Goal: Task Accomplishment & Management: Manage account settings

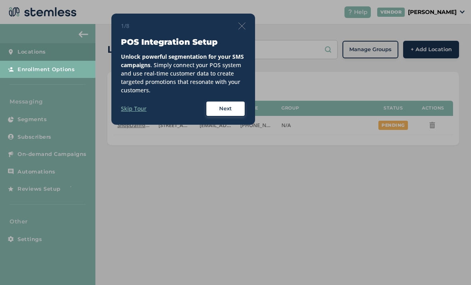
click at [229, 105] on span "Next" at bounding box center [225, 109] width 13 height 8
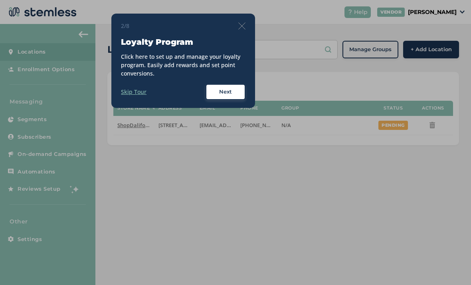
click at [229, 89] on span "Next" at bounding box center [225, 92] width 13 height 8
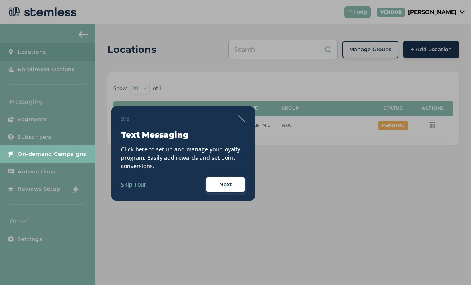
click at [234, 185] on div "Next" at bounding box center [225, 185] width 29 height 8
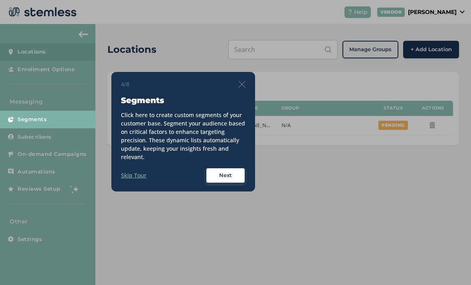
click at [231, 175] on span "Next" at bounding box center [225, 175] width 13 height 8
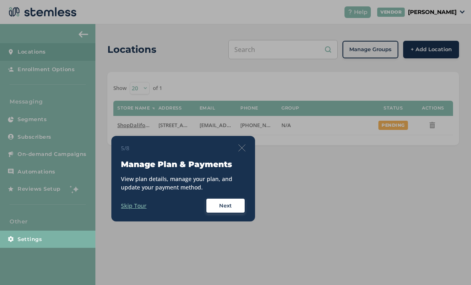
click at [229, 204] on span "Next" at bounding box center [225, 206] width 13 height 8
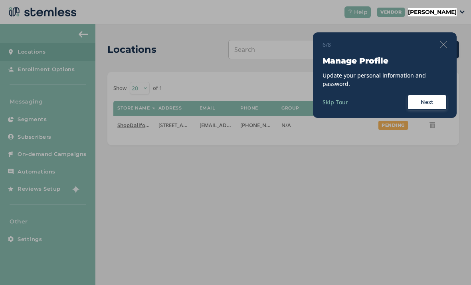
click at [430, 105] on span "Next" at bounding box center [427, 102] width 13 height 8
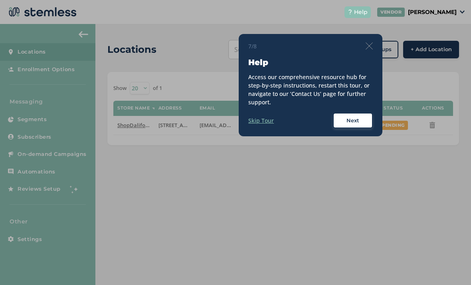
click at [348, 118] on span "Next" at bounding box center [353, 121] width 13 height 8
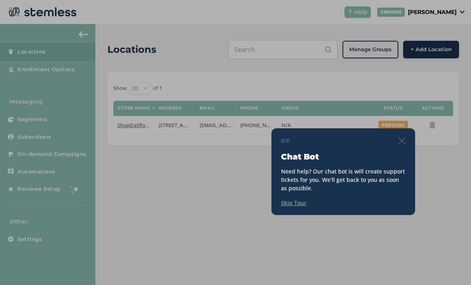
click at [399, 143] on img at bounding box center [402, 140] width 7 height 7
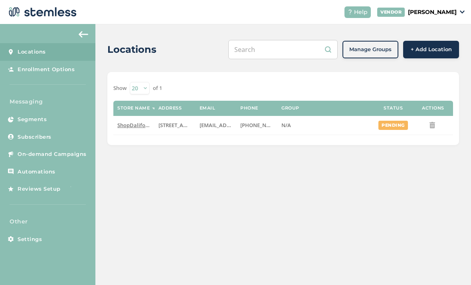
click at [70, 151] on span "On-demand Campaigns" at bounding box center [52, 154] width 69 height 8
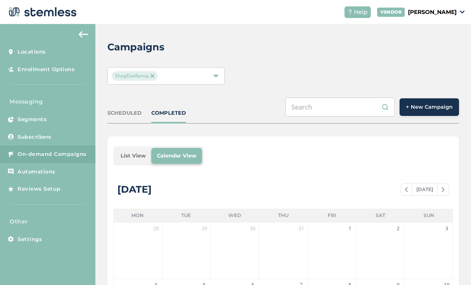
click at [431, 101] on button "+ New Campaign" at bounding box center [430, 107] width 60 height 18
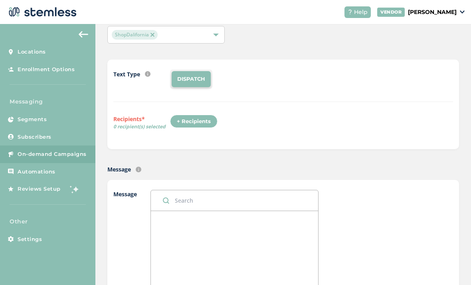
scroll to position [86, 0]
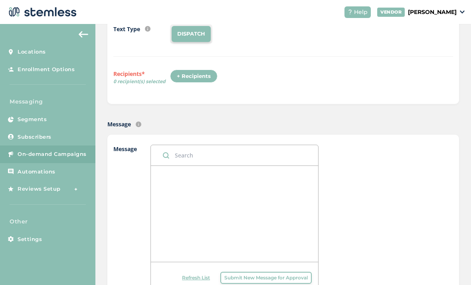
click at [207, 72] on div "+ Recipients" at bounding box center [194, 77] width 48 height 14
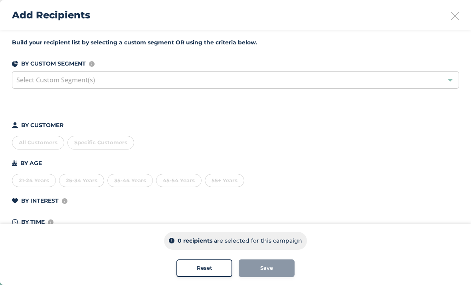
click at [230, 74] on div "Select Custom Segment(s)" at bounding box center [235, 80] width 447 height 18
click at [452, 18] on icon at bounding box center [455, 16] width 8 height 8
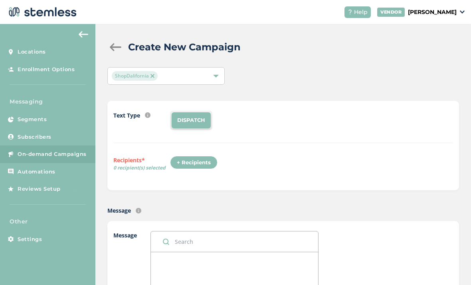
click at [83, 31] on img at bounding box center [84, 34] width 10 height 6
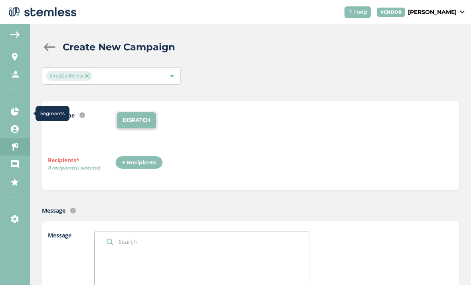
click at [12, 107] on icon at bounding box center [15, 111] width 8 height 8
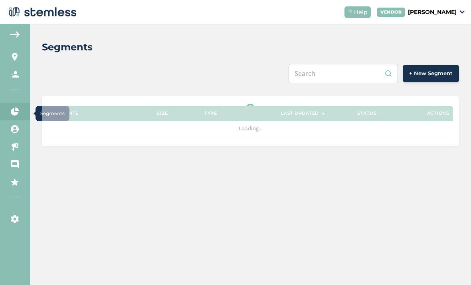
click at [14, 31] on img at bounding box center [15, 34] width 10 height 6
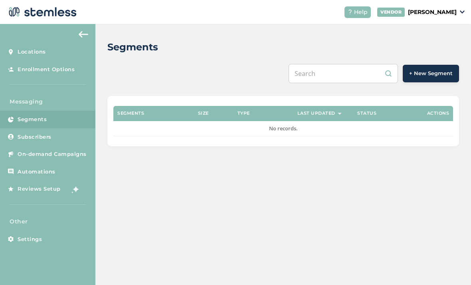
click at [68, 128] on link "Subscribers" at bounding box center [47, 137] width 95 height 18
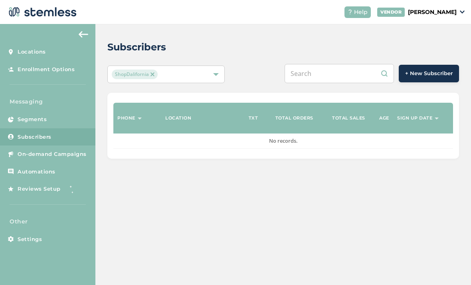
click at [432, 70] on span "+ New Subscriber" at bounding box center [429, 74] width 48 height 8
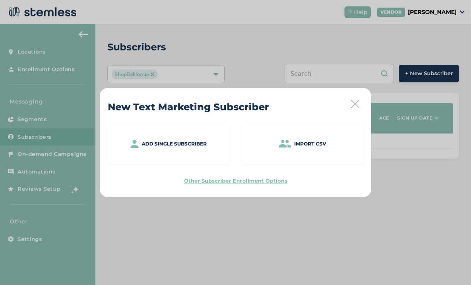
click at [312, 143] on p "Import CSV" at bounding box center [310, 143] width 32 height 7
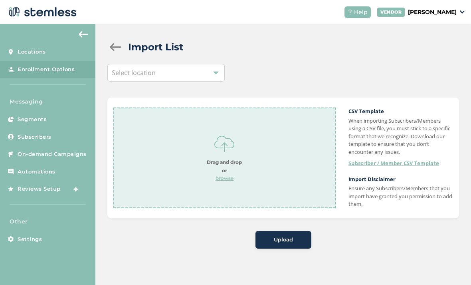
click at [234, 159] on strong "Drag and drop or" at bounding box center [224, 166] width 35 height 14
click at [291, 236] on span "Upload" at bounding box center [283, 240] width 19 height 8
click at [201, 71] on div "Select location" at bounding box center [165, 73] width 117 height 18
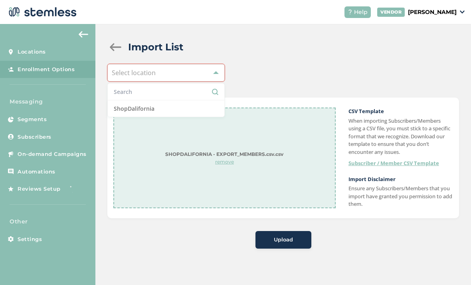
click at [201, 109] on li "ShopDalifornia" at bounding box center [166, 108] width 117 height 16
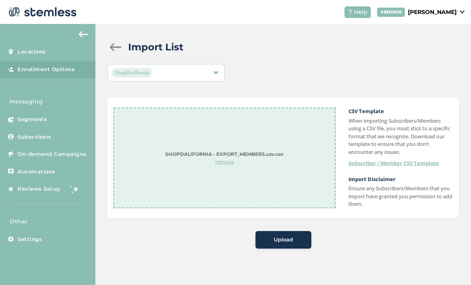
click at [292, 236] on span "Upload" at bounding box center [283, 240] width 19 height 8
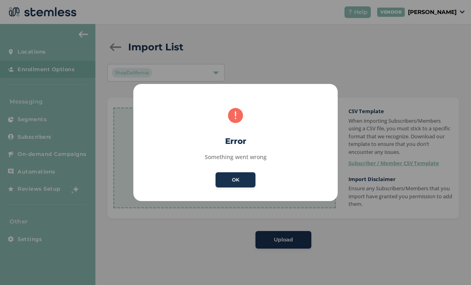
click at [231, 185] on button "OK" at bounding box center [236, 179] width 40 height 15
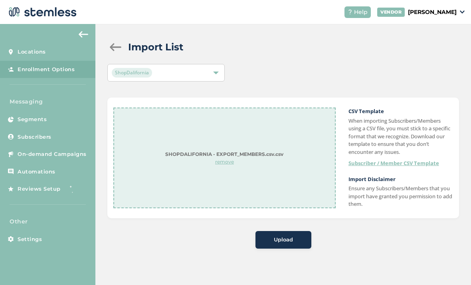
click at [281, 237] on span "Upload" at bounding box center [283, 240] width 19 height 8
click at [395, 159] on link "Subscriber / Member CSV Template" at bounding box center [394, 163] width 91 height 8
click at [227, 180] on p "browse" at bounding box center [224, 178] width 35 height 7
click at [289, 236] on span "Upload" at bounding box center [283, 240] width 19 height 8
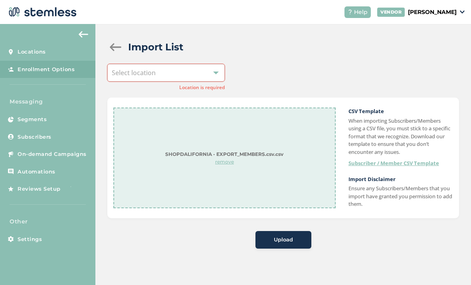
click at [200, 81] on div "Select location" at bounding box center [165, 73] width 117 height 18
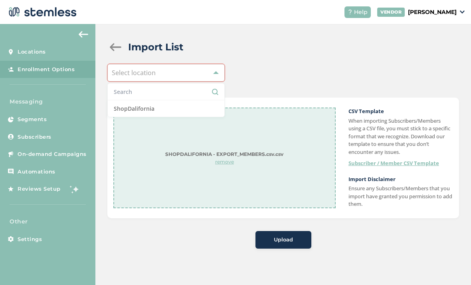
click at [207, 74] on div "Select location" at bounding box center [165, 73] width 117 height 18
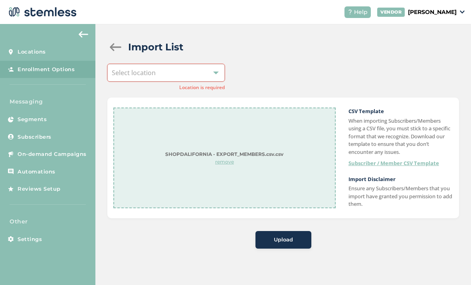
click at [209, 73] on div "Select location" at bounding box center [165, 73] width 117 height 18
click at [204, 74] on div "Select location" at bounding box center [165, 73] width 117 height 18
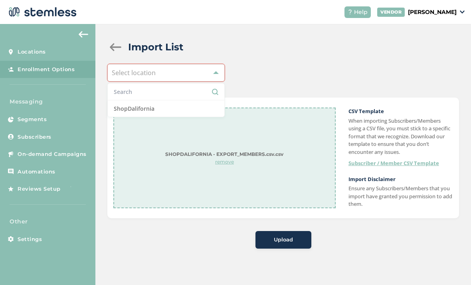
click at [198, 109] on li "ShopDalifornia" at bounding box center [166, 108] width 117 height 16
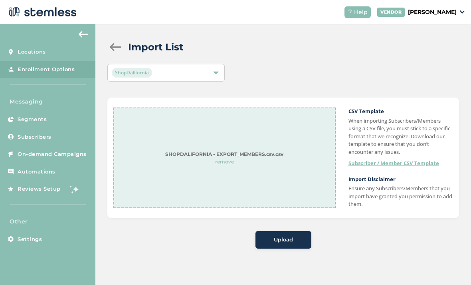
click at [291, 243] on button "Upload" at bounding box center [284, 240] width 56 height 18
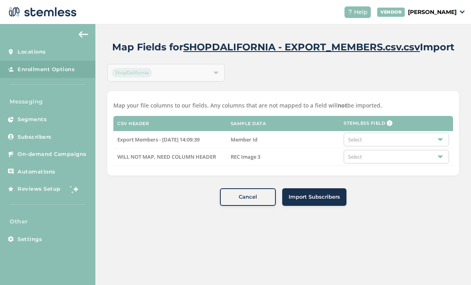
click at [329, 195] on span "Import Subscribers" at bounding box center [315, 197] width 52 height 8
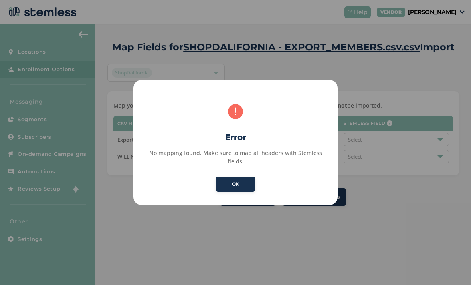
click at [235, 180] on button "OK" at bounding box center [236, 184] width 40 height 15
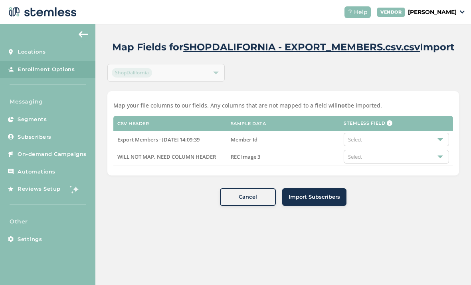
click at [397, 135] on div "Select" at bounding box center [396, 140] width 105 height 14
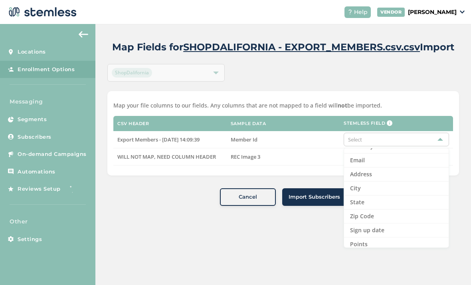
scroll to position [46, 0]
click at [309, 159] on label "REC Image 3" at bounding box center [283, 156] width 105 height 7
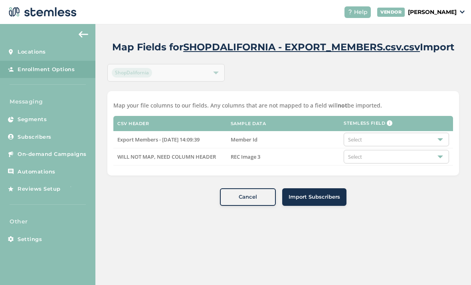
click at [398, 141] on div "Select" at bounding box center [396, 140] width 105 height 14
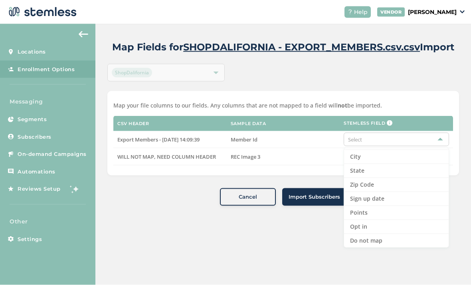
scroll to position [26, 0]
click at [395, 234] on li "Do not map" at bounding box center [396, 241] width 105 height 14
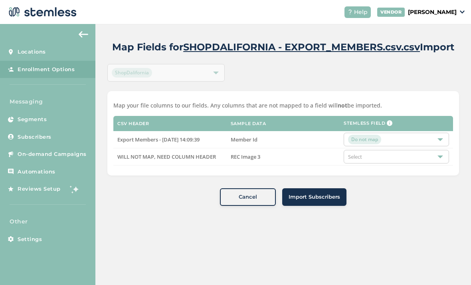
click at [395, 150] on div "Select" at bounding box center [396, 157] width 105 height 14
click at [402, 165] on li "Do not map" at bounding box center [396, 172] width 105 height 14
click at [329, 193] on span "Import Subscribers" at bounding box center [315, 197] width 52 height 8
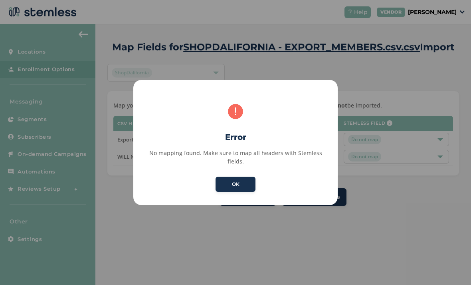
click at [246, 183] on button "OK" at bounding box center [236, 184] width 40 height 15
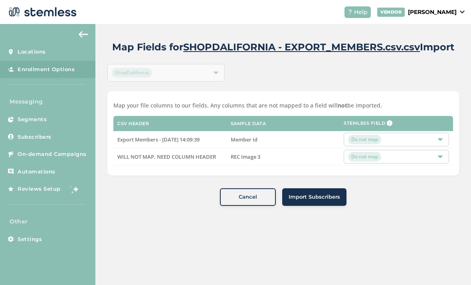
click at [316, 148] on td "REC Image 3" at bounding box center [283, 156] width 113 height 17
click at [316, 131] on td "Member Id" at bounding box center [283, 139] width 113 height 17
click at [389, 143] on div "Do not map" at bounding box center [392, 140] width 89 height 10
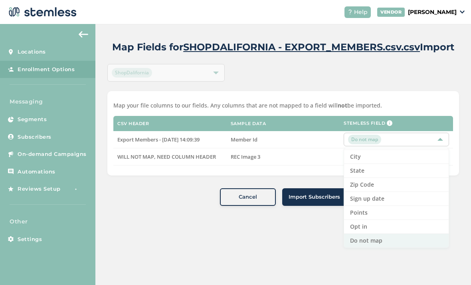
scroll to position [82, 0]
click at [324, 163] on td "REC Image 3" at bounding box center [283, 156] width 113 height 17
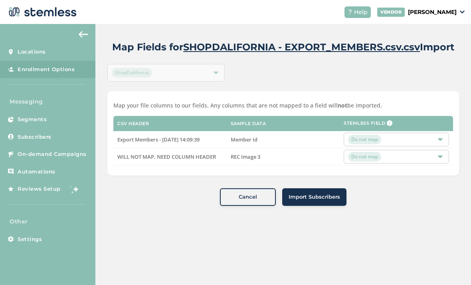
click at [326, 196] on span "Import Subscribers" at bounding box center [315, 197] width 52 height 8
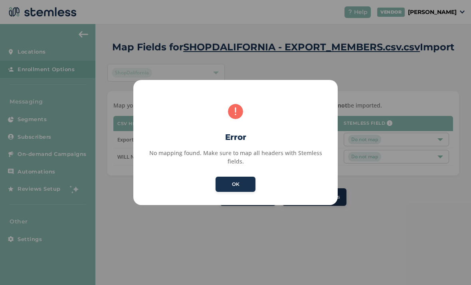
click at [240, 177] on button "OK" at bounding box center [236, 184] width 40 height 15
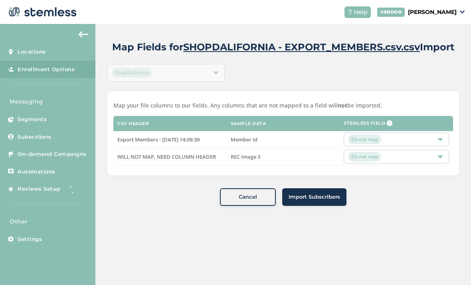
click at [254, 145] on td "Member Id" at bounding box center [283, 139] width 113 height 17
click at [248, 140] on span "Member Id" at bounding box center [244, 139] width 27 height 7
click at [193, 143] on td "Export Members - 07/10/2025 14:09:39" at bounding box center [169, 139] width 113 height 17
click at [195, 138] on span "Export Members - 07/10/2025 14:09:39" at bounding box center [158, 139] width 82 height 7
click at [208, 160] on td "WILL NOT MAP, NEED COLUMN HEADER" at bounding box center [169, 156] width 113 height 17
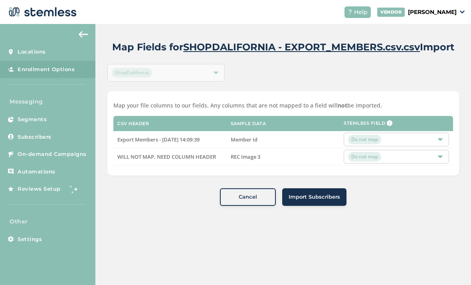
click at [230, 157] on td "REC Image 3" at bounding box center [283, 156] width 113 height 17
click at [246, 146] on td "Member Id" at bounding box center [283, 139] width 113 height 17
click at [255, 162] on td "REC Image 3" at bounding box center [283, 156] width 113 height 17
click at [442, 156] on div at bounding box center [441, 157] width 6 height 6
click at [406, 157] on div "Do not map" at bounding box center [392, 157] width 89 height 10
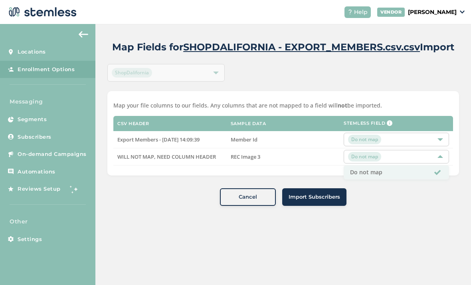
click at [430, 167] on li "Do not map" at bounding box center [396, 172] width 105 height 14
click at [419, 155] on div "Select" at bounding box center [396, 157] width 105 height 14
click at [392, 151] on div "Select" at bounding box center [396, 157] width 105 height 14
click at [386, 159] on div "Select" at bounding box center [396, 157] width 105 height 14
click at [411, 141] on div "Do not map" at bounding box center [392, 140] width 89 height 10
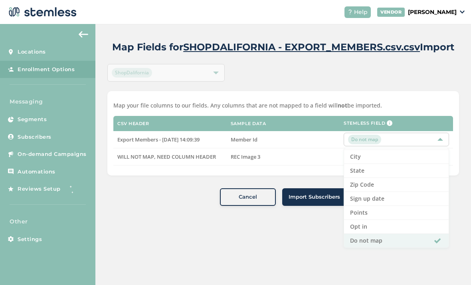
click at [389, 219] on li "Points" at bounding box center [396, 213] width 105 height 14
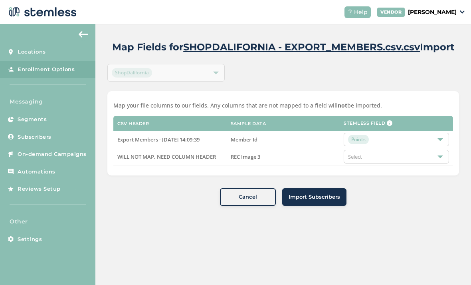
click at [396, 141] on div "Points" at bounding box center [392, 140] width 89 height 10
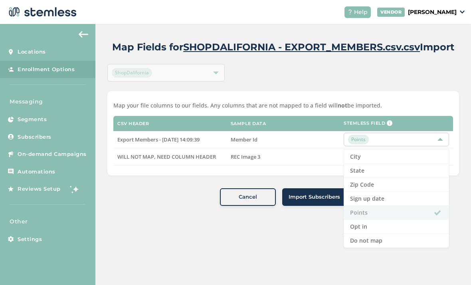
click at [399, 227] on li "Opt in" at bounding box center [396, 227] width 105 height 14
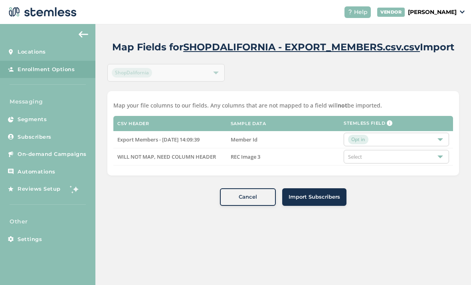
click at [405, 145] on div "Opt in" at bounding box center [396, 140] width 105 height 14
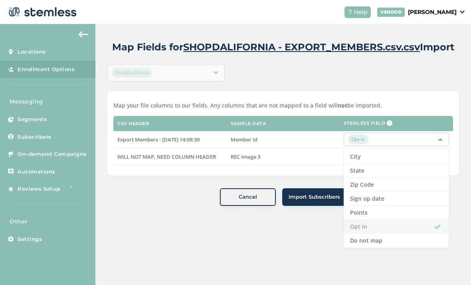
click at [388, 211] on li "Points" at bounding box center [396, 213] width 105 height 14
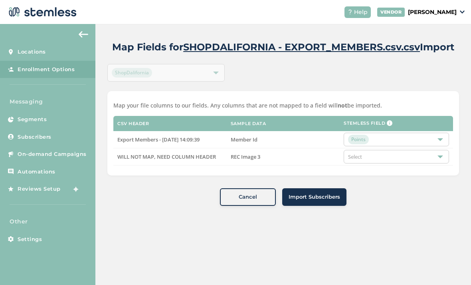
click at [332, 195] on span "Import Subscribers" at bounding box center [315, 197] width 52 height 8
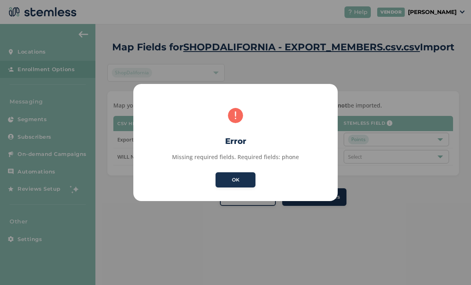
click at [243, 182] on button "OK" at bounding box center [236, 179] width 40 height 15
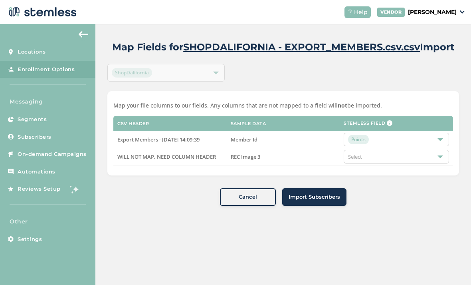
click at [388, 162] on div "Select" at bounding box center [396, 157] width 105 height 14
click at [387, 171] on li "Do not map" at bounding box center [396, 172] width 105 height 14
click at [326, 201] on button "Import Subscribers" at bounding box center [314, 197] width 64 height 18
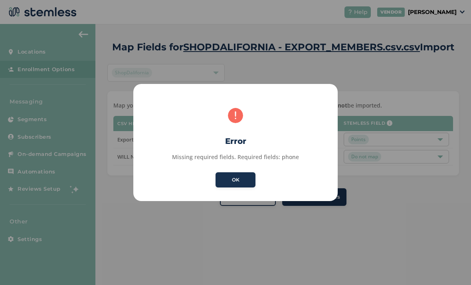
click at [240, 175] on button "OK" at bounding box center [236, 179] width 40 height 15
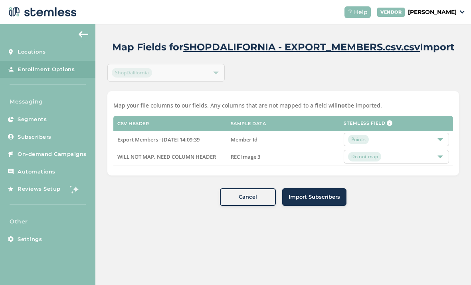
click at [381, 141] on div "Points" at bounding box center [392, 140] width 89 height 10
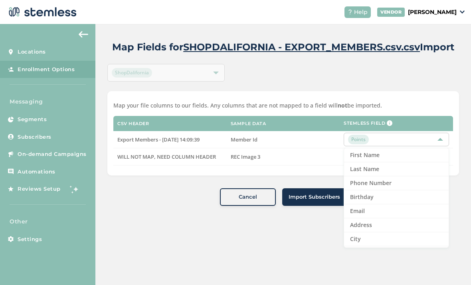
click at [385, 183] on li "Phone Number" at bounding box center [396, 183] width 105 height 14
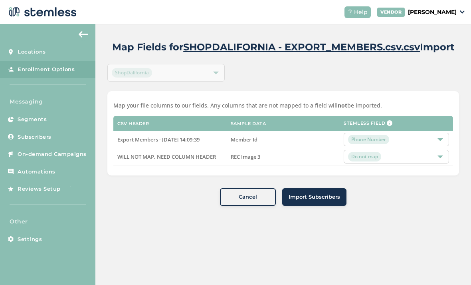
click at [322, 196] on span "Import Subscribers" at bounding box center [315, 197] width 52 height 8
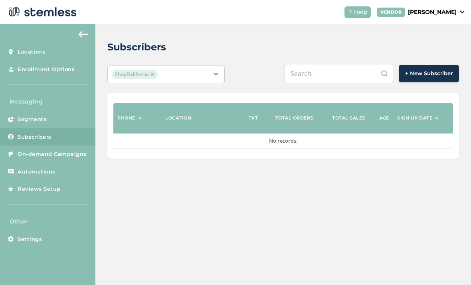
click at [44, 137] on span "Subscribers" at bounding box center [35, 137] width 34 height 8
click at [82, 34] on img at bounding box center [84, 34] width 10 height 6
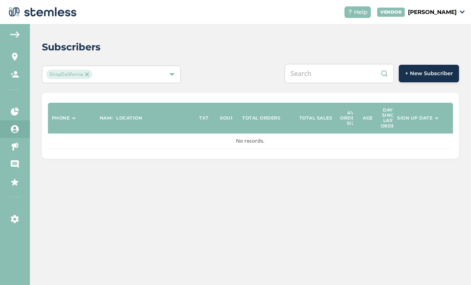
click at [12, 33] on img at bounding box center [15, 34] width 10 height 6
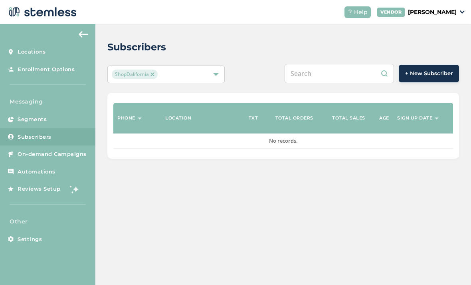
click at [41, 117] on span "Segments" at bounding box center [32, 119] width 29 height 8
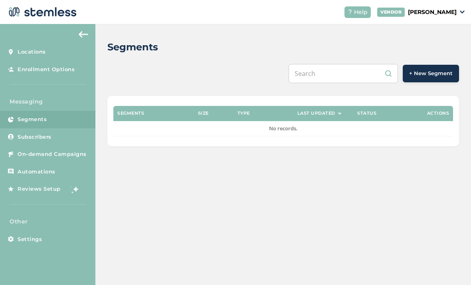
click at [52, 136] on link "Subscribers" at bounding box center [47, 137] width 95 height 18
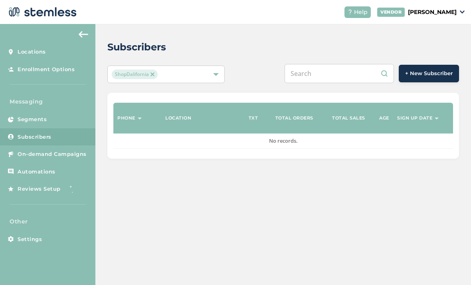
click at [377, 143] on td "No records." at bounding box center [283, 140] width 340 height 15
click at [64, 50] on link "Locations" at bounding box center [47, 52] width 95 height 18
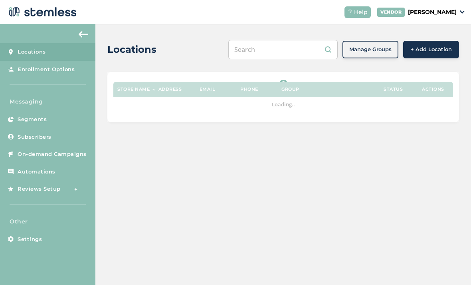
click at [72, 14] on img at bounding box center [41, 12] width 70 height 16
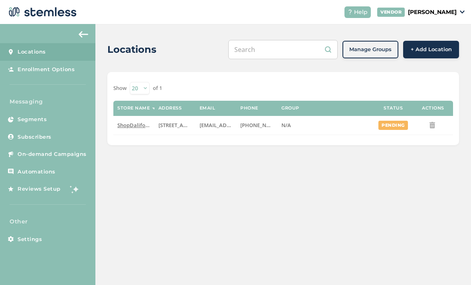
click at [58, 137] on link "Subscribers" at bounding box center [47, 137] width 95 height 18
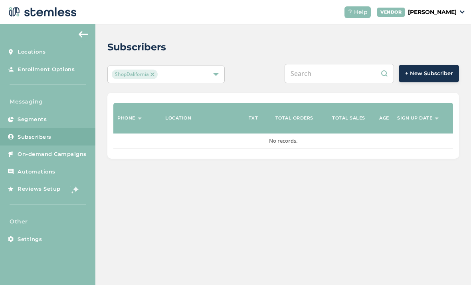
click at [423, 58] on div "Subscribers ShopDalifornia + New Subscriber Phone Name Location TXT Source Tota…" at bounding box center [283, 99] width 376 height 151
click at [430, 74] on span "+ New Subscriber" at bounding box center [429, 74] width 48 height 8
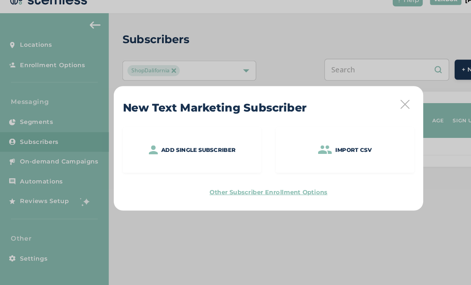
click at [359, 100] on icon at bounding box center [356, 104] width 8 height 8
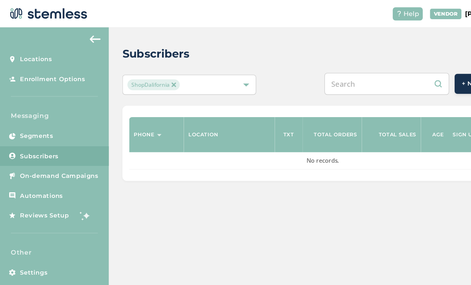
scroll to position [26, 0]
click at [57, 150] on span "On-demand Campaigns" at bounding box center [52, 154] width 69 height 8
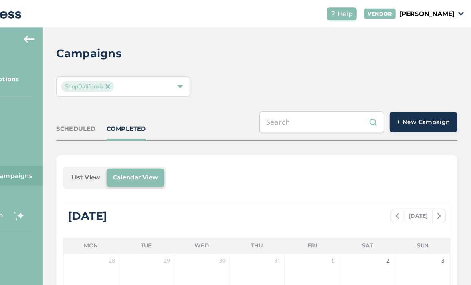
click at [400, 98] on button "+ New Campaign" at bounding box center [430, 107] width 60 height 18
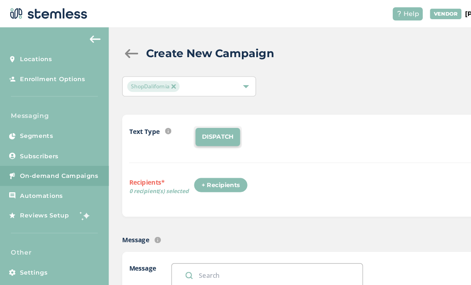
click at [204, 156] on div "+ Recipients" at bounding box center [194, 163] width 48 height 14
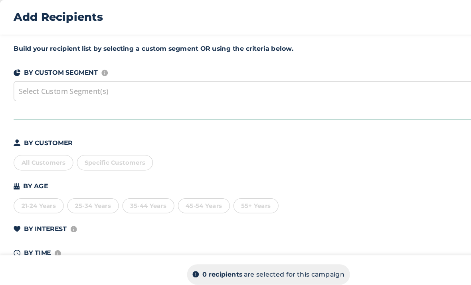
click at [257, 84] on div "Select Custom Segment(s)" at bounding box center [235, 80] width 447 height 18
click at [46, 142] on div "All Customers" at bounding box center [38, 143] width 52 height 14
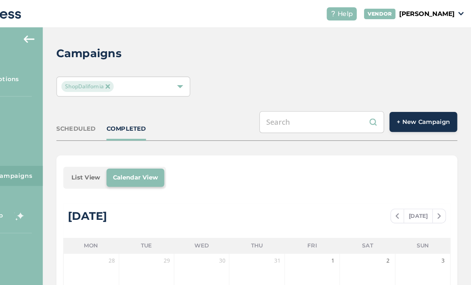
click at [79, 31] on img at bounding box center [84, 34] width 10 height 6
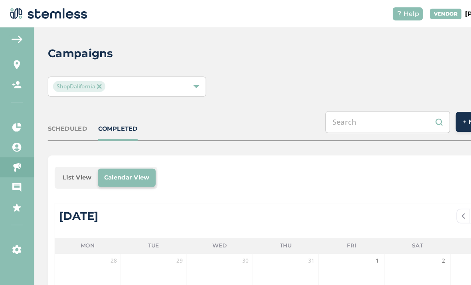
click at [20, 32] on img at bounding box center [15, 34] width 10 height 6
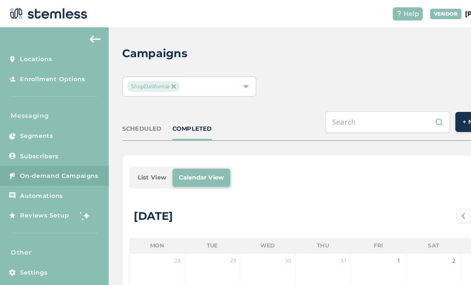
click at [32, 137] on span "Subscribers" at bounding box center [35, 137] width 34 height 8
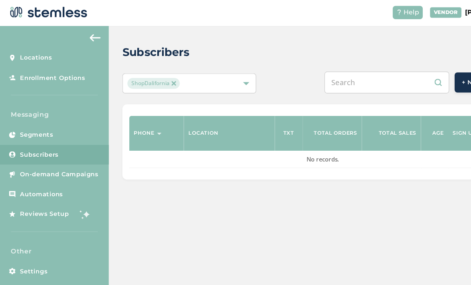
click at [71, 173] on link "Automations" at bounding box center [47, 172] width 95 height 18
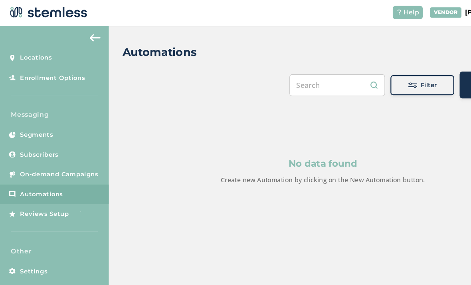
click at [54, 111] on link "Segments" at bounding box center [47, 120] width 95 height 18
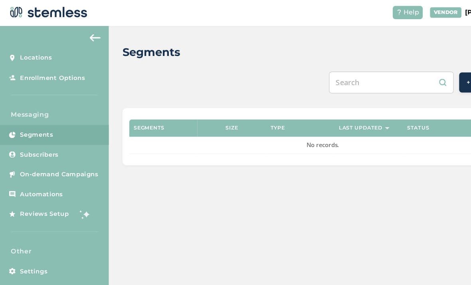
click at [64, 137] on link "Subscribers" at bounding box center [47, 137] width 95 height 18
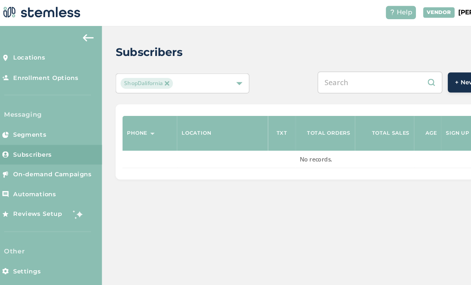
click at [71, 121] on link "Segments" at bounding box center [47, 120] width 95 height 18
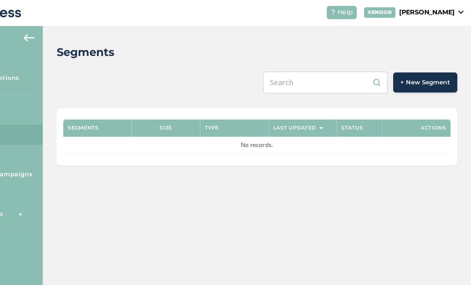
click at [409, 71] on span "+ New Segment" at bounding box center [431, 74] width 44 height 8
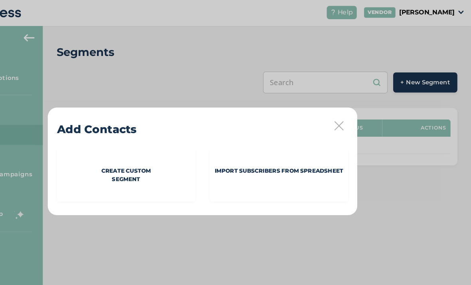
click at [352, 110] on icon at bounding box center [356, 111] width 8 height 8
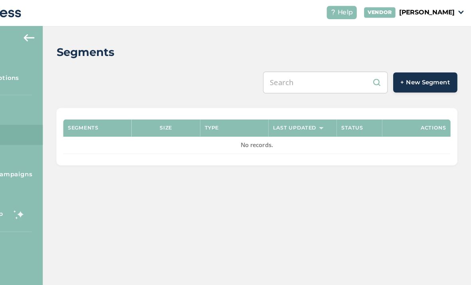
click at [409, 76] on span "+ New Segment" at bounding box center [431, 74] width 44 height 8
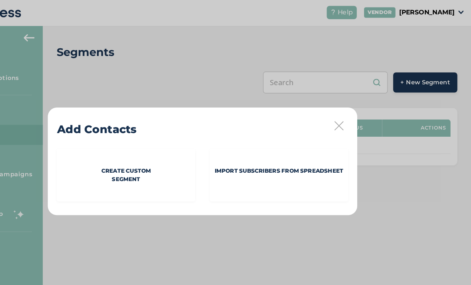
click at [147, 158] on p "Create Custom Segment" at bounding box center [169, 154] width 44 height 14
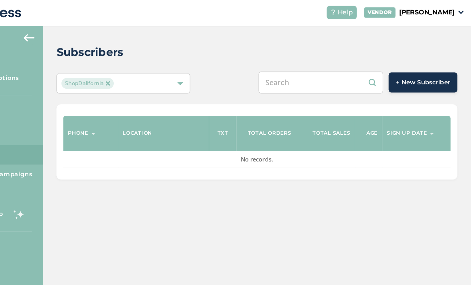
click at [405, 71] on span "+ New Subscriber" at bounding box center [429, 74] width 48 height 8
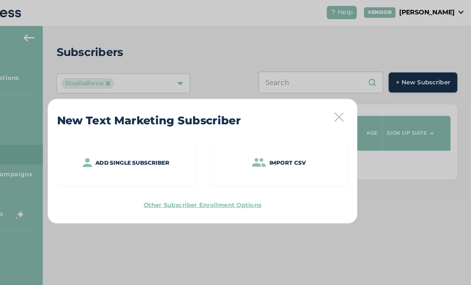
click at [352, 106] on icon at bounding box center [356, 104] width 8 height 8
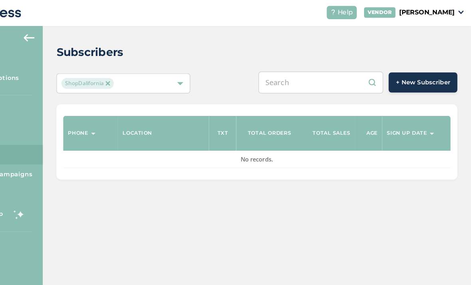
click at [310, 76] on input "text" at bounding box center [339, 73] width 109 height 19
click at [308, 79] on input "text" at bounding box center [339, 73] width 109 height 19
click at [401, 14] on div "VENDOR Vickie Jones" at bounding box center [421, 12] width 87 height 9
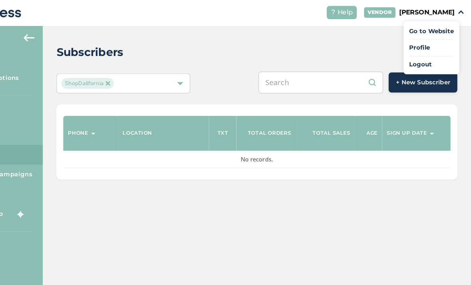
click at [276, 43] on div "Subscribers" at bounding box center [280, 47] width 346 height 14
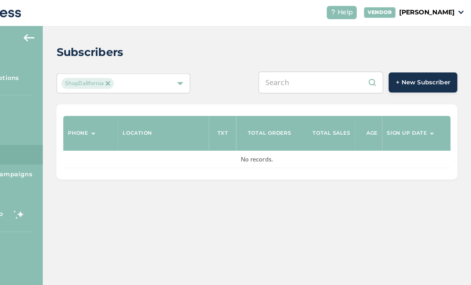
click at [399, 76] on button "+ New Subscriber" at bounding box center [429, 74] width 60 height 18
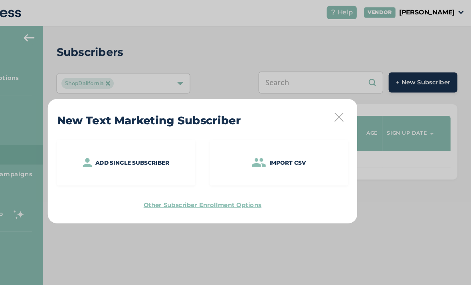
click at [147, 149] on div "Add single subscriber" at bounding box center [168, 144] width 121 height 40
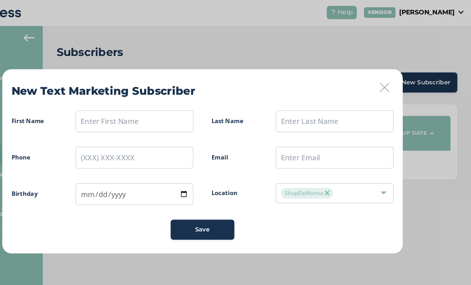
click at [391, 79] on icon at bounding box center [395, 78] width 8 height 8
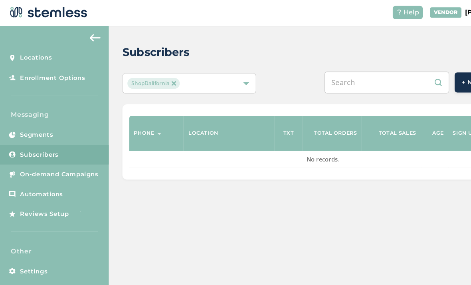
click at [221, 121] on th "Location" at bounding box center [201, 118] width 80 height 31
click at [249, 153] on div "Phone Name Location TXT Source Total orders Total sales Avg order size Age Days…" at bounding box center [283, 126] width 352 height 66
click at [34, 133] on span "Subscribers" at bounding box center [35, 137] width 34 height 8
click at [37, 121] on span "Segments" at bounding box center [32, 119] width 29 height 8
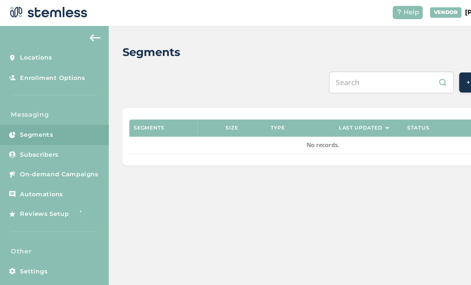
click at [41, 135] on span "Subscribers" at bounding box center [35, 137] width 34 height 8
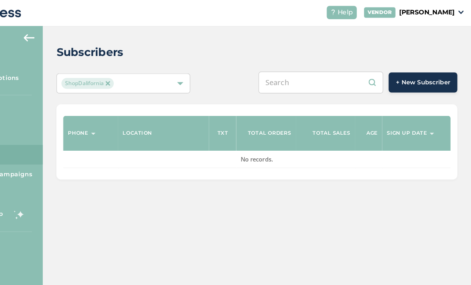
click at [408, 14] on p "[PERSON_NAME]" at bounding box center [432, 12] width 49 height 8
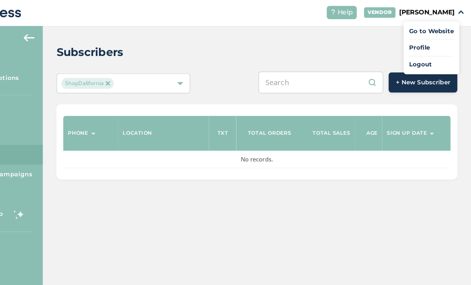
click at [417, 56] on link "Logout" at bounding box center [436, 58] width 39 height 8
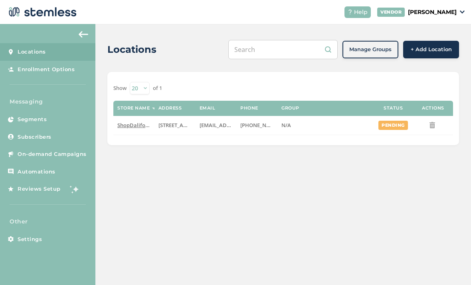
scroll to position [26, 0]
click at [56, 128] on link "Subscribers" at bounding box center [47, 137] width 95 height 18
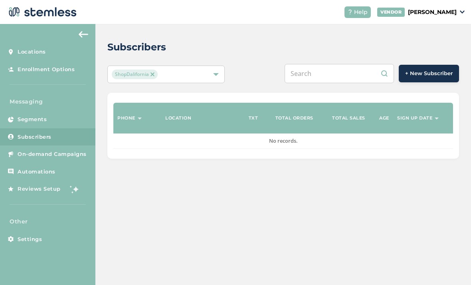
click at [423, 70] on span "+ New Subscriber" at bounding box center [429, 74] width 48 height 8
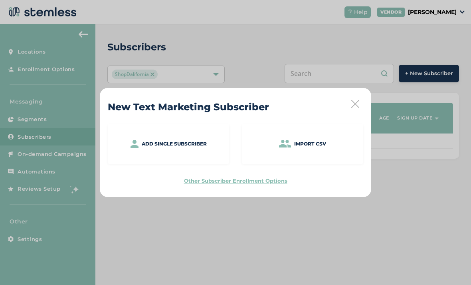
click at [197, 141] on p "Add single subscriber" at bounding box center [174, 143] width 65 height 7
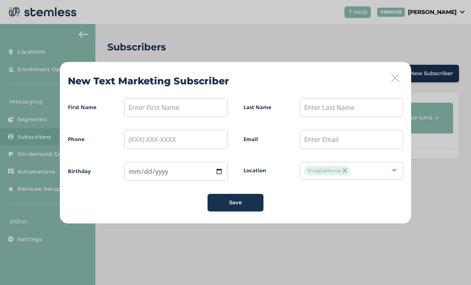
click at [397, 71] on div "New Text Marketing Subscriber First Name Last Name Phone Email Birthday Locatio…" at bounding box center [236, 142] width 352 height 161
click at [395, 79] on icon at bounding box center [395, 78] width 8 height 8
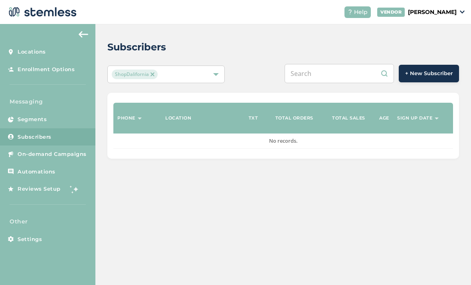
click at [56, 125] on link "Segments" at bounding box center [47, 120] width 95 height 18
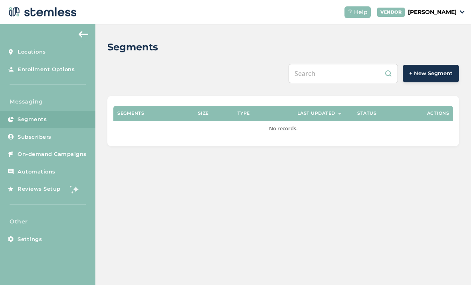
click at [425, 81] on button "+ New Segment" at bounding box center [431, 74] width 56 height 18
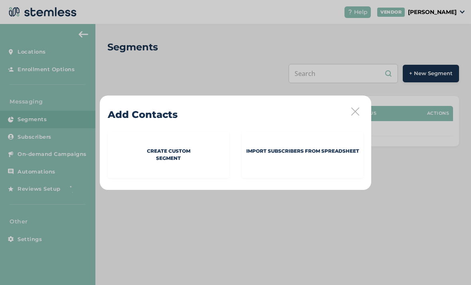
click at [318, 152] on p "Import Subscribers from spreadsheet" at bounding box center [302, 150] width 113 height 7
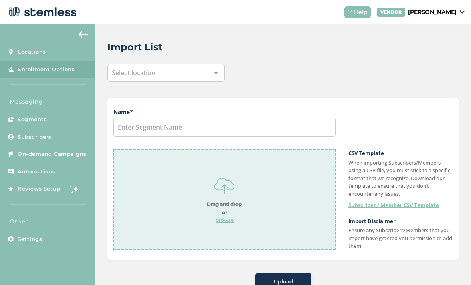
click at [227, 201] on strong "Drag and drop or" at bounding box center [224, 208] width 35 height 14
click at [290, 273] on button "Upload" at bounding box center [284, 282] width 56 height 18
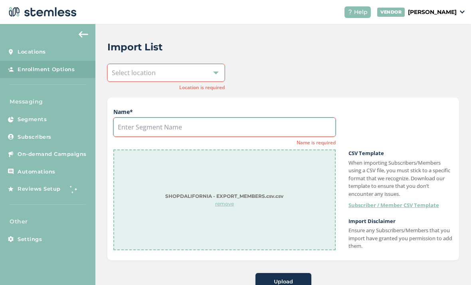
click at [290, 117] on input "text" at bounding box center [224, 126] width 223 height 19
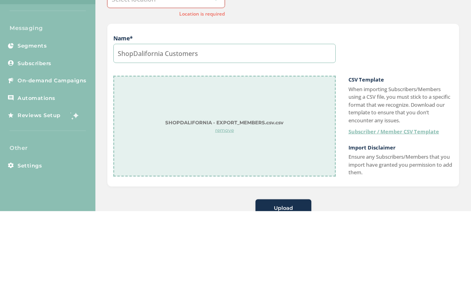
type input "ShopDalifornia Customers"
click at [342, 149] on div "SHOPDALIFORNIA - EXPORT_MEMBERS.csv.csv remove CSV Template When importing Subs…" at bounding box center [283, 199] width 340 height 101
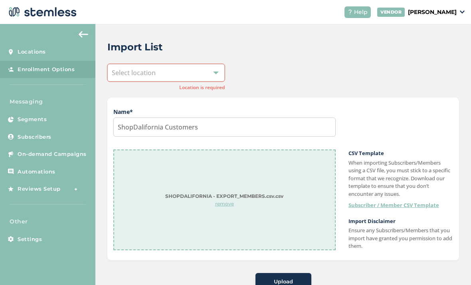
click at [294, 273] on button "Upload" at bounding box center [284, 282] width 56 height 18
click at [214, 70] on div at bounding box center [216, 73] width 6 height 6
click at [200, 100] on li "ShopDalifornia" at bounding box center [166, 108] width 117 height 16
click at [290, 278] on span "Upload" at bounding box center [283, 282] width 19 height 8
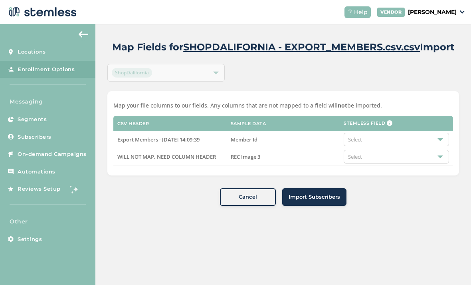
click at [390, 133] on div "Select" at bounding box center [396, 140] width 105 height 14
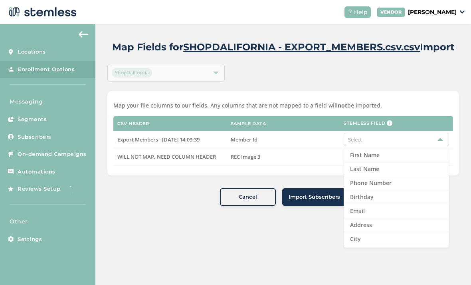
click at [313, 148] on td "REC Image 3" at bounding box center [283, 156] width 113 height 17
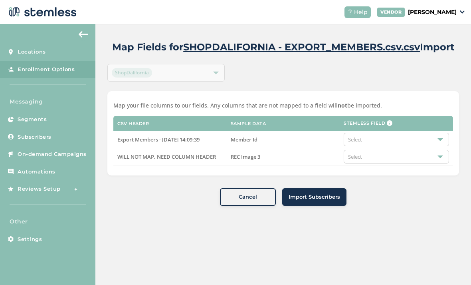
click at [323, 193] on span "Import Subscribers" at bounding box center [315, 197] width 52 height 8
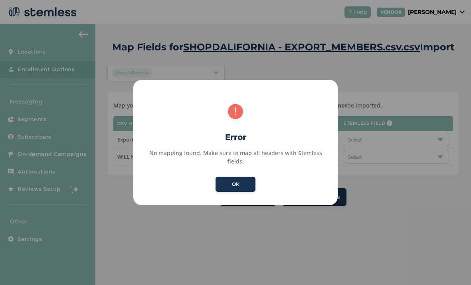
click at [236, 181] on button "OK" at bounding box center [236, 184] width 40 height 15
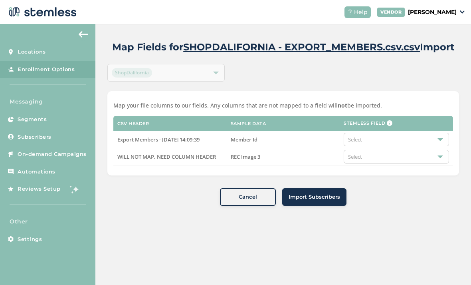
click at [369, 150] on div "Select" at bounding box center [396, 157] width 105 height 14
click at [382, 165] on li "Do not map" at bounding box center [396, 172] width 105 height 14
click at [378, 133] on div "Select" at bounding box center [396, 140] width 105 height 14
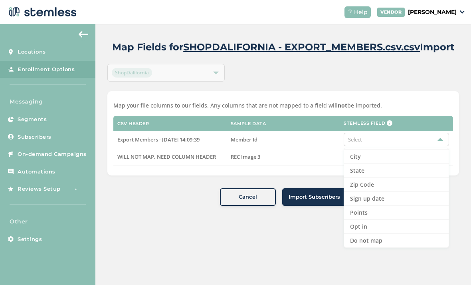
scroll to position [82, 0]
click at [384, 234] on li "Do not map" at bounding box center [396, 241] width 105 height 14
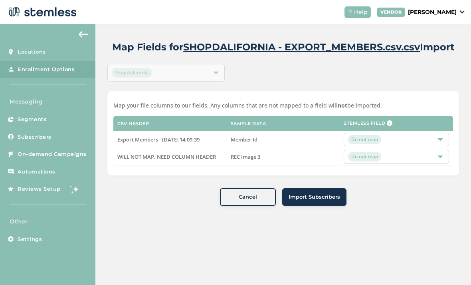
click at [322, 193] on span "Import Subscribers" at bounding box center [315, 197] width 52 height 8
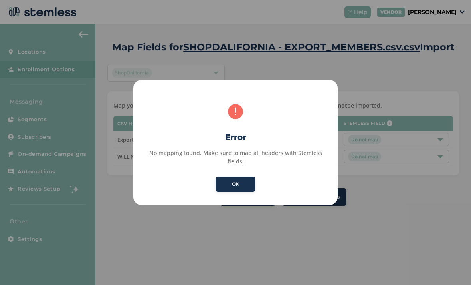
click at [236, 177] on button "OK" at bounding box center [236, 184] width 40 height 15
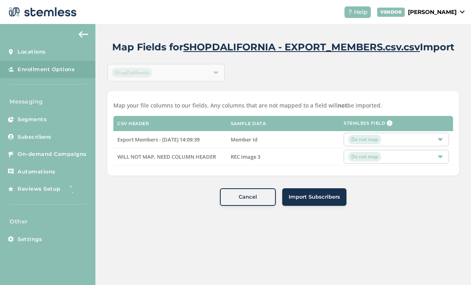
click at [385, 135] on div "Do not map" at bounding box center [392, 140] width 89 height 10
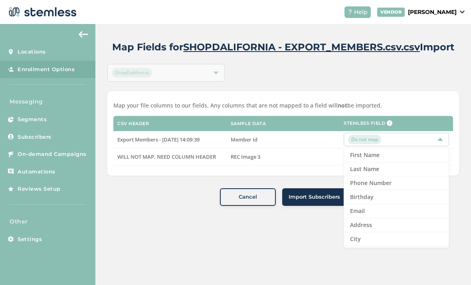
scroll to position [0, 0]
click at [393, 180] on li "Phone Number" at bounding box center [396, 183] width 105 height 14
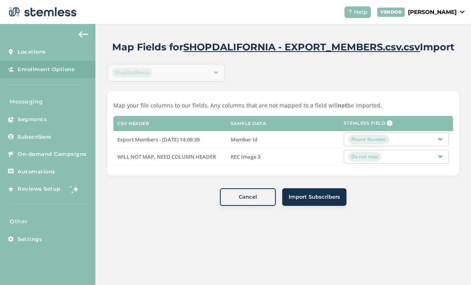
click at [449, 140] on div "Phone Number" at bounding box center [396, 140] width 105 height 14
click at [390, 123] on img at bounding box center [390, 123] width 6 height 6
click at [441, 143] on div "Phone Number" at bounding box center [396, 140] width 105 height 14
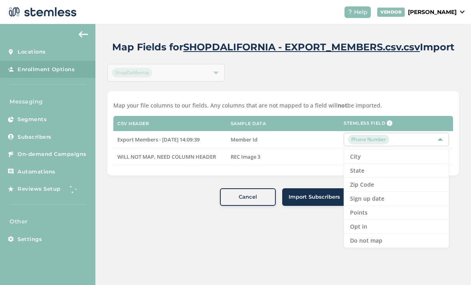
scroll to position [82, 0]
click at [390, 200] on li "Sign up date" at bounding box center [396, 199] width 105 height 14
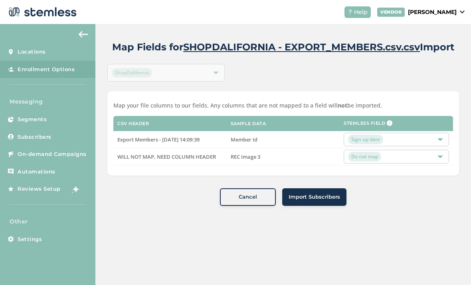
click at [324, 193] on span "Import Subscribers" at bounding box center [315, 197] width 52 height 8
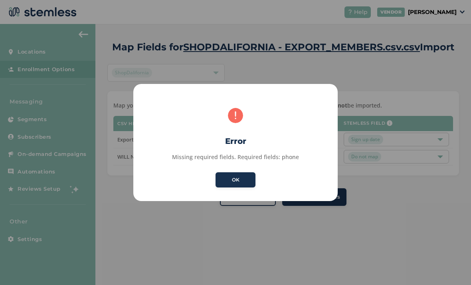
click at [247, 181] on button "OK" at bounding box center [236, 179] width 40 height 15
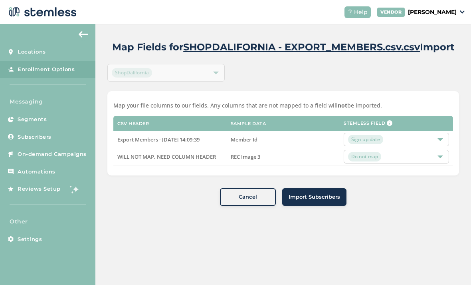
click at [388, 138] on div "Sign up date" at bounding box center [392, 140] width 89 height 10
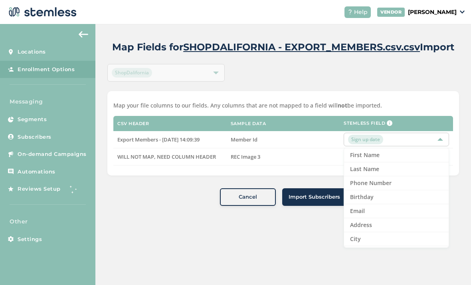
click at [391, 185] on li "Phone Number" at bounding box center [396, 183] width 105 height 14
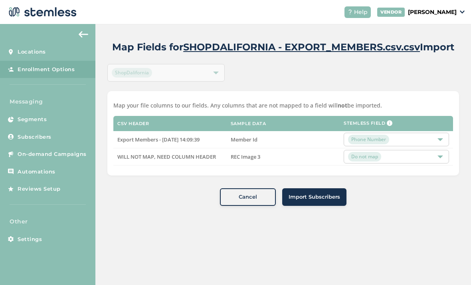
click at [330, 196] on span "Import Subscribers" at bounding box center [315, 197] width 52 height 8
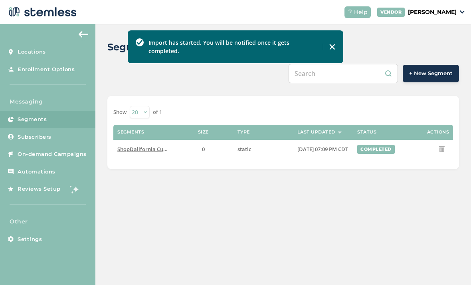
click at [321, 146] on span "[DATE] 07:09 PM CDT" at bounding box center [323, 148] width 51 height 7
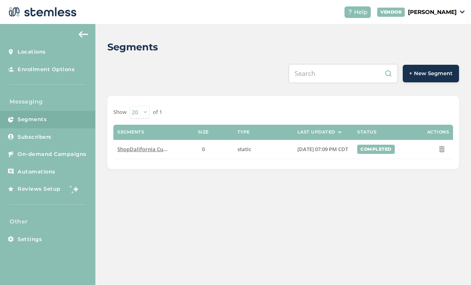
click at [140, 154] on td "ShopDalifornia Customers - ShopDalifornia" at bounding box center [143, 149] width 60 height 19
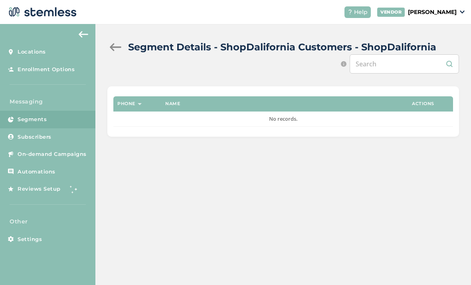
click at [121, 37] on div "Segment Details - ShopDalifornia Customers - ShopDalifornia Search by name or w…" at bounding box center [283, 88] width 376 height 129
click at [115, 50] on div at bounding box center [115, 47] width 16 height 8
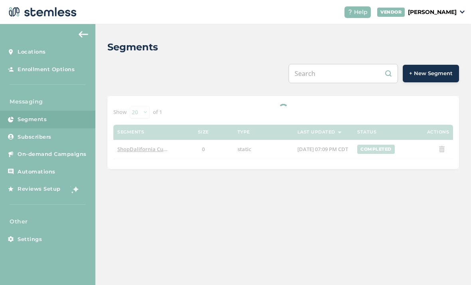
click at [58, 136] on link "Subscribers" at bounding box center [47, 137] width 95 height 18
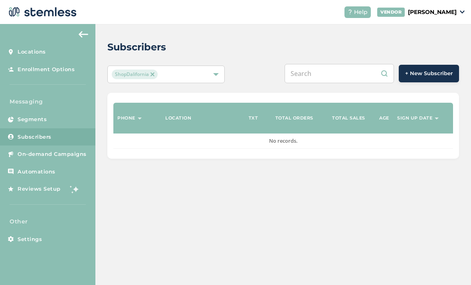
click at [43, 117] on span "Segments" at bounding box center [32, 119] width 29 height 8
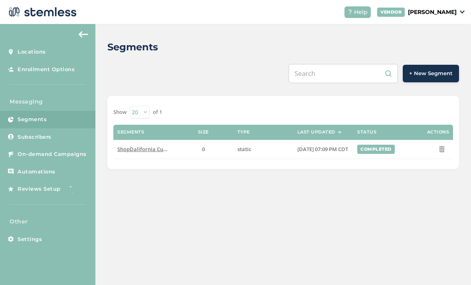
click at [24, 126] on link "Segments" at bounding box center [47, 120] width 95 height 18
click at [380, 24] on div "Segments + New Segment Show 20 50 100 of 1 Segments Size Type Last Updated Stat…" at bounding box center [283, 104] width 376 height 161
click at [47, 111] on link "Segments" at bounding box center [47, 120] width 95 height 18
click at [55, 128] on link "Subscribers" at bounding box center [47, 137] width 95 height 18
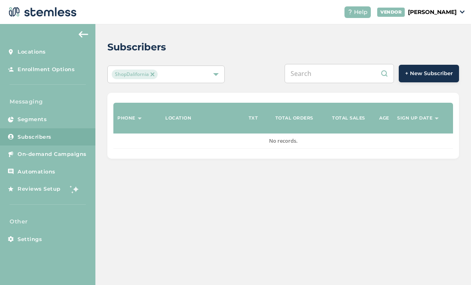
click at [431, 70] on span "+ New Subscriber" at bounding box center [429, 74] width 48 height 8
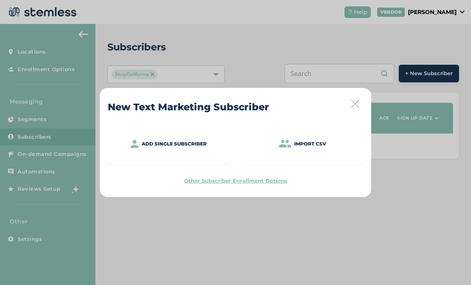
click at [191, 139] on div "Add single subscriber" at bounding box center [168, 144] width 121 height 40
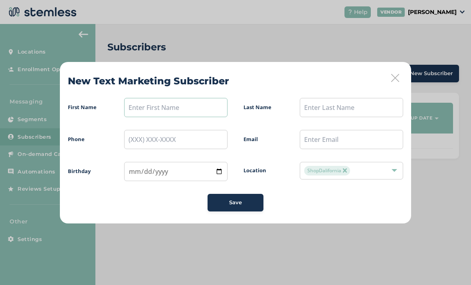
click at [173, 113] on input "text" at bounding box center [175, 107] width 103 height 19
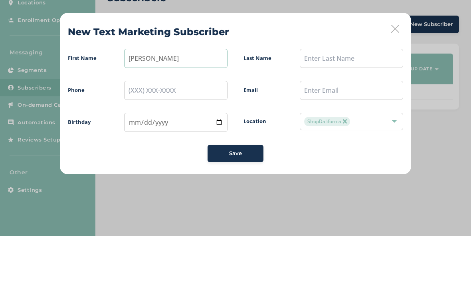
type input "Aaliyah"
click at [339, 98] on input "text" at bounding box center [351, 107] width 103 height 19
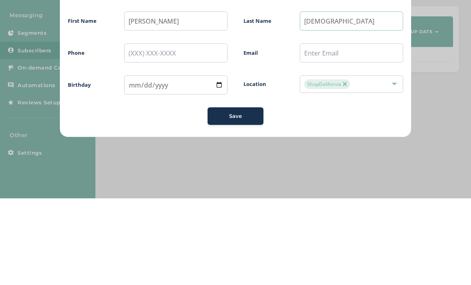
type input "Muhammad"
click at [339, 130] on input "text" at bounding box center [351, 139] width 103 height 19
type input "Aliyah_muhammad@yahoo.com"
click at [177, 130] on input "tel" at bounding box center [175, 139] width 103 height 19
type input "(510) 921-0777"
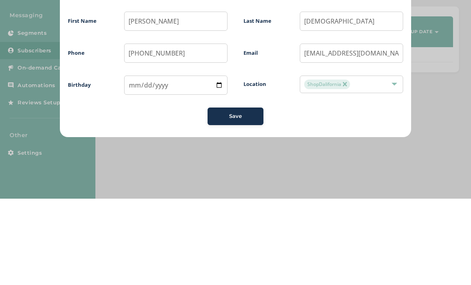
click at [311, 102] on span "First Name Aaliyah Last Name Muhammad Phone (510) 921-0777 Email Aliyah_muhamma…" at bounding box center [236, 154] width 336 height 113
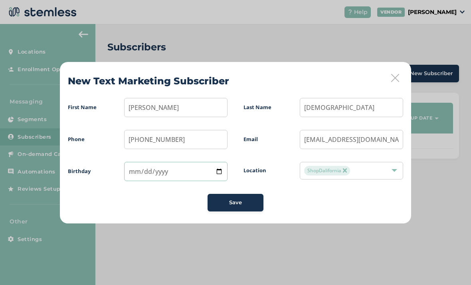
click at [197, 172] on input "date" at bounding box center [175, 171] width 103 height 19
click at [163, 168] on input "1998-07-11" at bounding box center [175, 171] width 103 height 19
click at [174, 163] on input "1998-07-11" at bounding box center [175, 171] width 103 height 19
click at [164, 166] on input "1998-07-11" at bounding box center [175, 171] width 103 height 19
type input "1998-07-19"
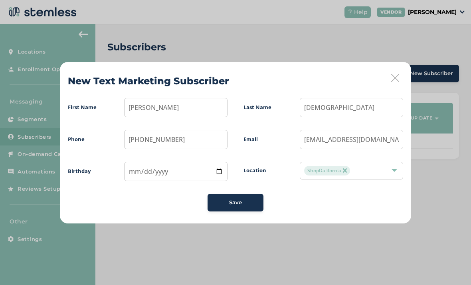
click at [230, 201] on span "Save" at bounding box center [235, 203] width 13 height 8
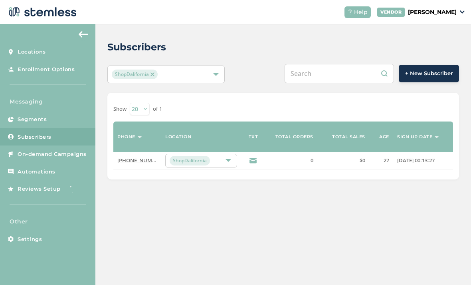
click at [299, 157] on label "0" at bounding box center [292, 160] width 44 height 7
click at [278, 157] on label "0" at bounding box center [292, 160] width 44 height 7
click at [297, 164] on td "0" at bounding box center [292, 160] width 52 height 17
click at [275, 163] on td "0" at bounding box center [292, 160] width 52 height 17
click at [135, 159] on link "(510) 921-0777" at bounding box center [140, 160] width 46 height 7
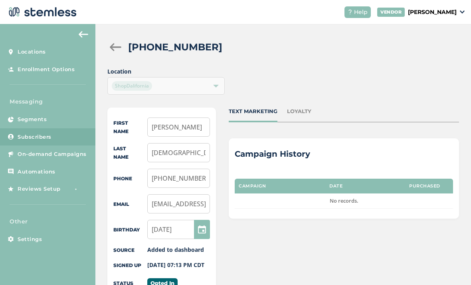
click at [115, 50] on div at bounding box center [115, 47] width 16 height 8
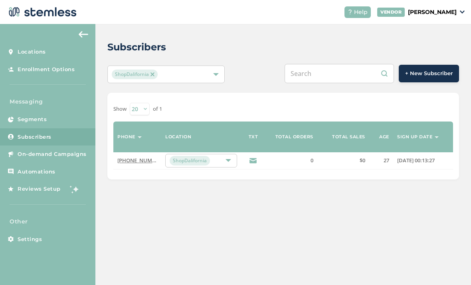
click at [61, 157] on link "On-demand Campaigns" at bounding box center [47, 154] width 95 height 18
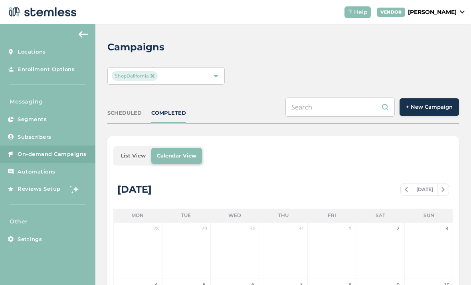
click at [428, 106] on span "+ New Campaign" at bounding box center [429, 107] width 47 height 8
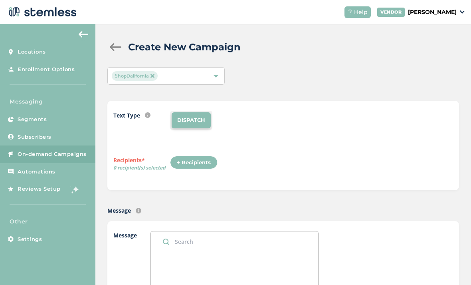
click at [203, 164] on div "+ Recipients" at bounding box center [194, 163] width 48 height 14
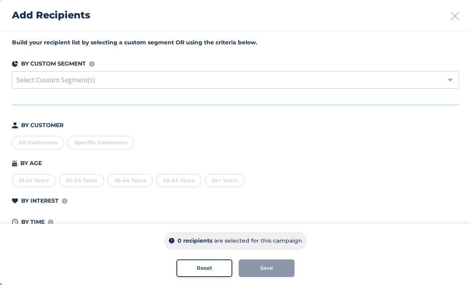
click at [39, 148] on div "All Customers" at bounding box center [38, 143] width 52 height 14
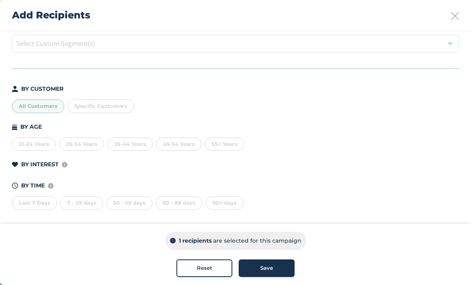
scroll to position [36, 0]
click at [280, 266] on div "Save" at bounding box center [266, 268] width 43 height 8
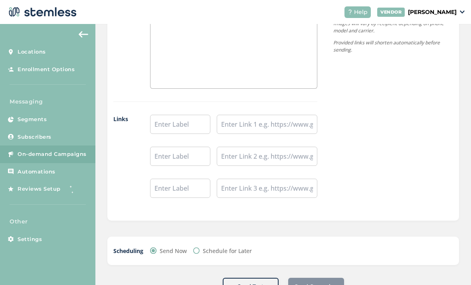
scroll to position [612, 0]
click at [179, 120] on input "text" at bounding box center [180, 124] width 60 height 19
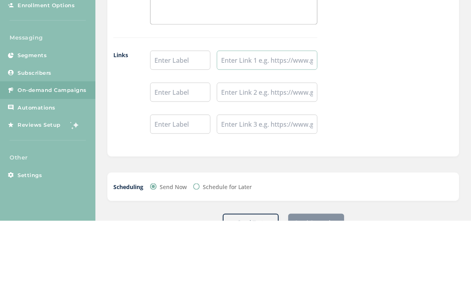
click at [274, 115] on input "text" at bounding box center [267, 124] width 101 height 19
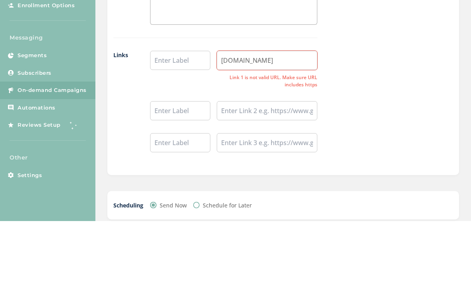
click at [413, 79] on div "{Store Logo} {Store Name} ShopDalifornia.com Powered By Images will vary by rec…" at bounding box center [386, 21] width 136 height 413
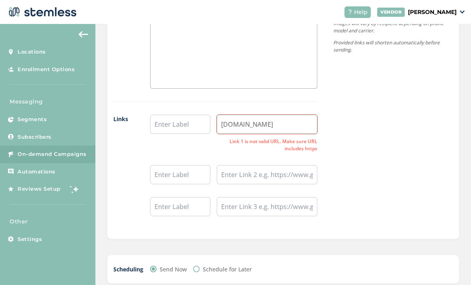
click at [226, 121] on input "ShopDalifornia.com" at bounding box center [267, 124] width 101 height 19
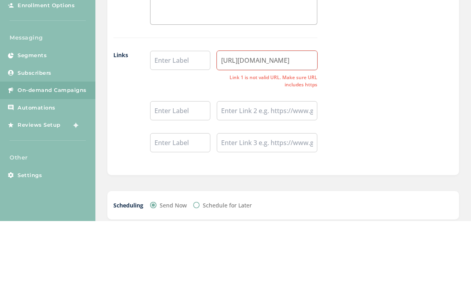
click at [421, 80] on div "{Store Logo} {Store Name} HTTPS://www.ShopDalifornia.com Powered By Images will…" at bounding box center [386, 21] width 136 height 413
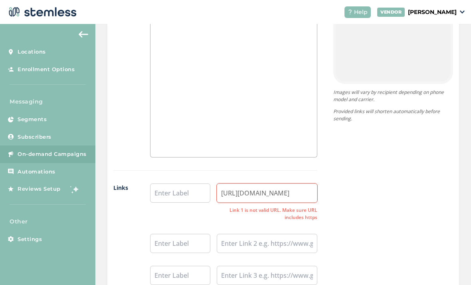
scroll to position [525, 0]
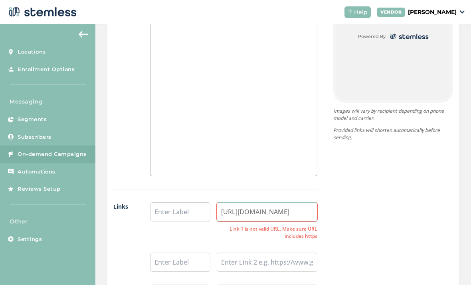
click at [299, 210] on input "HTTPS://www.ShopDalifornia.com" at bounding box center [267, 211] width 101 height 19
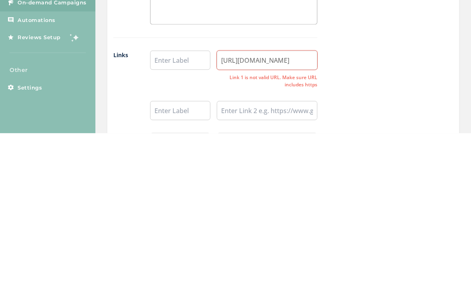
click at [411, 81] on div "{Store Logo} {Store Name} HTTPS://www.ShopDalifornia.com Powered By Images will…" at bounding box center [386, 109] width 136 height 413
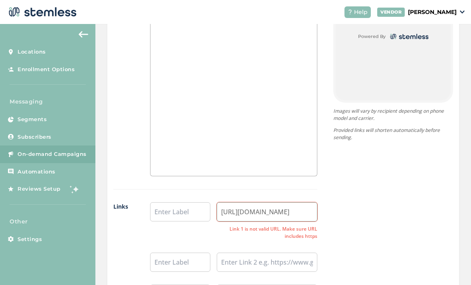
click at [292, 213] on input "HTTPS://www.ShopDalifornia.com" at bounding box center [267, 211] width 101 height 19
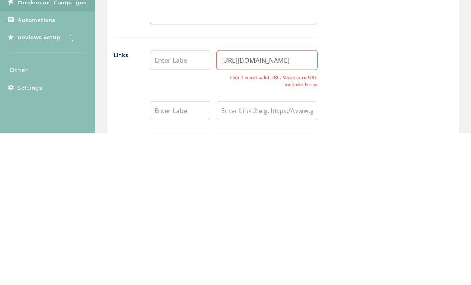
click at [240, 202] on input "HTTPS://www.ShopDalifornia.com" at bounding box center [267, 211] width 101 height 19
click at [233, 202] on input "HTTPS://www.ShopDalifornia.com" at bounding box center [267, 211] width 101 height 19
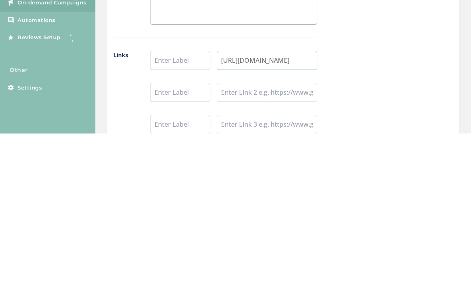
type input "https://www.ShopDalifornia.com"
click at [366, 69] on div "{Store Logo} {Store Name} https://www.ShopDalifornia.com Powered By Images will…" at bounding box center [386, 100] width 136 height 395
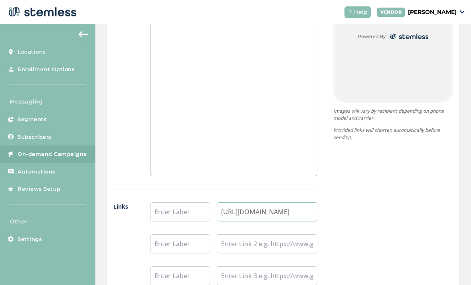
click at [309, 207] on input "https://www.ShopDalifornia.com" at bounding box center [267, 211] width 101 height 19
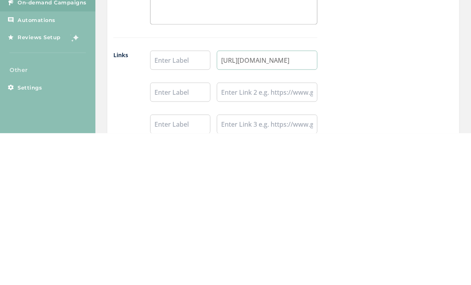
scroll to position [519, 0]
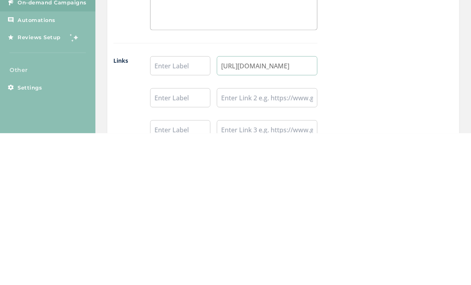
click at [298, 208] on input "https://www.ShopDalifornia.com" at bounding box center [267, 217] width 101 height 19
click at [310, 208] on input "https://www.ShopDalifornia.com" at bounding box center [267, 217] width 101 height 19
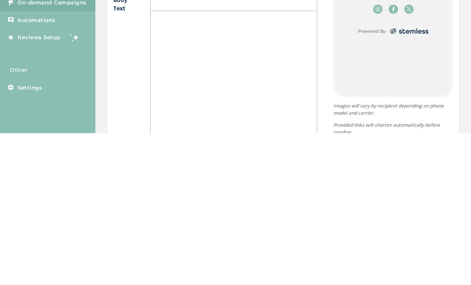
scroll to position [371, 0]
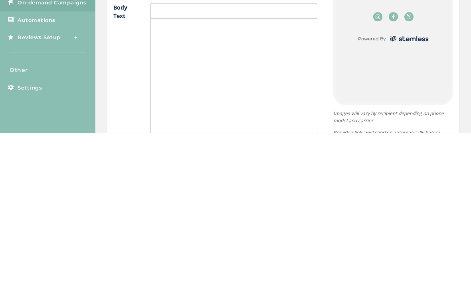
click at [324, 76] on div "{Store Logo} {Store Name} https://www.ShopDalifornia.com Powered By Images will…" at bounding box center [386, 254] width 136 height 395
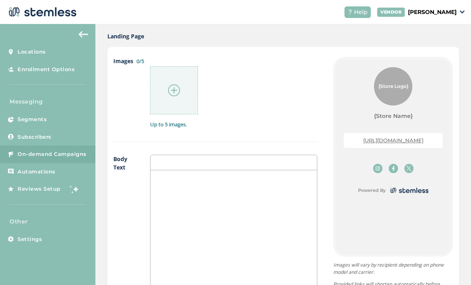
click at [168, 97] on div at bounding box center [174, 90] width 48 height 48
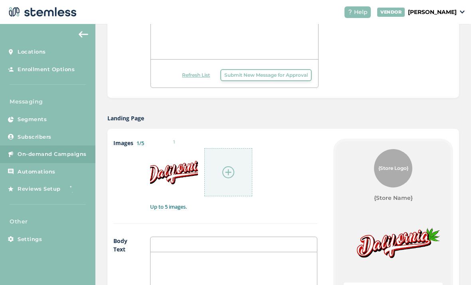
scroll to position [334, 0]
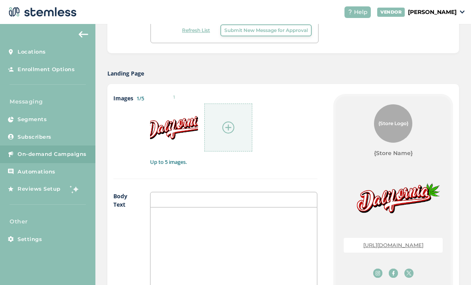
click at [365, 104] on div "{Store Logo} {Store Name}" at bounding box center [393, 130] width 99 height 53
click at [385, 124] on span "{Store Logo}" at bounding box center [394, 123] width 30 height 7
click at [392, 122] on span "{Store Logo}" at bounding box center [394, 123] width 30 height 7
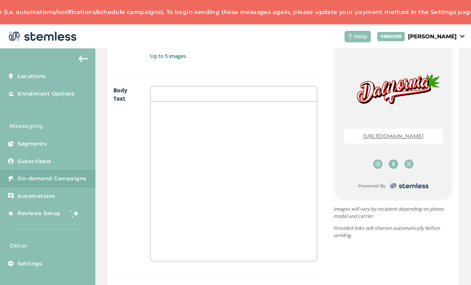
scroll to position [472, 0]
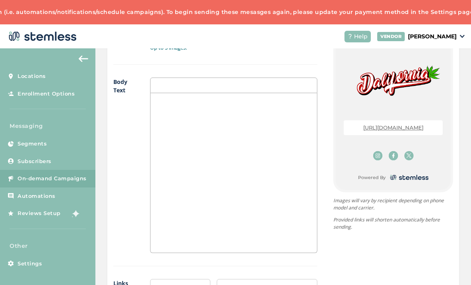
click at [379, 153] on img at bounding box center [378, 155] width 9 height 9
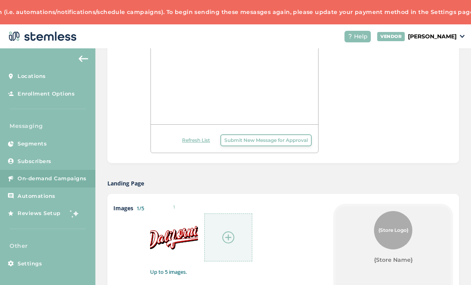
scroll to position [66, 0]
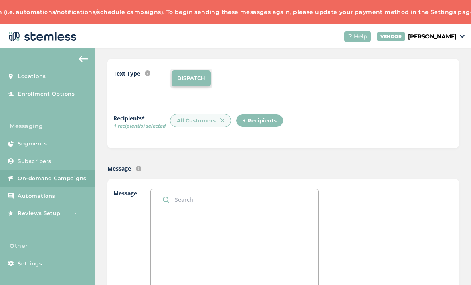
click at [214, 114] on div "All Customers" at bounding box center [200, 121] width 61 height 14
click at [223, 119] on img at bounding box center [223, 120] width 4 height 4
click at [200, 123] on div "+ Recipients" at bounding box center [194, 121] width 48 height 14
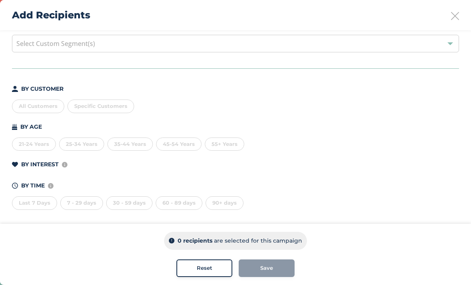
scroll to position [36, 0]
click at [199, 268] on span "Reset" at bounding box center [205, 268] width 16 height 8
click at [196, 265] on div "Reset" at bounding box center [204, 268] width 43 height 8
click at [448, 21] on div "Add Recipients" at bounding box center [235, 15] width 471 height 30
click at [453, 24] on div "Add Recipients" at bounding box center [235, 15] width 471 height 30
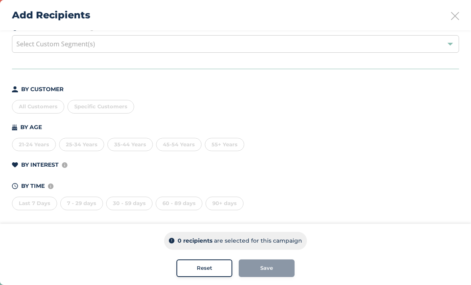
click at [457, 14] on icon at bounding box center [455, 16] width 8 height 8
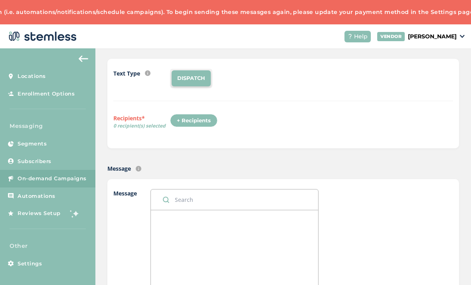
click at [454, 14] on link "Uh oh! Your account stopped sending messages not already included in your plan …" at bounding box center [111, 11] width 727 height 7
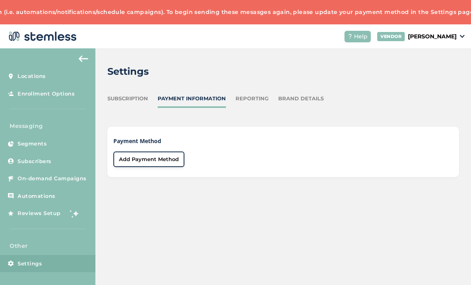
click at [60, 264] on link "Settings" at bounding box center [47, 264] width 95 height 18
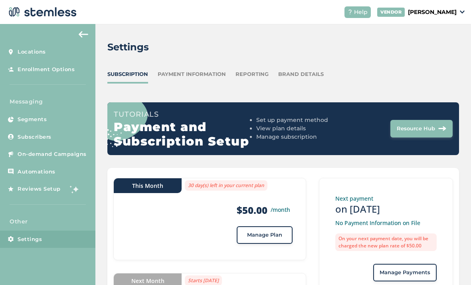
click at [205, 70] on div "Payment Information" at bounding box center [192, 74] width 68 height 8
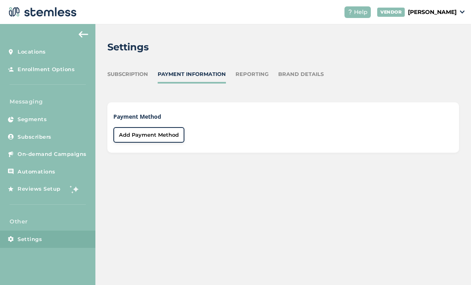
click at [168, 131] on span "Add Payment Method" at bounding box center [149, 135] width 60 height 8
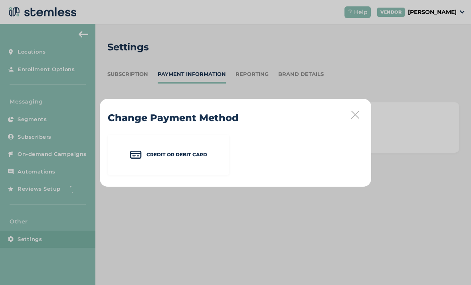
click at [193, 157] on p "Credit or Debit Card" at bounding box center [177, 154] width 61 height 7
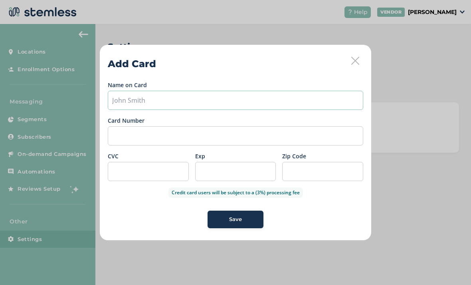
click at [277, 109] on input "text" at bounding box center [236, 100] width 256 height 19
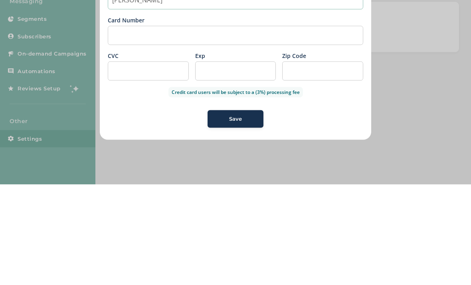
type input "[PERSON_NAME]"
click at [171, 162] on div at bounding box center [148, 171] width 81 height 19
click at [224, 162] on div at bounding box center [235, 171] width 81 height 19
click at [334, 162] on div at bounding box center [322, 171] width 81 height 19
click at [343, 98] on div "Name on Card Vickie Jones Card Number CVC Exp Zip Code Credit card users will b…" at bounding box center [236, 154] width 256 height 147
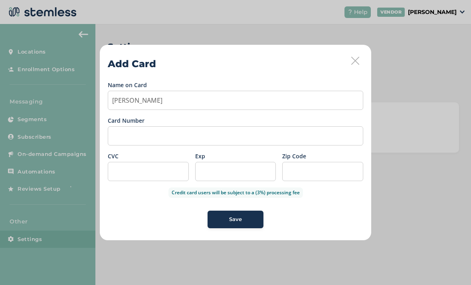
click at [242, 220] on div "Save" at bounding box center [235, 219] width 43 height 8
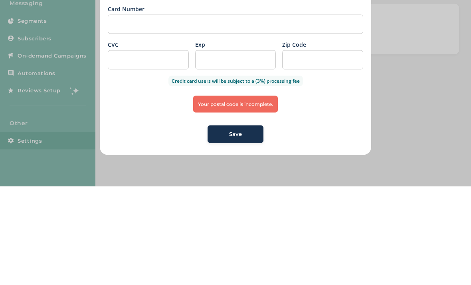
click at [254, 194] on div "Your postal code is incomplete." at bounding box center [235, 202] width 85 height 17
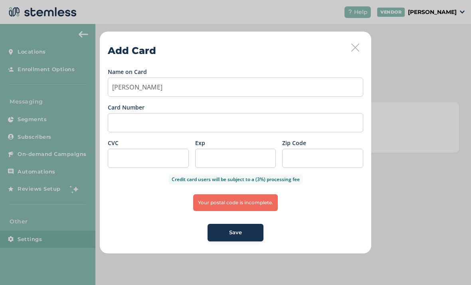
click at [249, 230] on div "Save" at bounding box center [235, 233] width 43 height 8
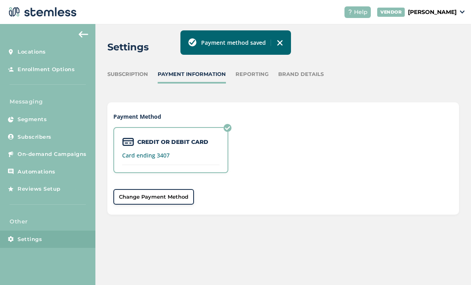
click at [61, 128] on link "Subscribers" at bounding box center [47, 137] width 95 height 18
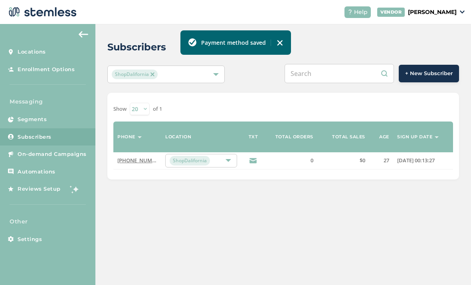
click at [427, 65] on button "+ New Subscriber" at bounding box center [429, 74] width 60 height 18
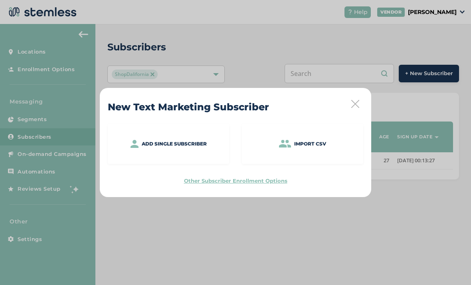
click at [203, 150] on div "Add single subscriber" at bounding box center [168, 144] width 121 height 40
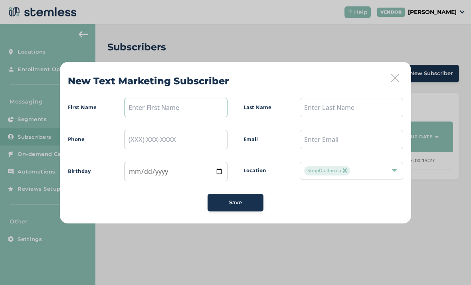
click at [193, 106] on input "text" at bounding box center [175, 107] width 103 height 19
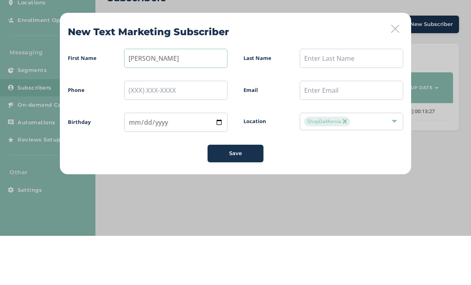
type input "Jeremy"
click at [341, 98] on input "text" at bounding box center [351, 107] width 103 height 19
type input "[PERSON_NAME]"
click at [181, 130] on input "tel" at bounding box center [175, 139] width 103 height 19
type input "("
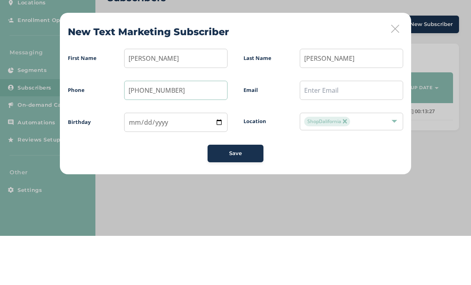
type input "(214) 683-1773"
click at [355, 130] on input "text" at bounding box center [351, 139] width 103 height 19
click at [277, 135] on label "Email" at bounding box center [267, 139] width 47 height 8
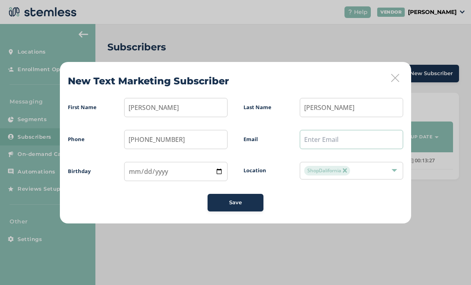
click at [336, 142] on input "text" at bounding box center [351, 139] width 103 height 19
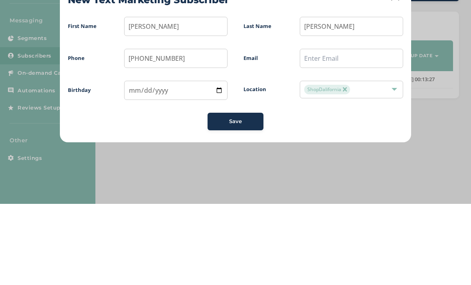
click at [268, 167] on label "Location" at bounding box center [267, 171] width 47 height 8
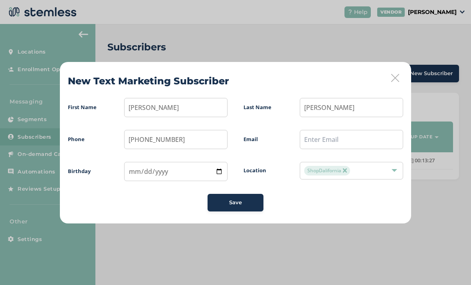
click at [243, 194] on button "Save" at bounding box center [236, 203] width 56 height 18
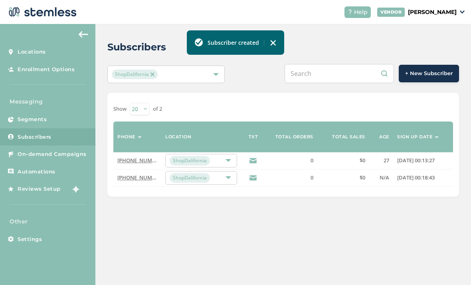
click at [74, 150] on span "On-demand Campaigns" at bounding box center [52, 154] width 69 height 8
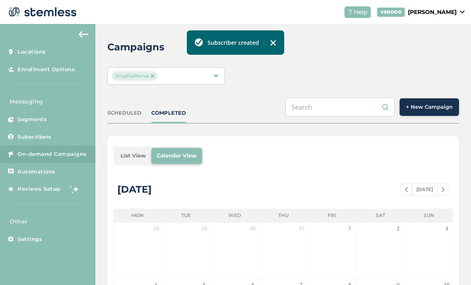
click at [434, 98] on button "+ New Campaign" at bounding box center [430, 107] width 60 height 18
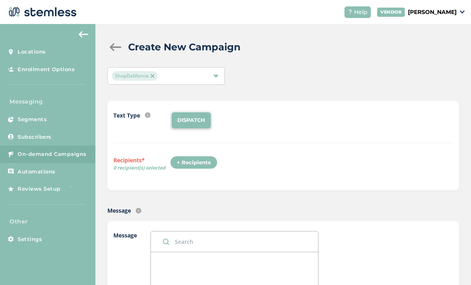
click at [199, 156] on div "+ Recipients" at bounding box center [194, 163] width 48 height 14
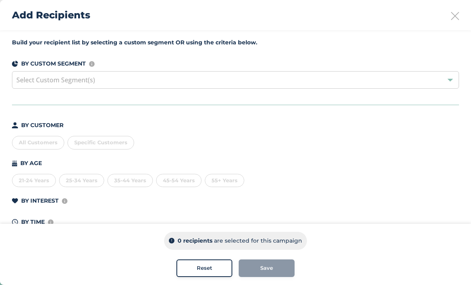
click at [52, 143] on div "All Customers" at bounding box center [38, 143] width 52 height 14
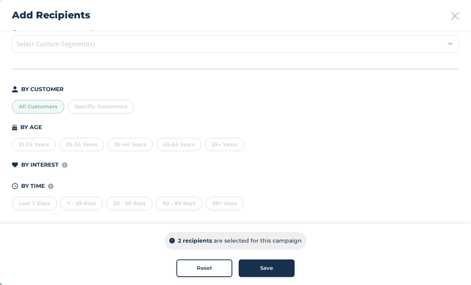
scroll to position [26, 0]
click at [54, 112] on div "All Customers" at bounding box center [38, 107] width 52 height 14
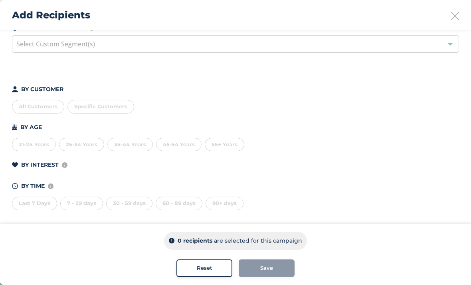
click at [117, 107] on span "Specific Customers" at bounding box center [100, 106] width 53 height 6
click at [138, 154] on li "Jeremy Jones (2146831773)" at bounding box center [147, 156] width 159 height 16
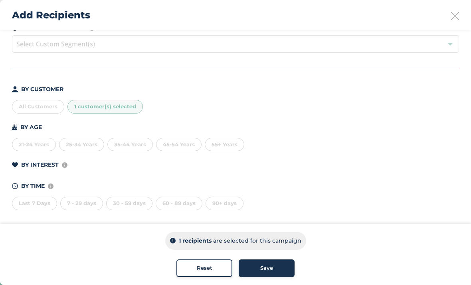
scroll to position [36, 0]
click at [276, 270] on div "Save" at bounding box center [266, 268] width 43 height 8
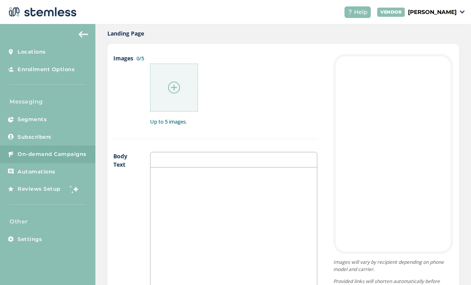
scroll to position [374, 0]
click at [173, 81] on img at bounding box center [174, 87] width 12 height 12
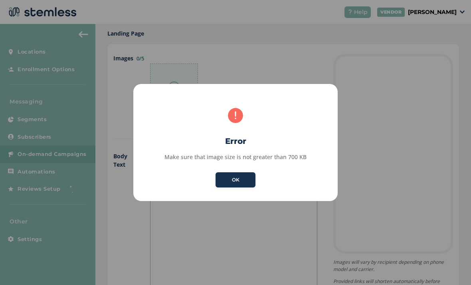
click at [241, 177] on button "OK" at bounding box center [236, 179] width 40 height 15
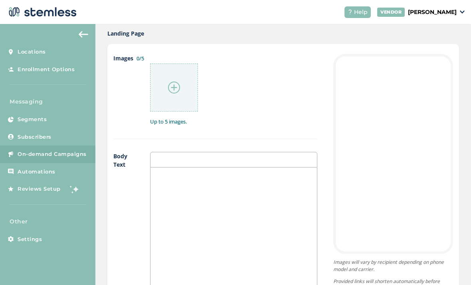
click at [181, 75] on div at bounding box center [174, 88] width 48 height 48
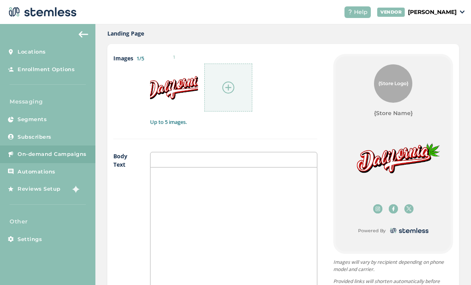
click at [249, 152] on div at bounding box center [233, 160] width 167 height 16
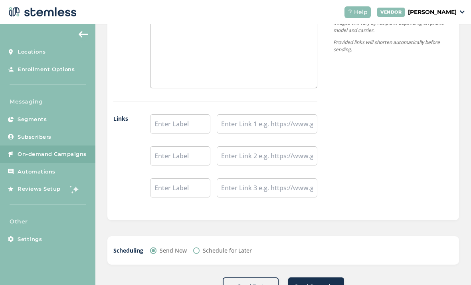
scroll to position [612, 0]
click at [275, 115] on input "text" at bounding box center [267, 124] width 101 height 19
click at [264, 115] on input "text" at bounding box center [267, 124] width 101 height 19
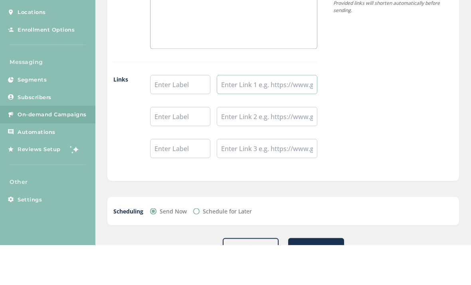
click at [252, 115] on input "text" at bounding box center [267, 124] width 101 height 19
paste input "https://delivery.shopdalifornia.com/delivery/categories/flower/"
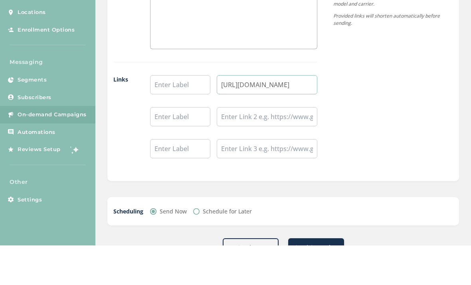
type input "https://delivery.shopdalifornia.com/delivery/categories/flower/"
click at [352, 60] on div "{Store Logo} {Store Name} https://delivery.shopdalifornia.com/delivery/categori…" at bounding box center [386, 12] width 136 height 395
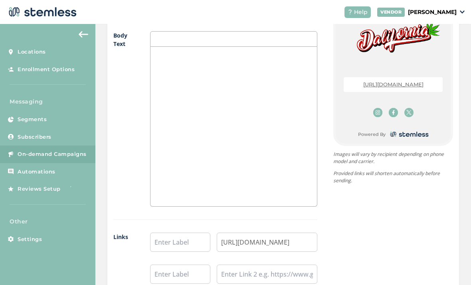
scroll to position [501, 0]
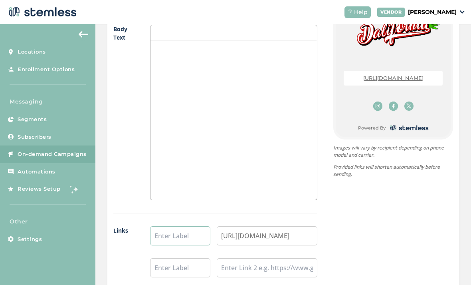
click at [188, 226] on input "text" at bounding box center [180, 235] width 60 height 19
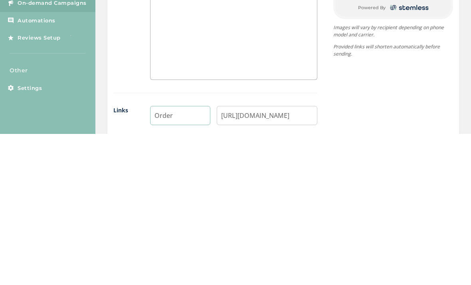
scroll to position [471, 0]
type input "O"
type input "Same Day Delivery"
click at [405, 86] on div "{Store Logo} {Store Name} Same Day Delivery Powered By Images will vary by reci…" at bounding box center [386, 153] width 136 height 395
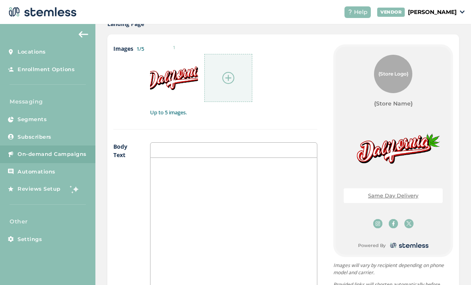
scroll to position [340, 0]
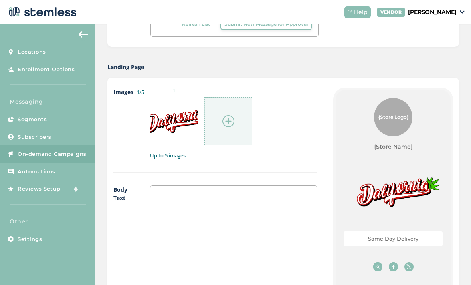
click at [402, 113] on span "{Store Logo}" at bounding box center [394, 116] width 30 height 7
click at [392, 98] on div "{Store Logo}" at bounding box center [393, 117] width 38 height 38
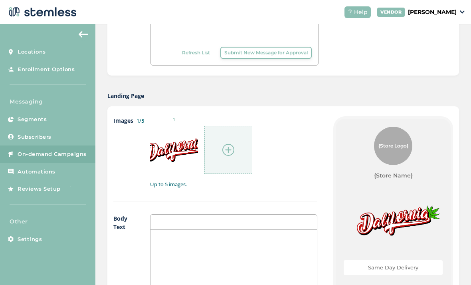
scroll to position [277, 0]
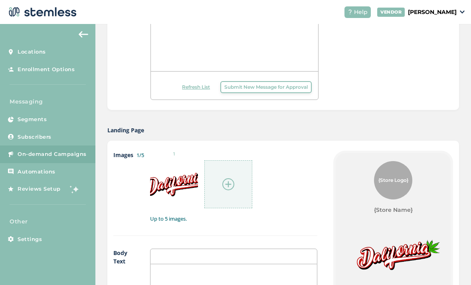
click at [230, 178] on img at bounding box center [229, 184] width 12 height 12
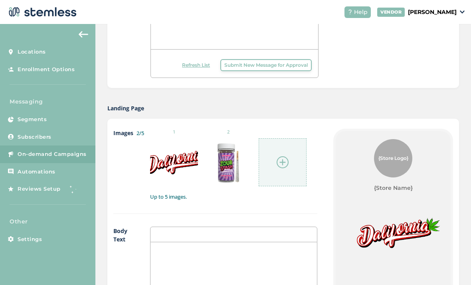
scroll to position [299, 0]
click at [236, 159] on img at bounding box center [234, 162] width 7 height 7
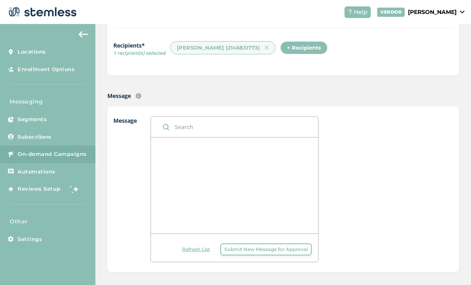
scroll to position [112, 0]
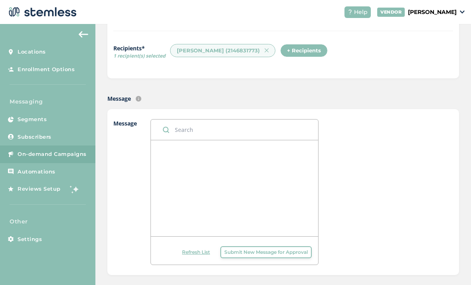
click at [274, 119] on input "text" at bounding box center [235, 129] width 168 height 20
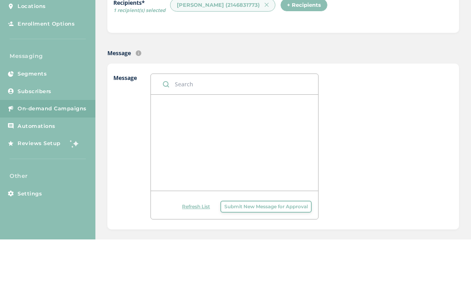
type input "H"
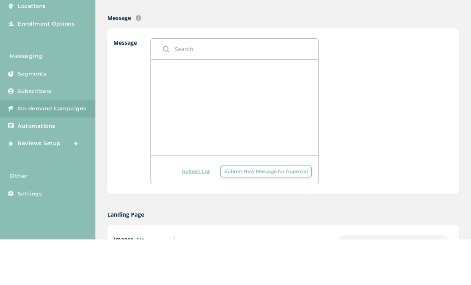
scroll to position [153, 0]
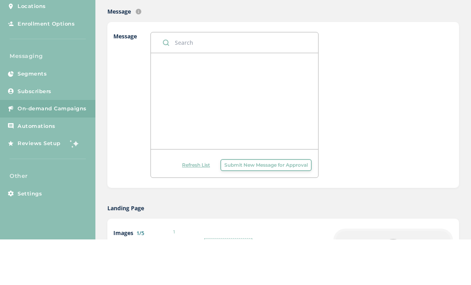
click at [294, 99] on div at bounding box center [235, 147] width 168 height 96
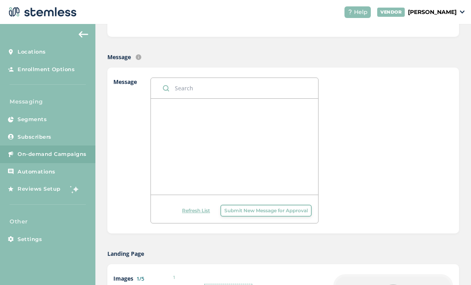
click at [249, 118] on div at bounding box center [235, 147] width 168 height 96
click at [231, 123] on div at bounding box center [235, 147] width 168 height 96
click at [141, 29] on div "Text message sent with auto-generated link to landing page." at bounding box center [139, 39] width 102 height 22
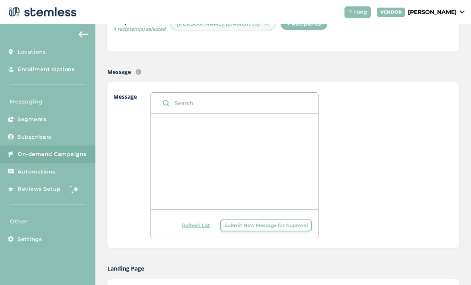
scroll to position [136, 0]
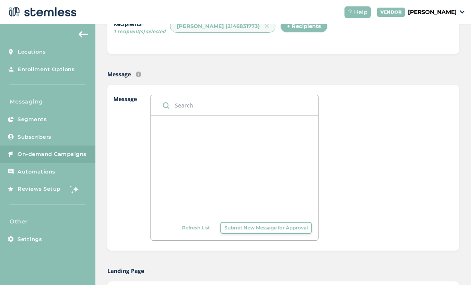
click at [138, 72] on img at bounding box center [139, 75] width 6 height 6
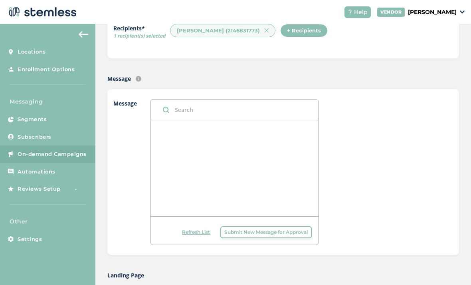
click at [205, 134] on div at bounding box center [235, 168] width 168 height 96
click at [239, 141] on div at bounding box center [235, 168] width 168 height 96
click at [251, 127] on div at bounding box center [235, 168] width 168 height 96
click at [268, 127] on div at bounding box center [235, 168] width 168 height 96
click at [281, 129] on div at bounding box center [235, 168] width 168 height 96
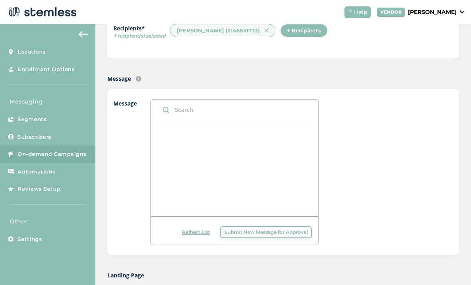
click at [273, 124] on div at bounding box center [235, 168] width 168 height 96
click at [270, 130] on div at bounding box center [235, 168] width 168 height 96
click at [258, 138] on div at bounding box center [235, 168] width 168 height 96
click at [259, 136] on div at bounding box center [235, 168] width 168 height 96
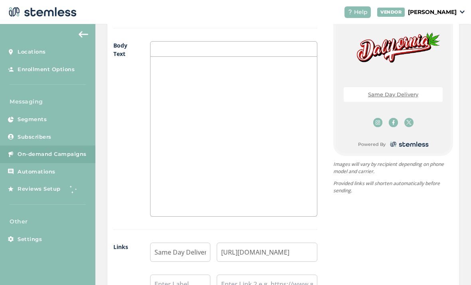
scroll to position [487, 0]
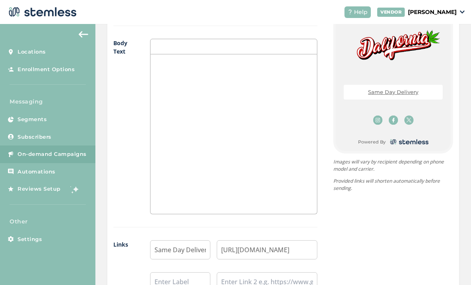
click at [280, 101] on div at bounding box center [234, 133] width 167 height 159
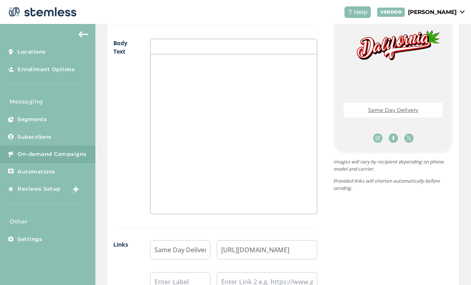
click at [245, 91] on div at bounding box center [234, 133] width 167 height 159
click at [191, 54] on div at bounding box center [234, 133] width 167 height 159
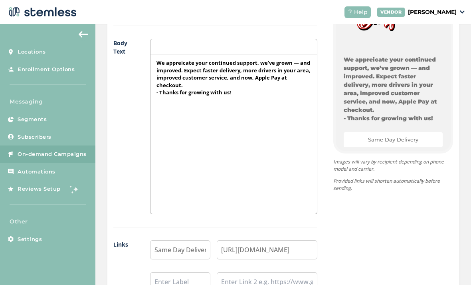
scroll to position [31, 0]
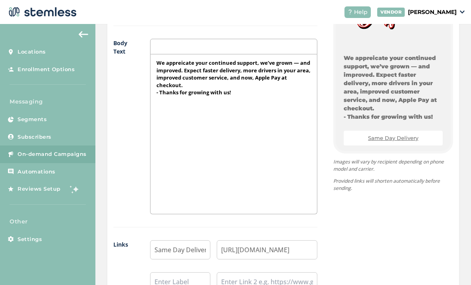
click at [248, 61] on p "We appreicate your continued support, we’ve grown — and improved. Expect faster…" at bounding box center [234, 74] width 155 height 30
click at [159, 69] on div "We appreicate your continued support, we’ve grown — and improved. Expect faster…" at bounding box center [234, 133] width 167 height 159
click at [153, 64] on div "We appreicate your continued support, we’ve grown — and improved. Expect faster…" at bounding box center [234, 133] width 167 height 159
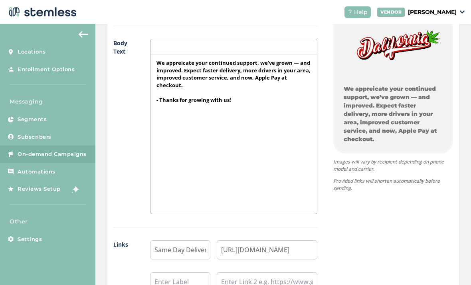
scroll to position [0, 0]
click at [308, 59] on p "We appreicate your continued support, we’ve grown — and improved. Expect faster…" at bounding box center [234, 74] width 155 height 30
click at [331, 47] on div "{Store Logo} {Store Name} We appreicate your continued support, we’ve grown — a…" at bounding box center [386, 138] width 136 height 395
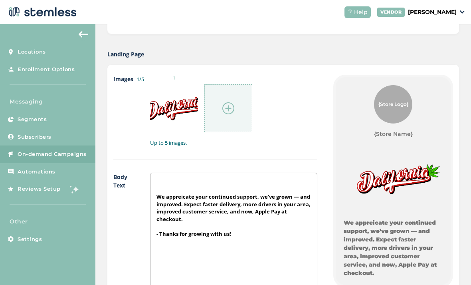
scroll to position [354, 0]
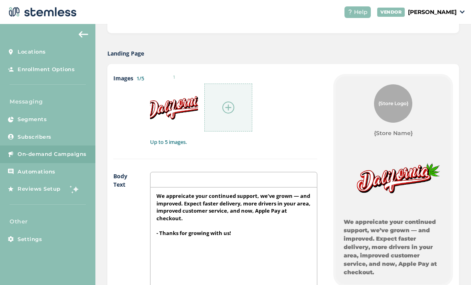
click at [292, 172] on div at bounding box center [233, 180] width 167 height 16
click at [293, 172] on div at bounding box center [233, 180] width 167 height 16
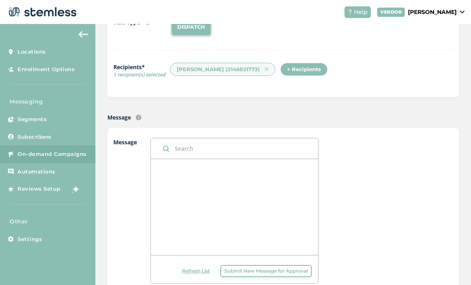
scroll to position [94, 0]
click at [210, 173] on div at bounding box center [235, 206] width 168 height 96
click at [231, 184] on div at bounding box center [235, 206] width 168 height 96
click at [232, 179] on div at bounding box center [235, 206] width 168 height 96
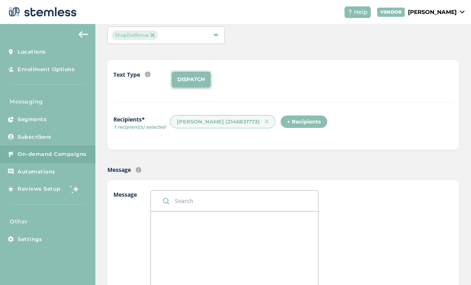
scroll to position [77, 0]
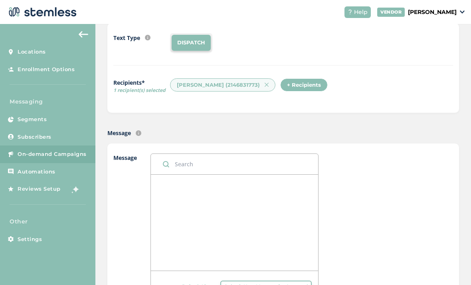
click at [141, 105] on div "Text message sent with auto-generated link to landing page." at bounding box center [139, 115] width 102 height 22
click at [234, 154] on input "text" at bounding box center [235, 164] width 168 height 20
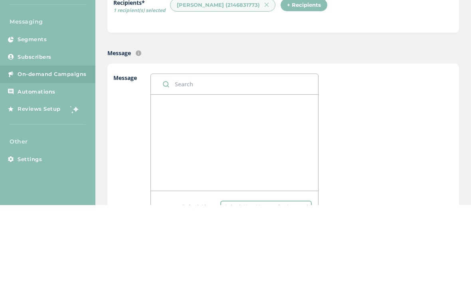
type input "G"
click at [397, 153] on div at bounding box center [394, 226] width 119 height 146
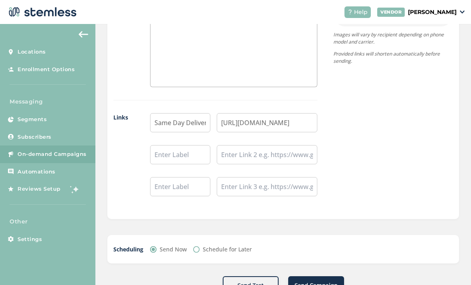
scroll to position [612, 0]
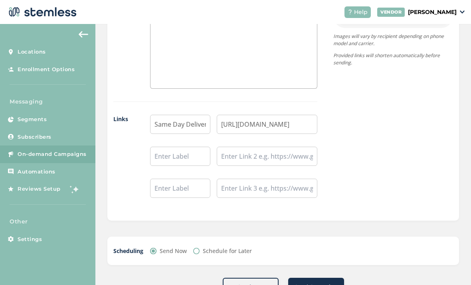
click at [241, 278] on button "Send Test" at bounding box center [251, 287] width 56 height 18
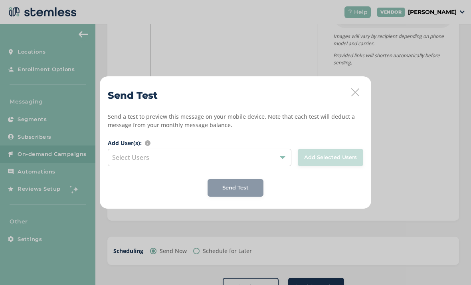
click at [269, 159] on div "Select Users" at bounding box center [200, 158] width 184 height 18
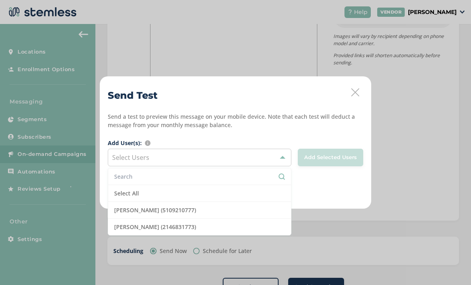
click at [256, 223] on li "Jeremy Jones (2146831773)" at bounding box center [199, 227] width 183 height 16
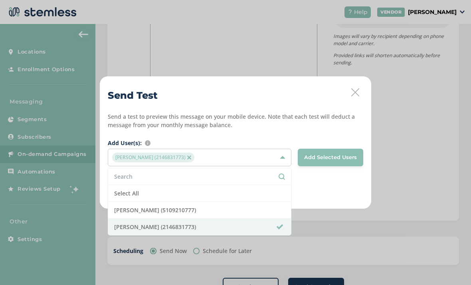
click at [331, 152] on button "Add Selected Users" at bounding box center [331, 158] width 66 height 18
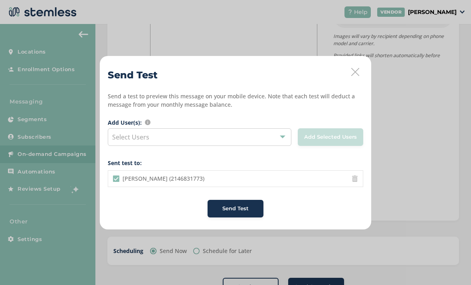
click at [251, 211] on div "Send Test" at bounding box center [235, 209] width 43 height 8
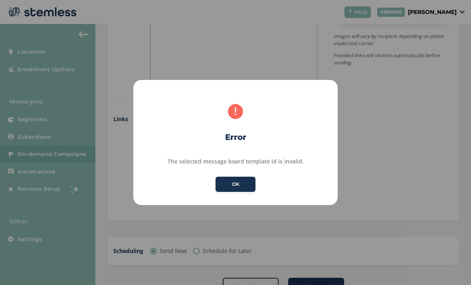
scroll to position [0, 0]
click at [246, 183] on button "OK" at bounding box center [236, 184] width 40 height 15
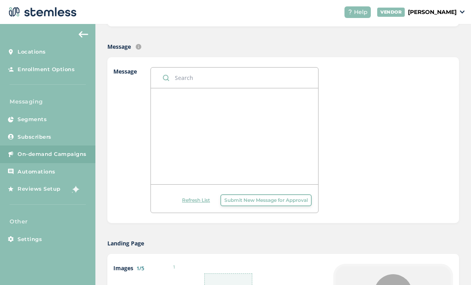
scroll to position [164, 0]
click at [296, 196] on span "Submit New Message for Approval" at bounding box center [266, 199] width 83 height 7
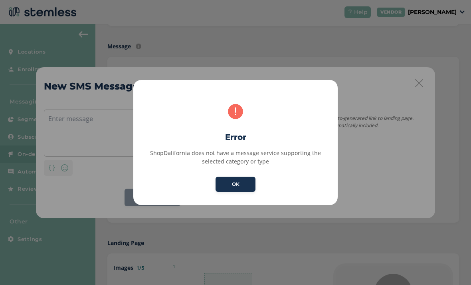
click at [245, 183] on button "OK" at bounding box center [236, 184] width 40 height 15
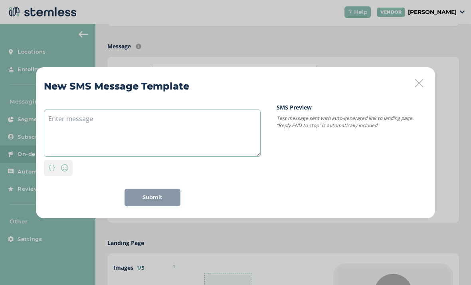
click at [242, 127] on textarea at bounding box center [152, 132] width 217 height 47
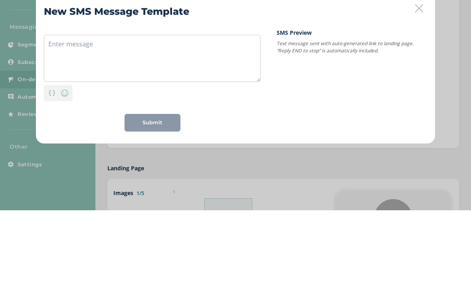
click at [307, 103] on div "SMS Preview Text message sent with auto-generated link to landing page. “Reply …" at bounding box center [352, 154] width 151 height 103
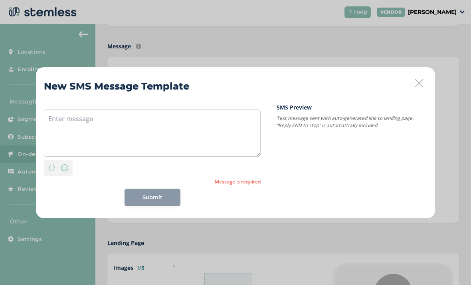
click at [66, 172] on img at bounding box center [65, 168] width 10 height 10
click at [252, 137] on textarea at bounding box center [152, 132] width 217 height 47
click at [162, 111] on textarea at bounding box center [152, 132] width 217 height 47
click at [148, 117] on textarea at bounding box center [152, 132] width 217 height 47
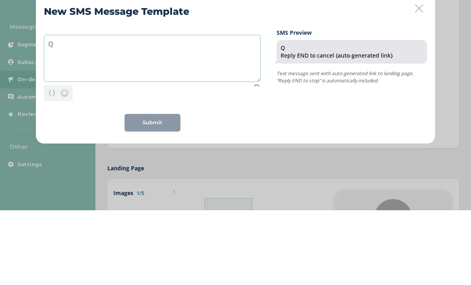
type textarea "Q"
click at [445, 40] on div "New SMS Message Template Q Personalization Emoji Submit SMS Preview Q Reply END…" at bounding box center [235, 142] width 471 height 285
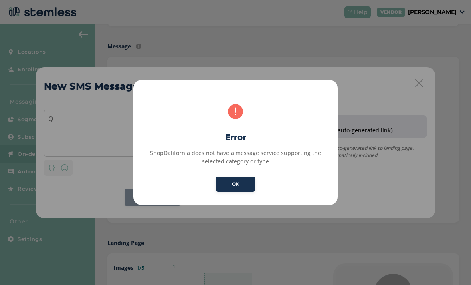
click at [247, 177] on button "OK" at bounding box center [236, 184] width 40 height 15
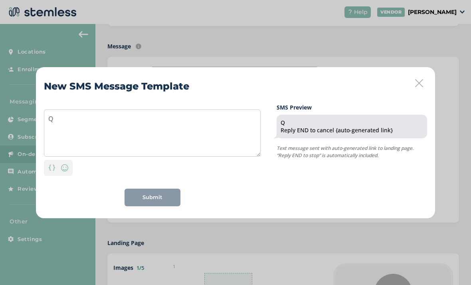
click at [428, 81] on div "New SMS Message Template Q Personalization Emoji Submit SMS Preview Q Reply END…" at bounding box center [235, 142] width 399 height 151
click at [419, 85] on icon at bounding box center [419, 83] width 8 height 8
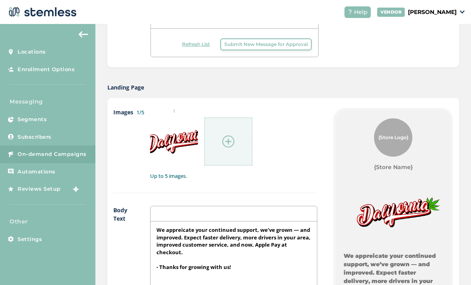
scroll to position [384, 0]
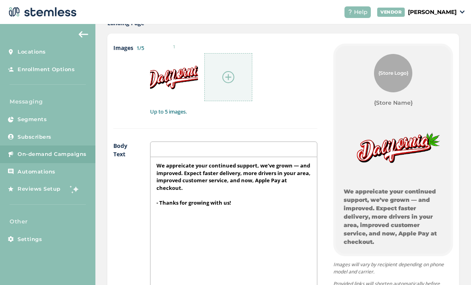
click at [252, 179] on div "We appreicate your continued support, we’ve grown — and improved. Expect faster…" at bounding box center [234, 236] width 167 height 159
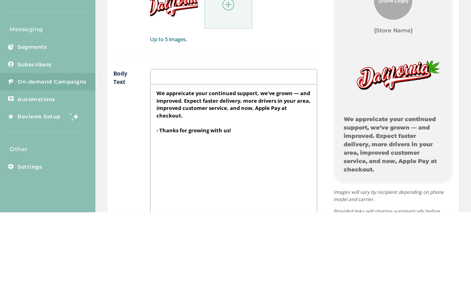
click at [254, 199] on p "- Thanks for growing with us!" at bounding box center [234, 202] width 155 height 7
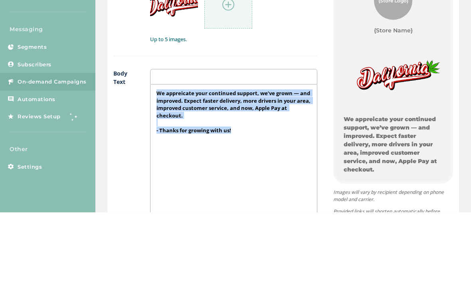
copy div "We appreicate your continued support, we’ve grown — and improved. Expect faster…"
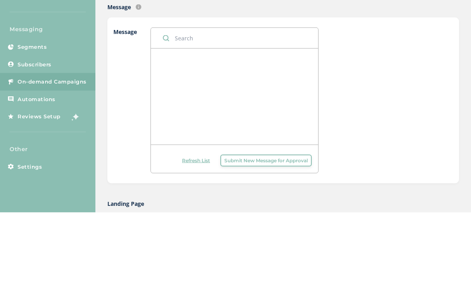
scroll to position [130, 0]
click at [235, 122] on div at bounding box center [235, 170] width 168 height 96
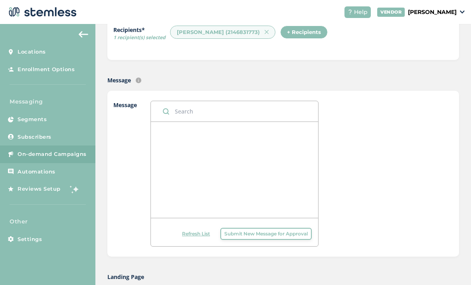
click at [223, 128] on div at bounding box center [235, 170] width 168 height 96
click at [246, 141] on div at bounding box center [235, 170] width 168 height 96
click at [252, 230] on span "Submit New Message for Approval" at bounding box center [266, 233] width 83 height 7
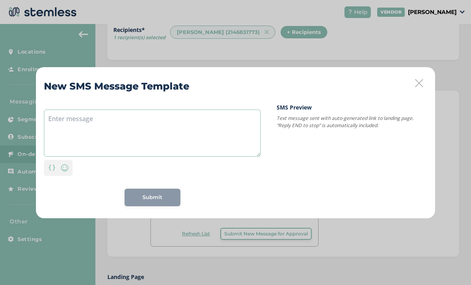
click at [193, 126] on textarea at bounding box center [152, 132] width 217 height 47
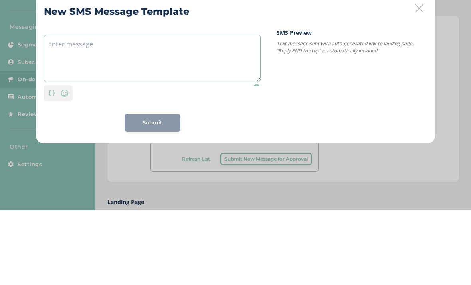
click at [85, 109] on textarea at bounding box center [152, 132] width 217 height 47
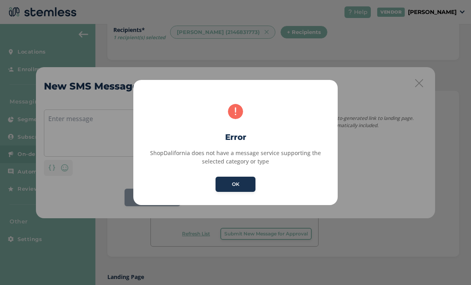
click at [237, 179] on button "OK" at bounding box center [236, 184] width 40 height 15
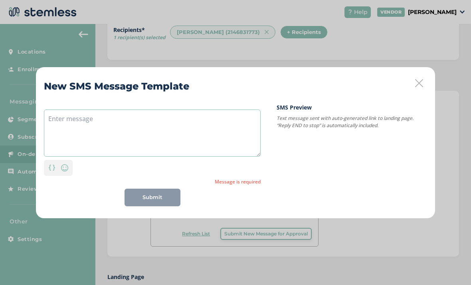
click at [169, 121] on textarea at bounding box center [152, 132] width 217 height 47
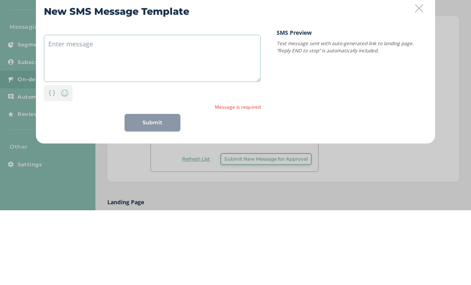
click at [88, 109] on textarea at bounding box center [152, 132] width 217 height 47
paste textarea "We appreicate your continued support, we’ve grown — and improved. Expect faster…"
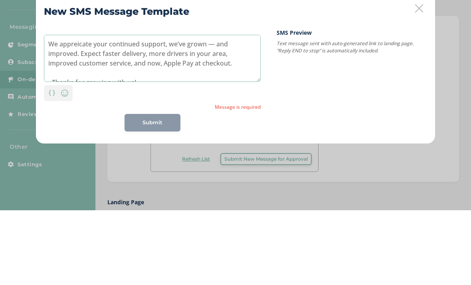
scroll to position [6, 0]
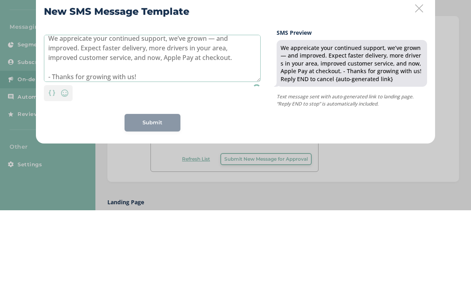
type textarea "We appreicate your continued support, we’ve grown — and improved. Expect faster…"
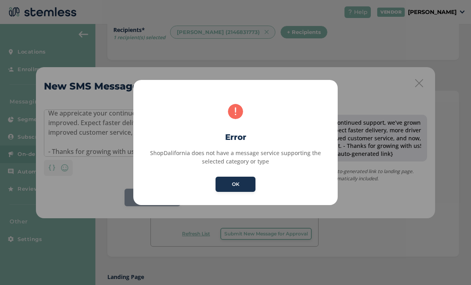
click at [235, 183] on button "OK" at bounding box center [236, 184] width 40 height 15
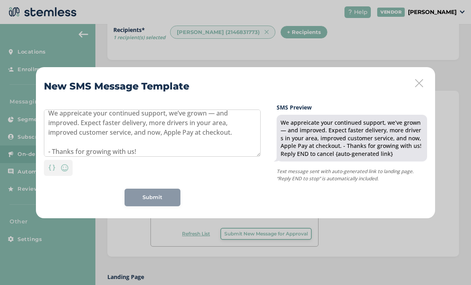
click at [158, 192] on div "Submit" at bounding box center [153, 198] width 56 height 18
click at [185, 146] on textarea "We appreicate your continued support, we’ve grown — and improved. Expect faster…" at bounding box center [152, 132] width 217 height 47
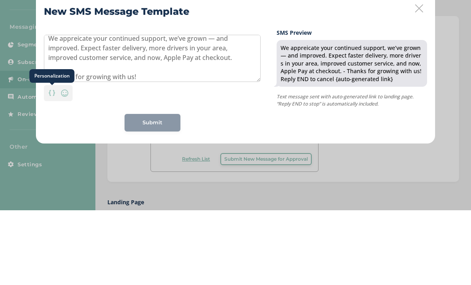
click at [50, 161] on div "Personalization" at bounding box center [52, 167] width 13 height 12
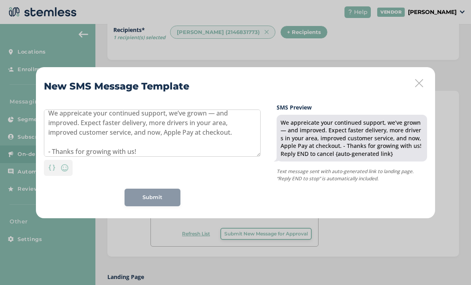
click at [111, 178] on div "We appreicate your continued support, we’ve grown — and improved. Expect faster…" at bounding box center [152, 154] width 217 height 103
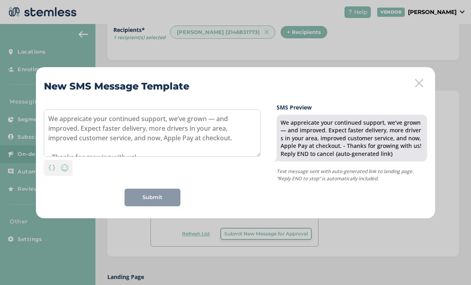
scroll to position [0, 0]
click at [165, 192] on div "Submit" at bounding box center [153, 198] width 56 height 18
click at [46, 167] on div "Personalization" at bounding box center [52, 167] width 13 height 12
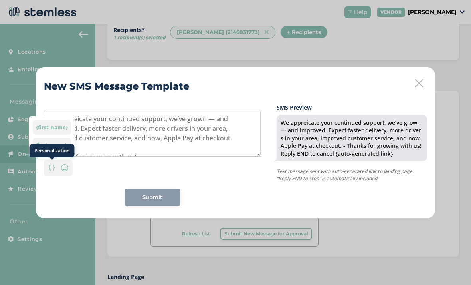
click at [237, 207] on div "New SMS Message Template We appreicate your continued support, we’ve grown — an…" at bounding box center [235, 142] width 399 height 151
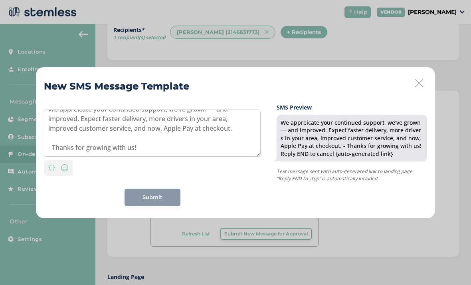
scroll to position [10, 0]
click at [163, 192] on div "Submit" at bounding box center [153, 198] width 56 height 18
click at [213, 145] on textarea "We appreicate your continued support, we’ve grown — and improved. Expect faster…" at bounding box center [152, 132] width 217 height 47
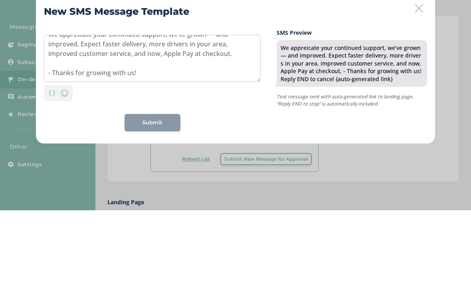
click at [244, 111] on div "We appreicate your continued support, we’ve grown — and improved. Expect faster…" at bounding box center [152, 154] width 217 height 103
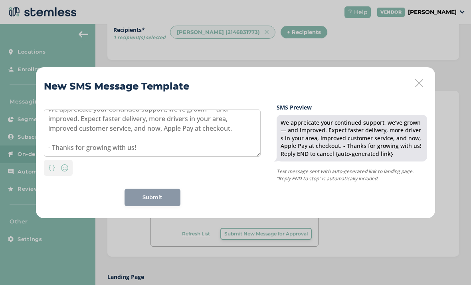
click at [160, 195] on div "Submit" at bounding box center [153, 198] width 56 height 18
click at [161, 193] on div "Submit" at bounding box center [153, 198] width 56 height 18
click at [418, 86] on icon at bounding box center [419, 83] width 8 height 8
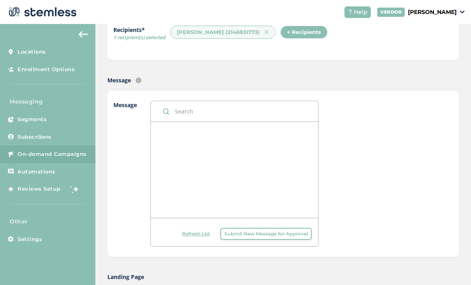
click at [136, 76] on div "Message Text message sent with auto-generated link to landing page." at bounding box center [283, 80] width 352 height 8
click at [136, 77] on img at bounding box center [139, 80] width 6 height 6
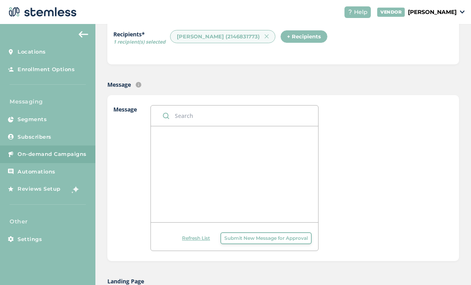
scroll to position [125, 0]
click at [137, 57] on div "Text message sent with auto-generated link to landing page." at bounding box center [139, 67] width 102 height 22
click at [129, 135] on label "Message" at bounding box center [123, 178] width 21 height 146
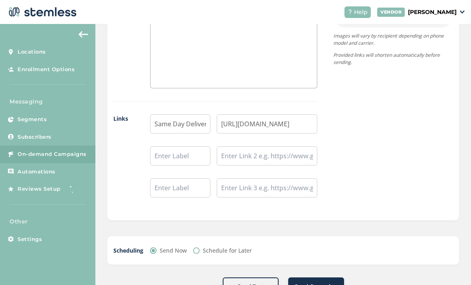
scroll to position [612, 0]
click at [243, 283] on span "Send Test" at bounding box center [251, 287] width 26 height 8
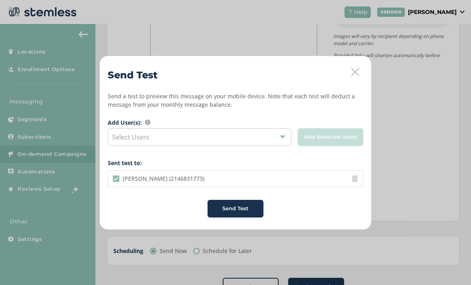
click at [265, 175] on li "Jeremy Jones (2146831773)" at bounding box center [235, 179] width 255 height 16
click at [246, 206] on span "Send Test" at bounding box center [236, 209] width 26 height 8
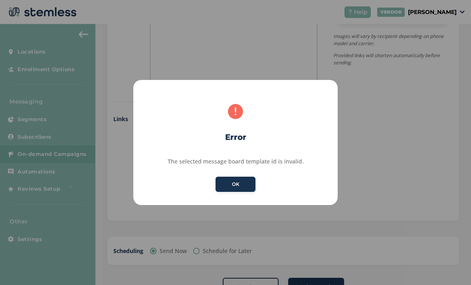
click at [246, 181] on button "OK" at bounding box center [236, 184] width 40 height 15
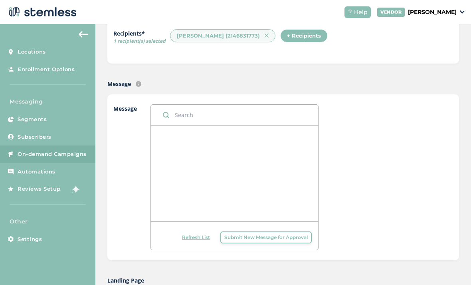
scroll to position [110, 0]
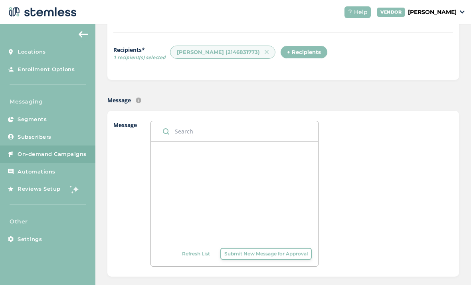
click at [193, 250] on span "Refresh List" at bounding box center [196, 253] width 28 height 7
click at [273, 250] on span "Submit New Message for Approval" at bounding box center [266, 253] width 83 height 7
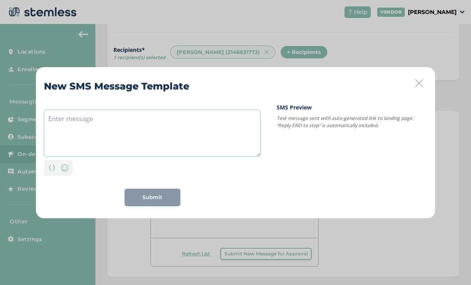
click at [229, 141] on textarea at bounding box center [152, 132] width 217 height 47
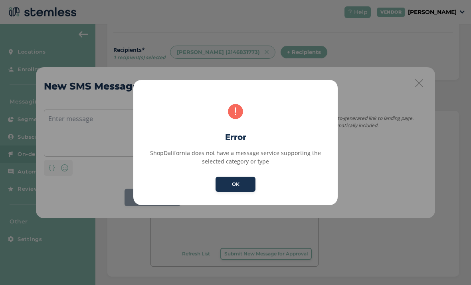
click at [240, 181] on button "OK" at bounding box center [236, 184] width 40 height 15
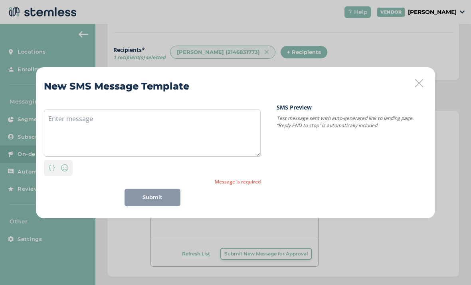
click at [419, 79] on icon at bounding box center [419, 83] width 8 height 8
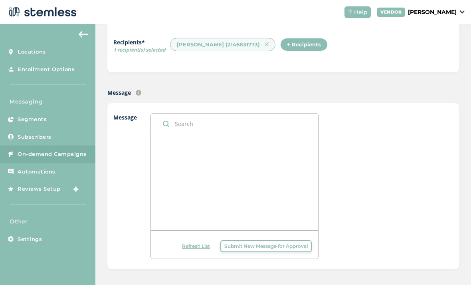
scroll to position [119, 0]
click at [263, 242] on span "Submit New Message for Approval" at bounding box center [266, 245] width 83 height 7
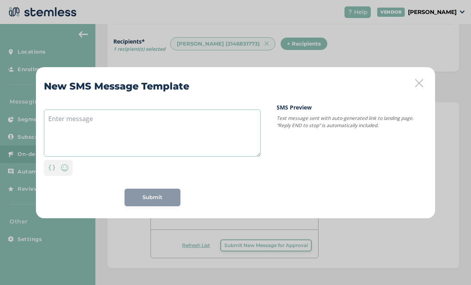
click at [216, 138] on textarea at bounding box center [152, 132] width 217 height 47
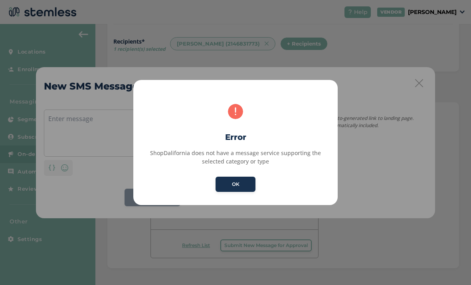
click at [234, 184] on button "OK" at bounding box center [236, 184] width 40 height 15
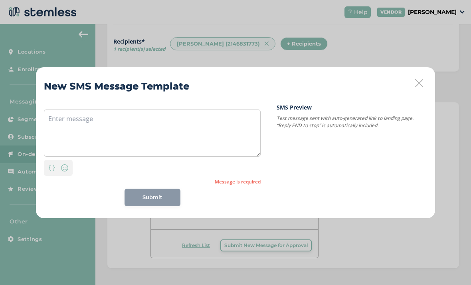
click at [436, 82] on div "New SMS Message Template Personalization Emoji Message is required Submit SMS P…" at bounding box center [235, 142] width 471 height 285
click at [422, 80] on icon at bounding box center [419, 83] width 8 height 8
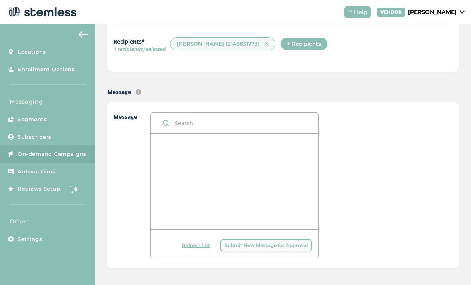
click at [46, 230] on link "Settings" at bounding box center [47, 239] width 95 height 18
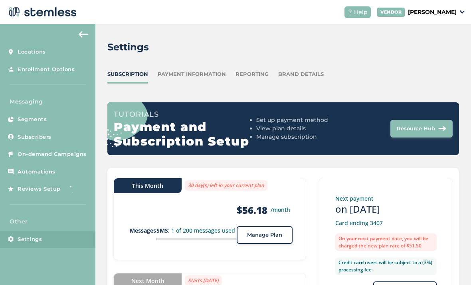
click at [317, 70] on div "Brand Details" at bounding box center [301, 74] width 46 height 8
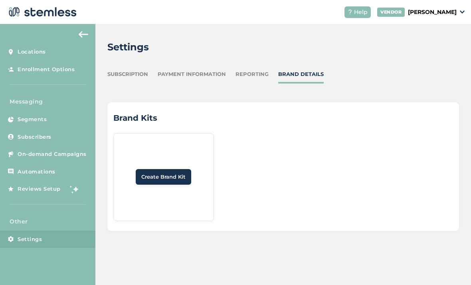
click at [258, 70] on div "Reporting" at bounding box center [252, 74] width 33 height 8
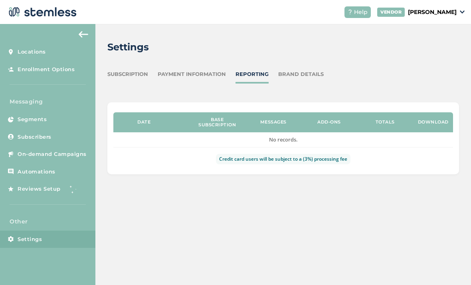
click at [72, 155] on span "On-demand Campaigns" at bounding box center [52, 154] width 69 height 8
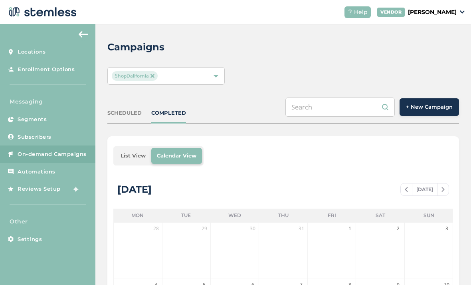
click at [56, 177] on link "Automations" at bounding box center [47, 172] width 95 height 18
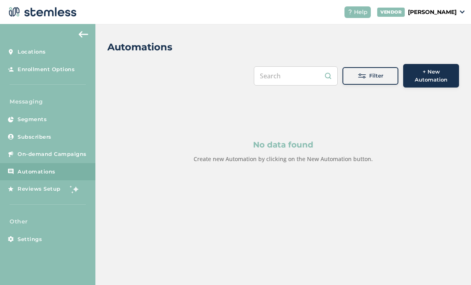
click at [53, 116] on link "Segments" at bounding box center [47, 120] width 95 height 18
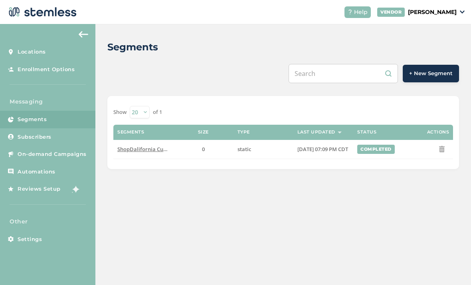
click at [60, 189] on link "Reviews Setup" at bounding box center [47, 189] width 95 height 18
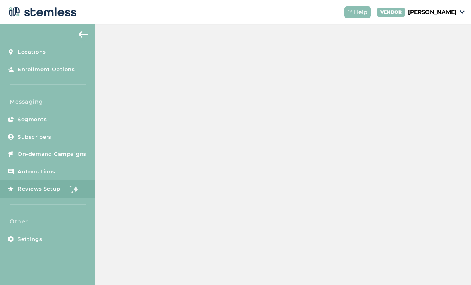
click at [46, 240] on link "Settings" at bounding box center [47, 239] width 95 height 18
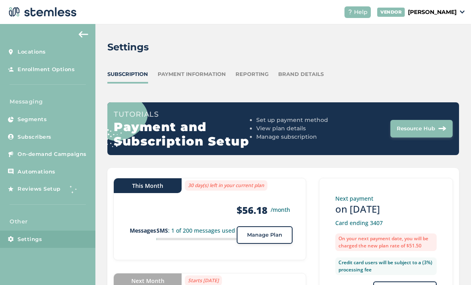
click at [66, 152] on span "On-demand Campaigns" at bounding box center [52, 154] width 69 height 8
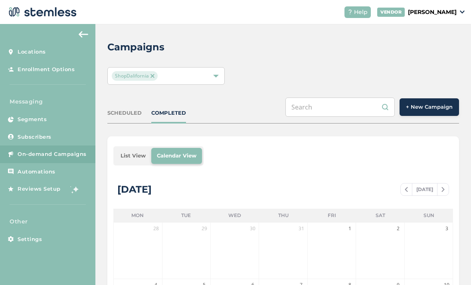
click at [431, 105] on span "+ New Campaign" at bounding box center [429, 107] width 47 height 8
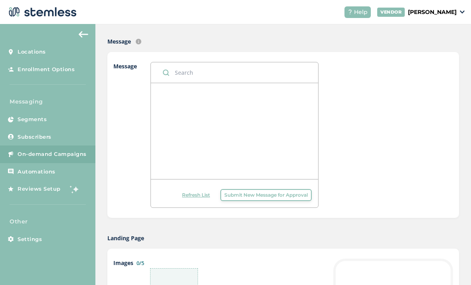
scroll to position [179, 0]
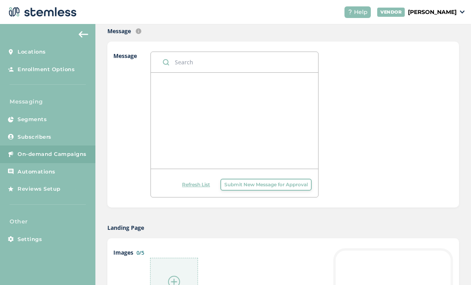
click at [256, 68] on input "text" at bounding box center [235, 62] width 168 height 20
type input "H"
click at [370, 79] on div at bounding box center [394, 125] width 119 height 146
click at [288, 186] on span "Submit New Message for Approval" at bounding box center [266, 184] width 83 height 7
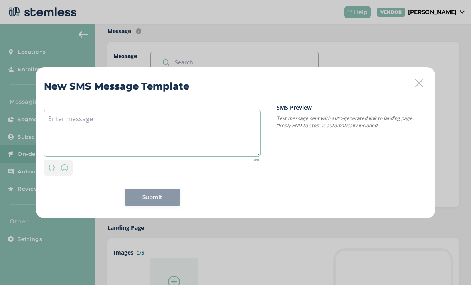
click at [234, 135] on textarea at bounding box center [152, 132] width 217 height 47
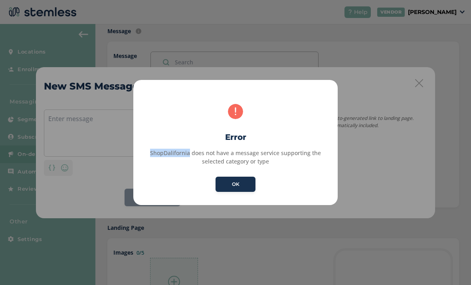
click at [193, 162] on div "ShopDalifornia does not have a message service supporting the selected category…" at bounding box center [235, 157] width 187 height 17
click at [263, 163] on div "ShopDalifornia does not have a message service supporting the selected category…" at bounding box center [235, 157] width 187 height 17
click at [224, 158] on div "ShopDalifornia does not have a message service supporting the selected category…" at bounding box center [235, 157] width 187 height 17
click at [230, 161] on div "ShopDalifornia does not have a message service supporting the selected category…" at bounding box center [235, 157] width 187 height 17
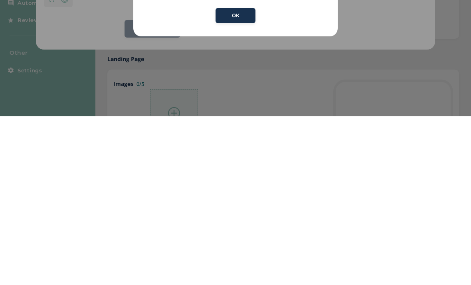
click at [279, 79] on div "× Error ShopDalifornia does not have a message service supporting the selected …" at bounding box center [235, 142] width 471 height 285
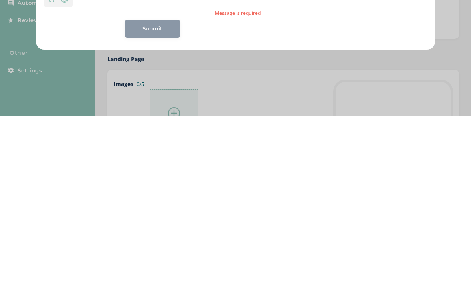
click at [262, 80] on div "New SMS Message Template Personalization Emoji Message is required Submit SMS P…" at bounding box center [235, 142] width 471 height 285
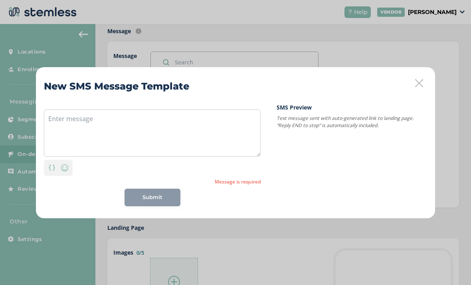
click at [279, 50] on div "New SMS Message Template Personalization Emoji Message is required Submit SMS P…" at bounding box center [235, 142] width 471 height 285
click at [420, 83] on icon at bounding box center [419, 83] width 8 height 8
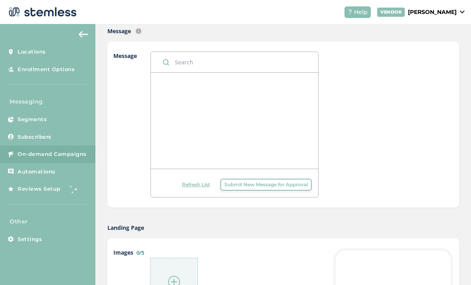
click at [253, 185] on span "Submit New Message for Approval" at bounding box center [266, 184] width 83 height 7
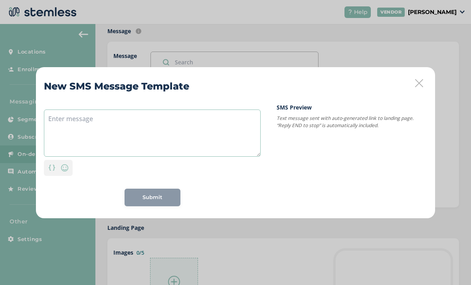
click at [223, 139] on textarea at bounding box center [152, 132] width 217 height 47
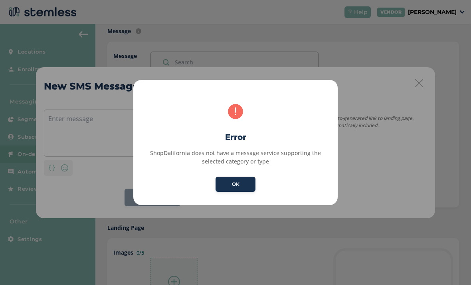
click at [232, 184] on button "OK" at bounding box center [236, 184] width 40 height 15
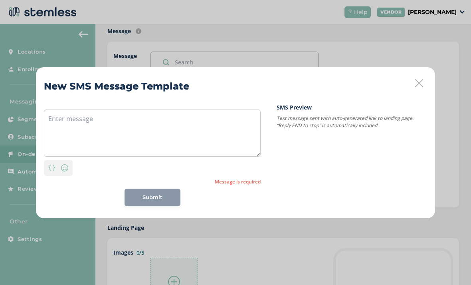
click at [421, 82] on icon at bounding box center [419, 83] width 8 height 8
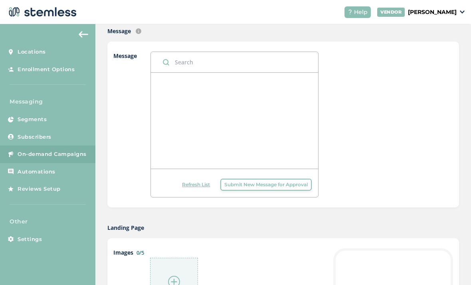
click at [353, 13] on img at bounding box center [350, 12] width 5 height 5
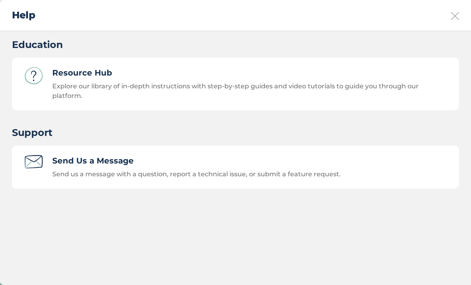
click at [459, 13] on icon at bounding box center [455, 16] width 8 height 8
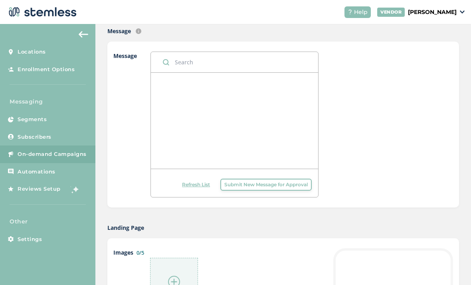
click at [78, 116] on link "Segments" at bounding box center [47, 120] width 95 height 18
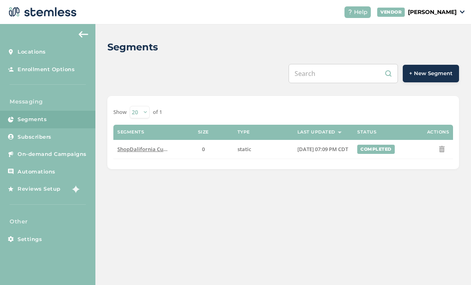
click at [79, 115] on link "Segments" at bounding box center [47, 120] width 95 height 18
click at [42, 240] on link "Settings" at bounding box center [47, 239] width 95 height 18
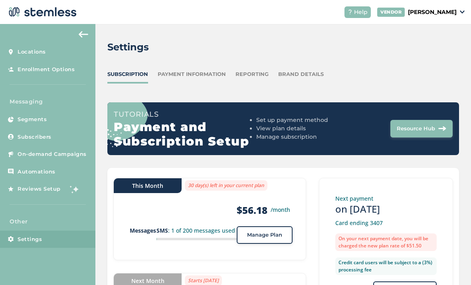
scroll to position [0, 0]
click at [51, 168] on span "Automations" at bounding box center [37, 172] width 38 height 8
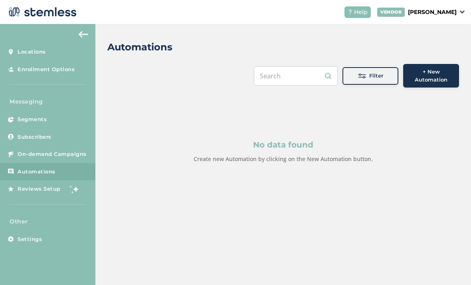
click at [60, 163] on link "Automations" at bounding box center [47, 172] width 95 height 18
click at [64, 151] on span "On-demand Campaigns" at bounding box center [52, 154] width 69 height 8
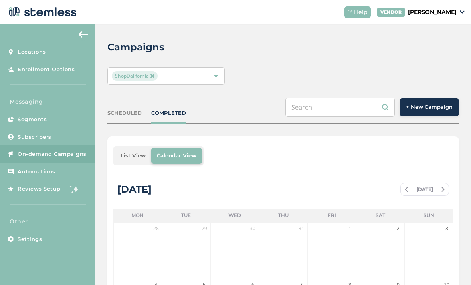
click at [432, 98] on button "+ New Campaign" at bounding box center [430, 107] width 60 height 18
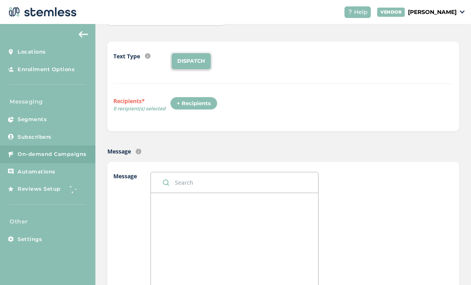
scroll to position [72, 0]
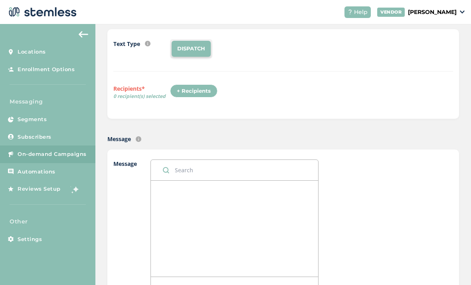
click at [201, 85] on div "+ Recipients" at bounding box center [194, 91] width 48 height 14
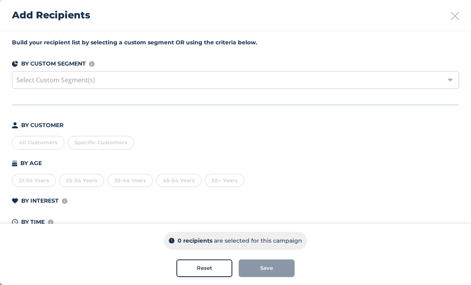
click at [121, 148] on div "Specific Customers" at bounding box center [101, 143] width 67 height 14
click at [138, 194] on li "Jeremy Jones (2146831773)" at bounding box center [147, 192] width 159 height 16
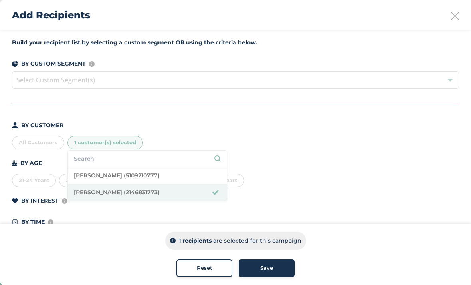
click at [211, 195] on li "Jeremy Jones (2146831773)" at bounding box center [147, 192] width 159 height 16
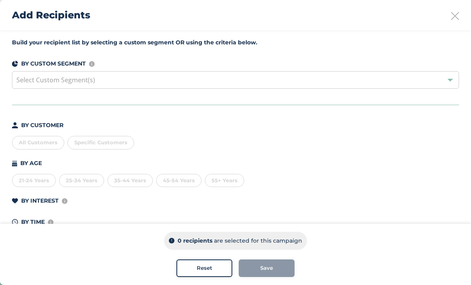
click at [273, 262] on div "Save" at bounding box center [267, 268] width 56 height 18
click at [118, 142] on span "Specific Customers" at bounding box center [100, 142] width 53 height 6
click at [157, 193] on li "Jeremy Jones (2146831773)" at bounding box center [147, 192] width 159 height 16
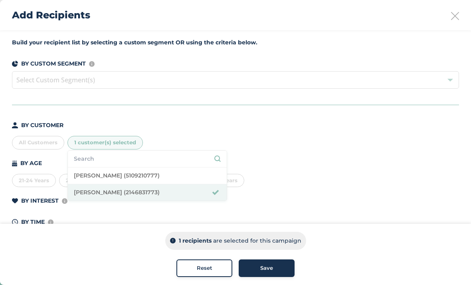
click at [274, 264] on div "Save" at bounding box center [266, 268] width 43 height 8
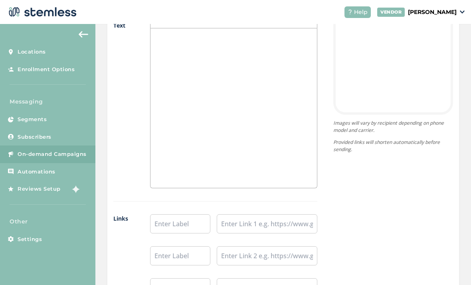
scroll to position [528, 0]
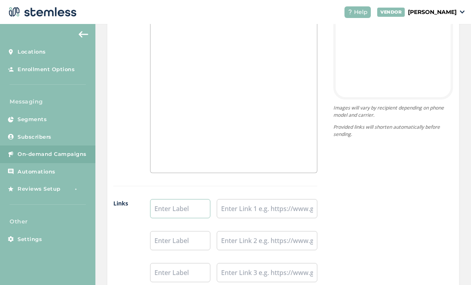
click at [190, 200] on input "text" at bounding box center [180, 208] width 60 height 19
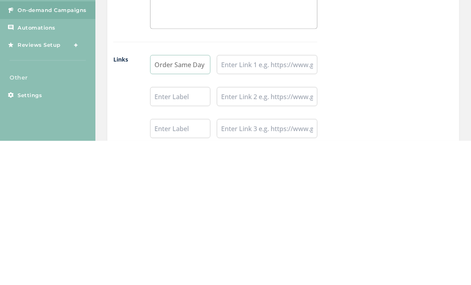
type input "Order Same Day Delivery"
click at [287, 199] on input "text" at bounding box center [267, 208] width 101 height 19
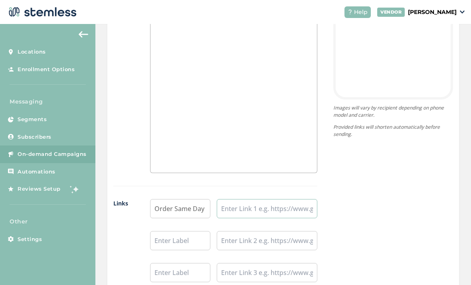
click at [250, 199] on input "text" at bounding box center [267, 208] width 101 height 19
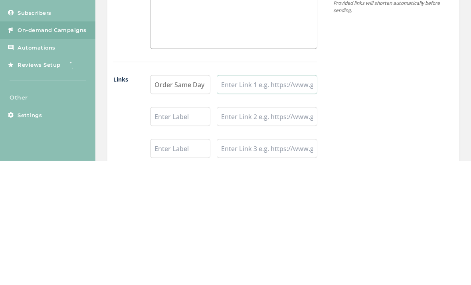
click at [252, 199] on input "text" at bounding box center [267, 208] width 101 height 19
paste input "https://delivery.shopdalifornia.com/delivery/"
type input "https://delivery.shopdalifornia.com/delivery/"
click at [356, 58] on div "{Store Logo} {Store Name} Order Same Day Delivery Powered By Images will vary b…" at bounding box center [386, 97] width 136 height 395
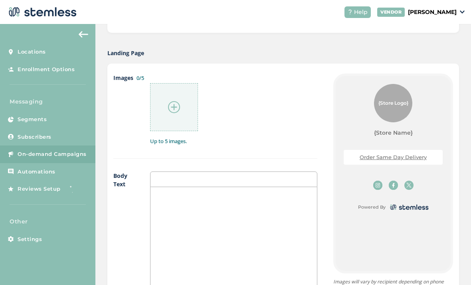
scroll to position [308, 0]
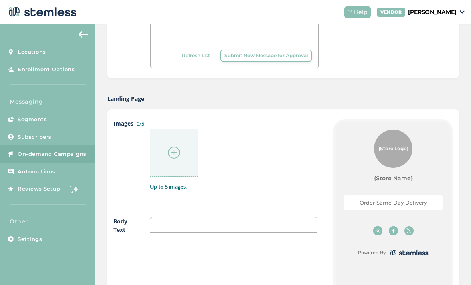
click at [183, 140] on div at bounding box center [174, 153] width 48 height 48
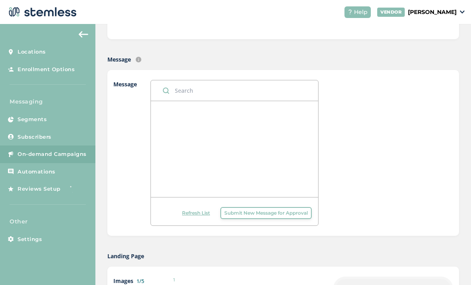
scroll to position [121, 0]
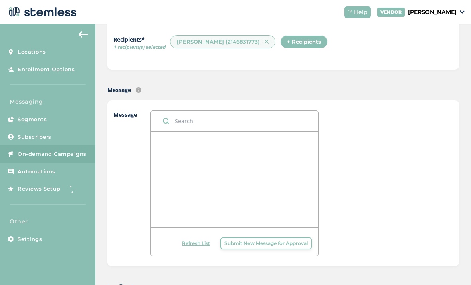
click at [235, 138] on div at bounding box center [235, 179] width 168 height 96
click at [236, 131] on div at bounding box center [235, 179] width 168 height 96
click at [252, 170] on div at bounding box center [235, 179] width 168 height 96
click at [244, 240] on span "Submit New Message for Approval" at bounding box center [266, 243] width 83 height 7
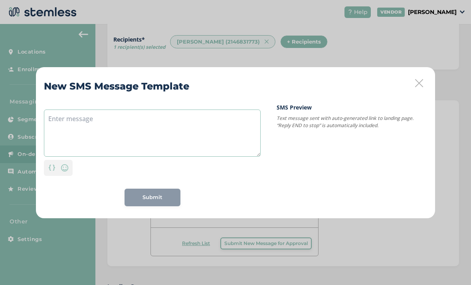
click at [210, 141] on textarea at bounding box center [152, 132] width 217 height 47
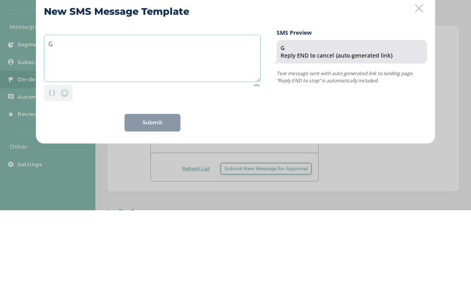
type textarea "G"
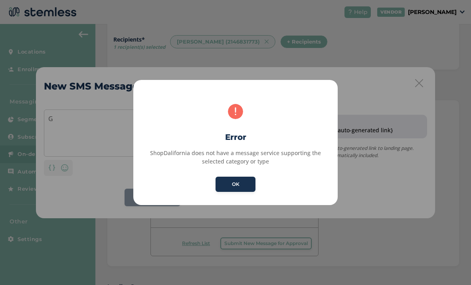
click at [236, 188] on button "OK" at bounding box center [236, 184] width 40 height 15
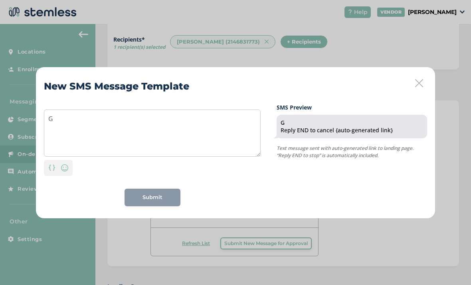
click at [417, 85] on icon at bounding box center [419, 83] width 8 height 8
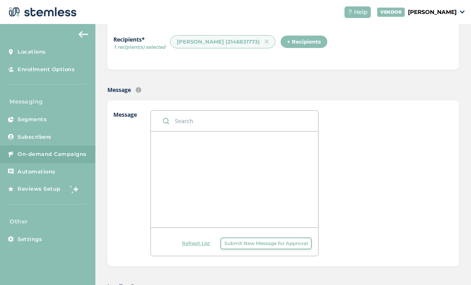
click at [444, 16] on p "[PERSON_NAME]" at bounding box center [432, 12] width 49 height 8
click at [443, 28] on link "Go to Website" at bounding box center [436, 29] width 39 height 8
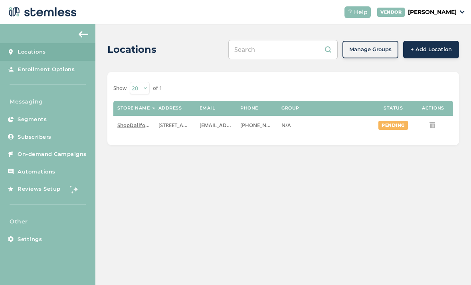
click at [55, 244] on link "Settings" at bounding box center [47, 239] width 95 height 18
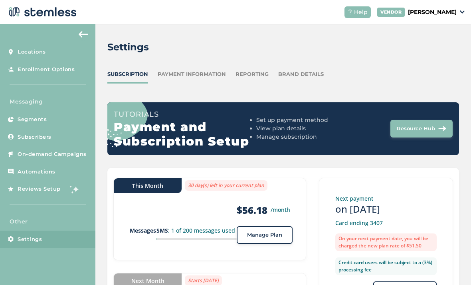
click at [303, 72] on div "Brand Details" at bounding box center [301, 74] width 46 height 8
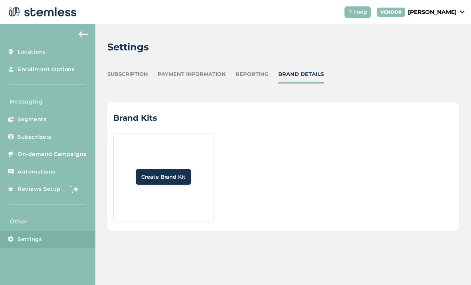
click at [170, 173] on span "Create Brand Kit" at bounding box center [163, 177] width 44 height 8
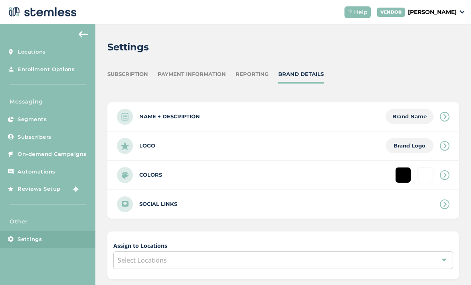
click at [324, 125] on div "Name + Description Brand Name" at bounding box center [283, 116] width 352 height 29
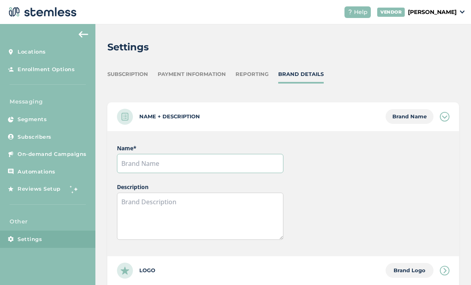
click at [206, 169] on input "text" at bounding box center [200, 163] width 166 height 19
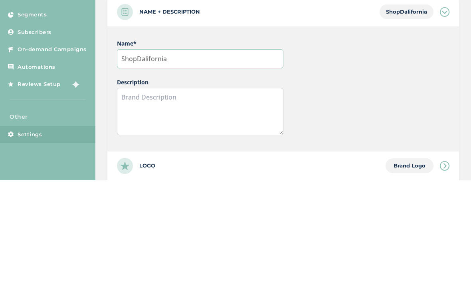
type input "ShopDalifornia"
click at [215, 193] on textarea at bounding box center [200, 216] width 166 height 47
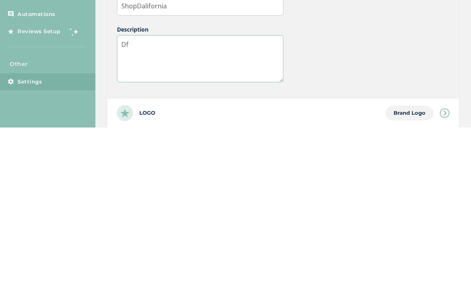
type textarea "D"
type textarea "Dallas metroplex hemp retailer. We operate delivery."
click at [325, 131] on div "Name * ShopDalifornia Description Dallas metroplex hemp retailer. We operate de…" at bounding box center [283, 193] width 352 height 125
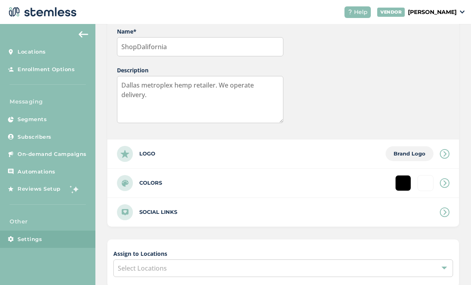
scroll to position [117, 0]
click at [441, 148] on icon at bounding box center [445, 153] width 10 height 10
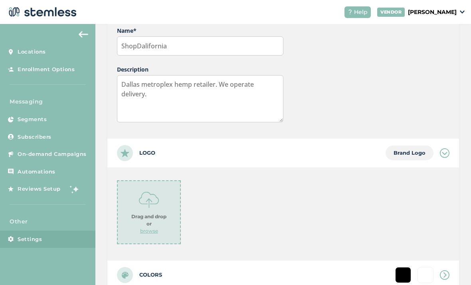
click at [153, 190] on img at bounding box center [149, 200] width 20 height 20
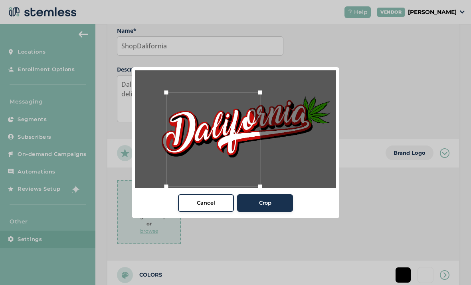
click at [203, 200] on span "Cancel" at bounding box center [206, 203] width 18 height 8
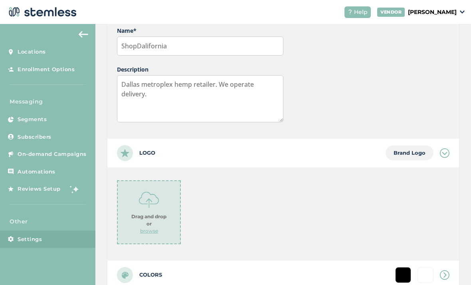
click at [162, 213] on strong "Drag and drop or" at bounding box center [148, 220] width 35 height 14
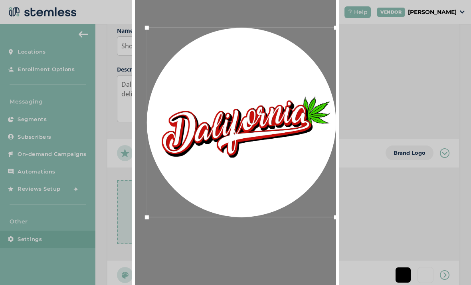
scroll to position [80, 0]
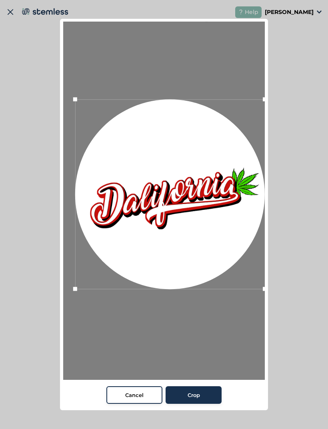
click at [207, 284] on div "Crop" at bounding box center [193, 395] width 43 height 8
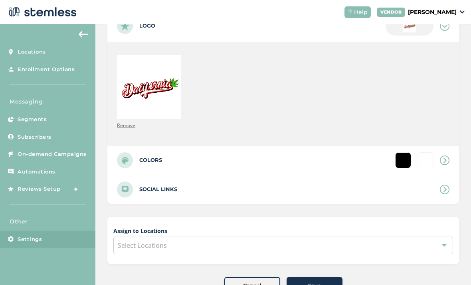
scroll to position [246, 0]
click at [286, 160] on div "Colors" at bounding box center [283, 160] width 352 height 29
type input "#ffffff"
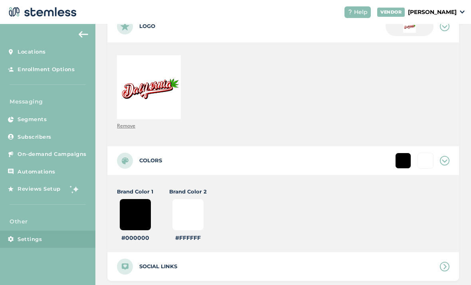
click at [131, 207] on input "#000000" at bounding box center [135, 215] width 32 height 32
click at [130, 236] on label "#000000" at bounding box center [135, 238] width 28 height 8
click at [132, 237] on label "#000000" at bounding box center [135, 238] width 28 height 8
click at [132, 223] on input "#000000" at bounding box center [135, 215] width 32 height 32
type input "#ffffff"
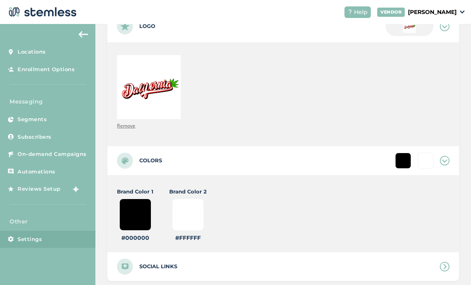
type input "#ffffff"
click at [138, 213] on input "#ffffff" at bounding box center [135, 215] width 32 height 32
type input "#fffff2"
type input "#ffffff"
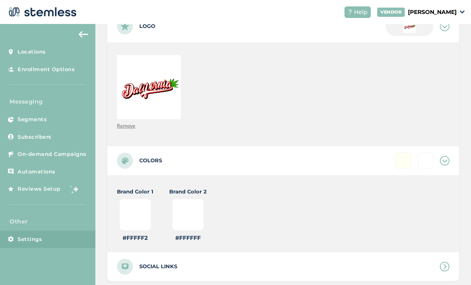
type input "#ffffff"
type input "#bbffff"
type input "#ffffff"
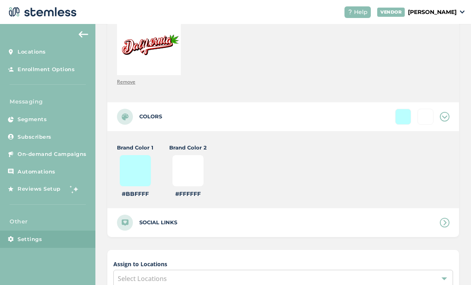
scroll to position [290, 0]
click at [145, 168] on input "#bbffff" at bounding box center [135, 170] width 32 height 32
type input "#bbbbff"
type input "#ffffff"
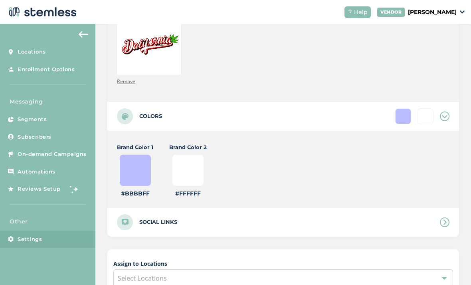
type input "#bbffff"
type input "#ffffff"
click at [138, 174] on input "#bbffff" at bounding box center [135, 170] width 32 height 32
type input "#bbbbff"
type input "#ffffff"
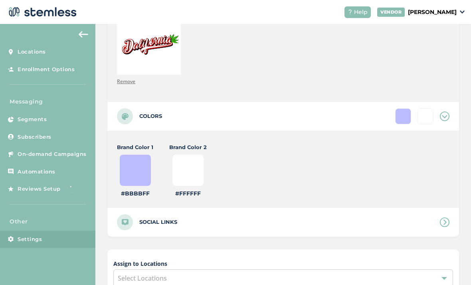
type input "#bbffff"
type input "#ffffff"
type input "#bffff2"
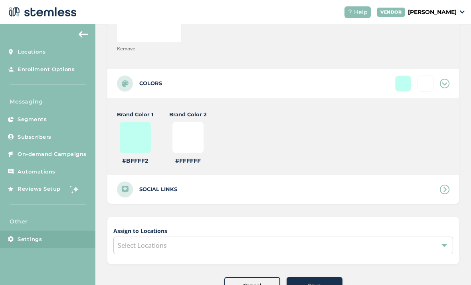
scroll to position [322, 0]
click at [439, 193] on div at bounding box center [442, 190] width 16 height 10
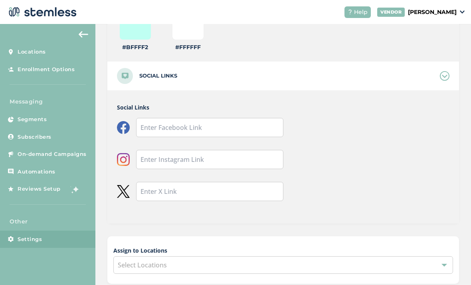
scroll to position [443, 0]
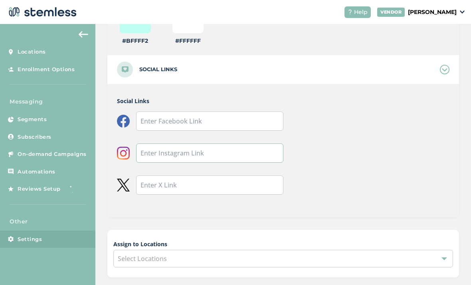
click at [243, 153] on input "text" at bounding box center [209, 152] width 147 height 19
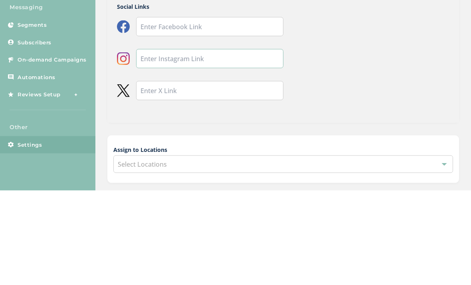
type input "#ffffff"
type input "B"
type input "#ffffff"
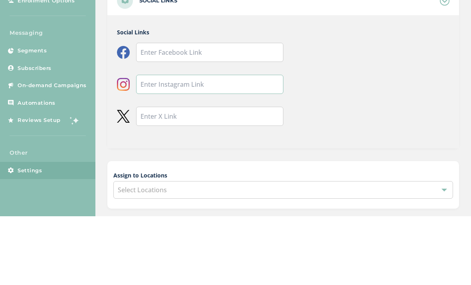
click at [218, 143] on input "text" at bounding box center [209, 152] width 147 height 19
paste input "https://www.instagram.com/shopdalifornia.tv?igsh=MWhhbjBkN3M2bmV2bQ=="
type input "#ffffff"
type input "https://www.instagram.com/shopdalifornia.tv?igsh=MWhhbjBkN3M2bmV2bQ=="
type input "#ffffff"
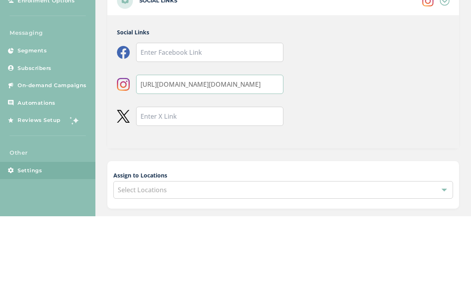
type input "https://www.instagram.com/shopdalifornia.tv?igsh=MWhhbjBkN3M2bmV2bQ=="
click at [240, 175] on input "text" at bounding box center [209, 184] width 147 height 19
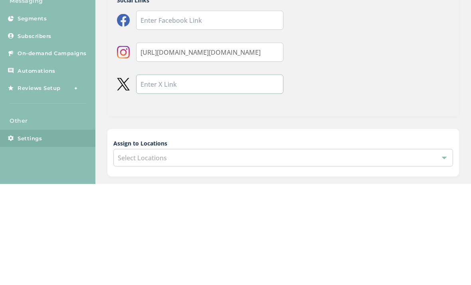
click at [200, 175] on input "text" at bounding box center [209, 184] width 147 height 19
paste input "https://x.com/shopdalifornia?s=21"
type input "#ffffff"
type input "https://x.com/shopdalifornia?s=21"
type input "#ffffff"
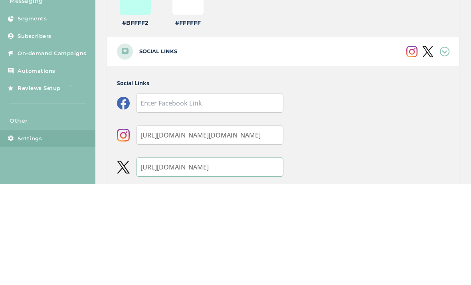
scroll to position [360, 0]
type input "https://x.com/shopdalifornia?s=21"
click at [235, 194] on input "text" at bounding box center [209, 203] width 147 height 19
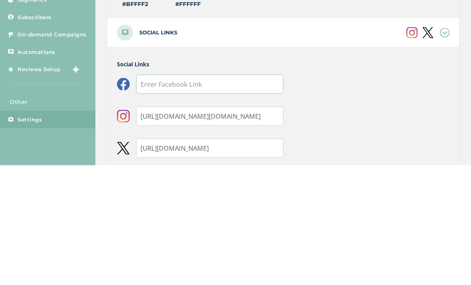
click at [177, 194] on input "text" at bounding box center [209, 203] width 147 height 19
paste input "https://www.facebook.com/share/16vAQJKuUj/?mibextid=wwXIfr"
type input "#ffffff"
type input "https://www.facebook.com/share/16vAQJKuUj/?mibextid=wwXIfr"
type input "#ffffff"
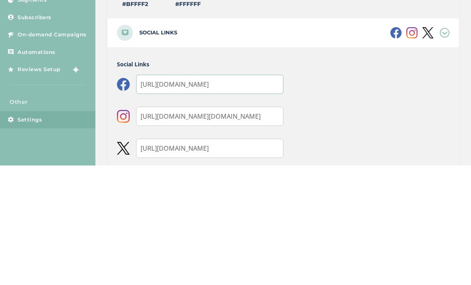
type input "https://www.facebook.com/share/16vAQJKuUj/?mibextid=wwXIfr"
click at [340, 167] on div "Social Links https://www.facebook.com/share/16vAQJKuUj/?mibextid=wwXIfr https:/…" at bounding box center [283, 233] width 352 height 133
type input "#ffffff"
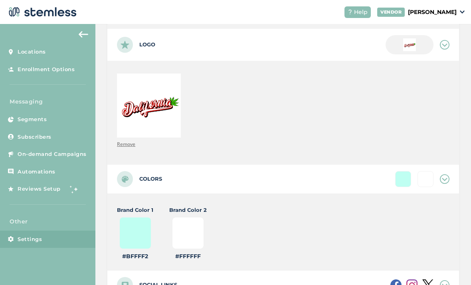
scroll to position [227, 0]
click at [136, 218] on input "#bffff2" at bounding box center [135, 234] width 32 height 32
click at [139, 221] on input "#bffff2" at bounding box center [135, 234] width 32 height 32
click at [187, 223] on input "#ffffff" at bounding box center [188, 234] width 32 height 32
click at [144, 218] on input "#bffff2" at bounding box center [135, 234] width 32 height 32
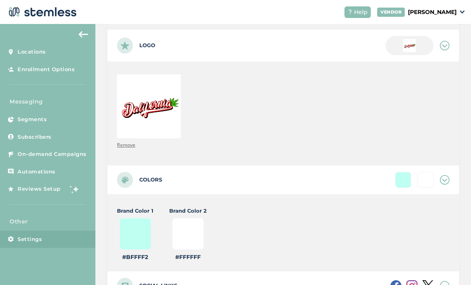
type input "#bbffff"
type input "#ffffff"
type input "#fffff2"
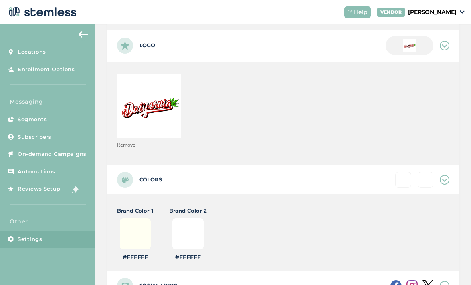
type input "#ffffff"
click at [140, 218] on input "#fffff2" at bounding box center [135, 234] width 32 height 32
type input "#ff3a2f"
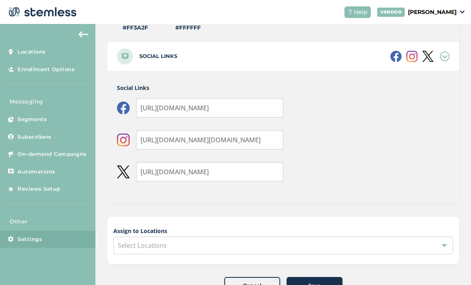
scroll to position [455, 0]
click at [281, 237] on div "Select Locations" at bounding box center [283, 246] width 340 height 18
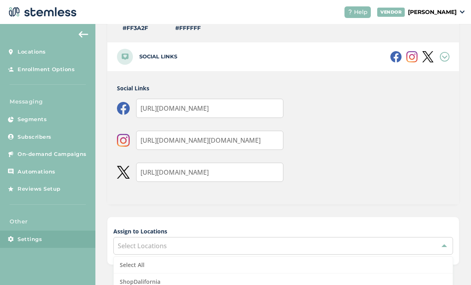
click at [276, 273] on li "ShopDalifornia" at bounding box center [283, 281] width 339 height 16
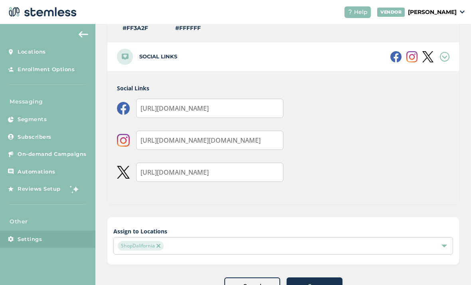
click at [351, 173] on div "Social Links https://www.facebook.com/share/16vAQJKuUj/?mibextid=wwXIfr https:/…" at bounding box center [283, 137] width 352 height 133
click at [317, 282] on span "Save" at bounding box center [314, 286] width 13 height 8
type input "#ffffff"
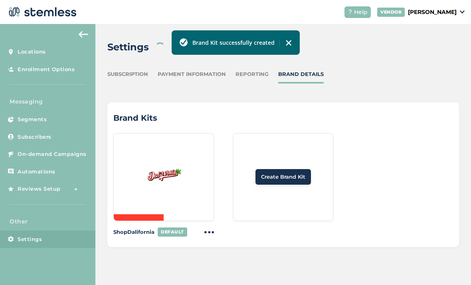
click at [356, 188] on ul "ShopDalifornia DEFAULT Create Brand Kit" at bounding box center [283, 185] width 340 height 104
click at [213, 227] on img at bounding box center [210, 232] width 10 height 10
click at [363, 102] on div "Brand Kits ShopDalifornia DEFAULT Set Default Duplicate Remove Create Brand Kit" at bounding box center [283, 174] width 352 height 145
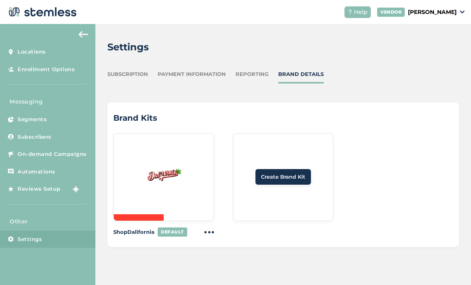
scroll to position [26, 0]
click at [61, 150] on span "On-demand Campaigns" at bounding box center [52, 154] width 69 height 8
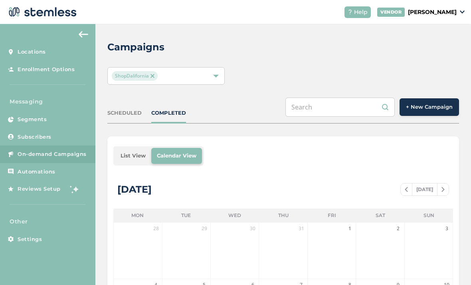
click at [423, 98] on button "+ New Campaign" at bounding box center [430, 107] width 60 height 18
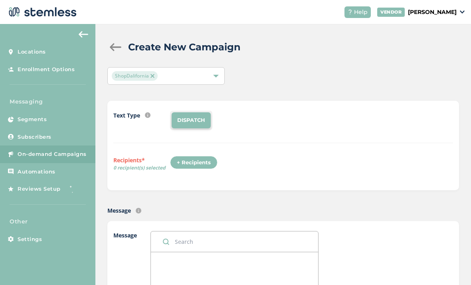
click at [202, 156] on div "+ Recipients" at bounding box center [194, 163] width 48 height 14
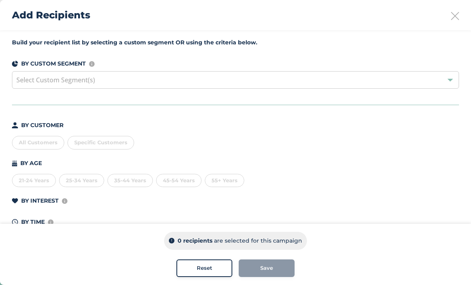
click at [117, 143] on span "Specific Customers" at bounding box center [100, 142] width 53 height 6
click at [148, 195] on li "Jeremy Jones (2146831773)" at bounding box center [147, 192] width 159 height 16
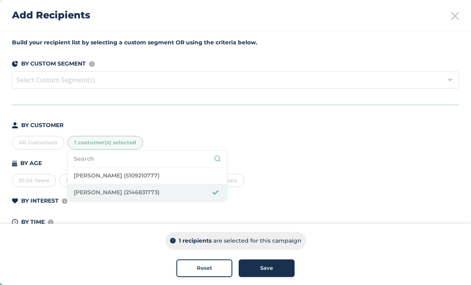
click at [282, 270] on div "Save" at bounding box center [266, 268] width 43 height 8
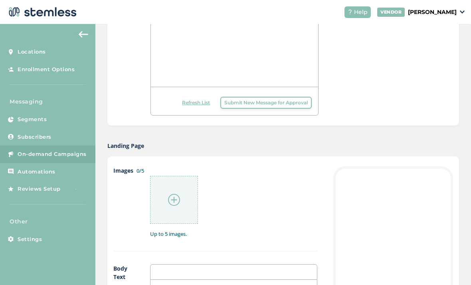
scroll to position [176, 0]
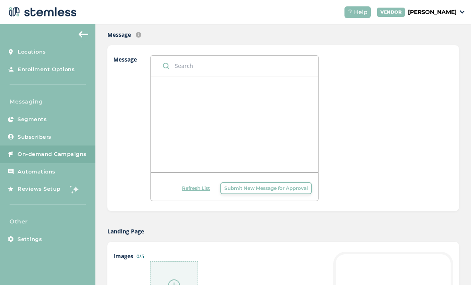
click at [284, 106] on div at bounding box center [235, 124] width 168 height 96
click at [260, 82] on div at bounding box center [235, 124] width 168 height 96
click at [281, 185] on span "Submit New Message for Approval" at bounding box center [266, 188] width 83 height 7
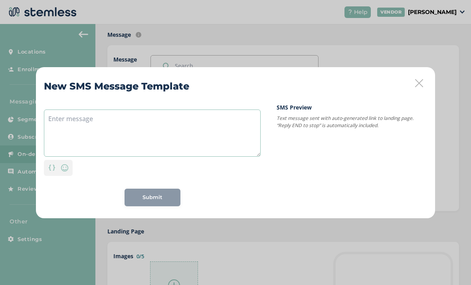
click at [219, 126] on textarea at bounding box center [152, 132] width 217 height 47
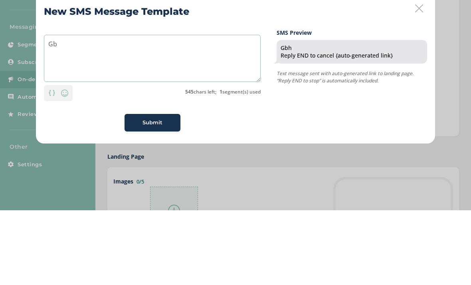
type textarea "G"
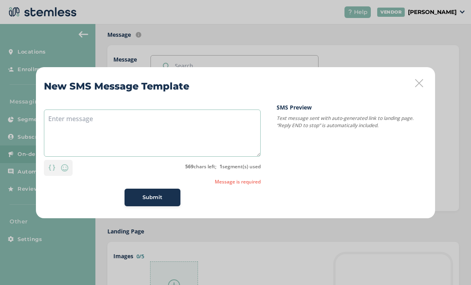
click at [166, 128] on textarea at bounding box center [152, 132] width 217 height 47
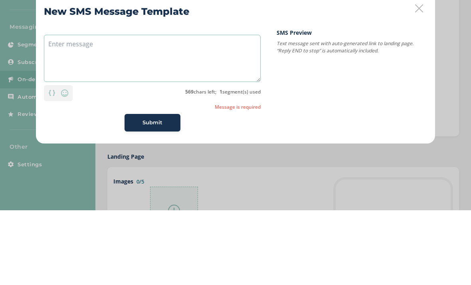
click at [84, 109] on textarea at bounding box center [152, 132] width 217 height 47
paste textarea "We appreicate your continued support, we’ve grown — and improved. Expect faster…"
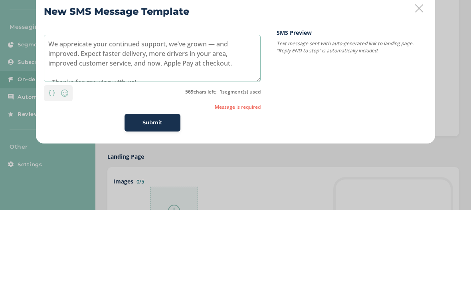
scroll to position [6, 0]
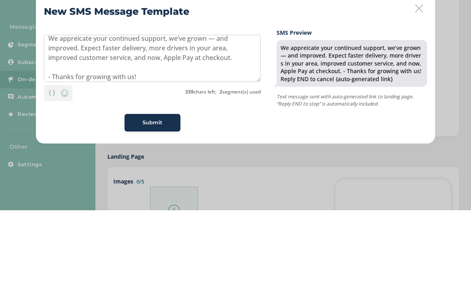
click at [264, 103] on div "We appreicate your continued support, we’ve grown — and improved. Expect faster…" at bounding box center [236, 154] width 384 height 103
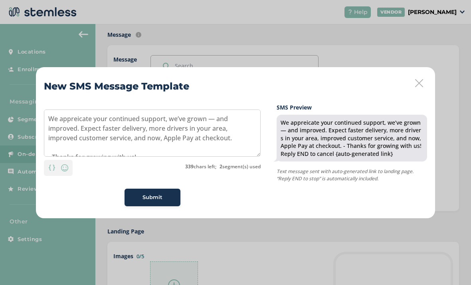
scroll to position [0, 0]
click at [211, 117] on textarea "We appreicate your continued support, we’ve grown — and improved. Expect faster…" at bounding box center [152, 132] width 217 height 47
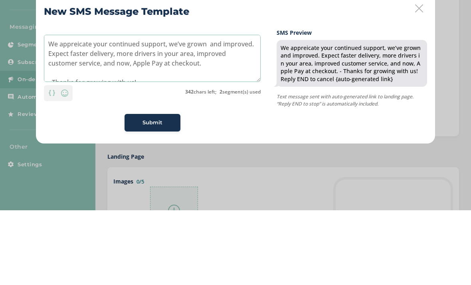
click at [101, 109] on textarea "We appreicate your continued support, we’ve grown and improved. Expect faster d…" at bounding box center [152, 132] width 217 height 47
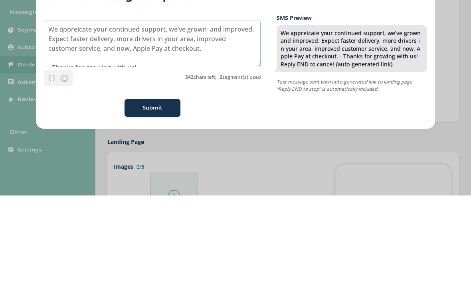
click at [179, 109] on textarea "We appreicate your continued support, we’ve grown and improved. Expect faster d…" at bounding box center [152, 132] width 217 height 47
click at [101, 109] on textarea "We appreicate your continued support, we’ve grown and improved. Expect faster d…" at bounding box center [152, 132] width 217 height 47
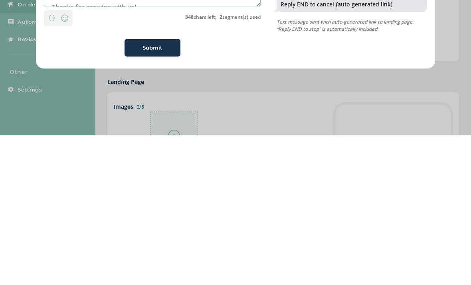
type textarea "We appreicate your continued support, we’ve grown and improved. Expect faster d…"
click at [165, 193] on div "Submit" at bounding box center [152, 197] width 43 height 8
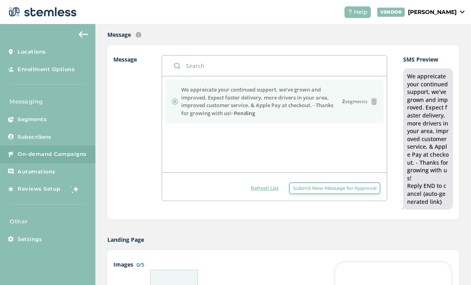
click at [420, 129] on div "We appreicate your continued support, we’ve grown and improved. Expect faster d…" at bounding box center [428, 138] width 42 height 133
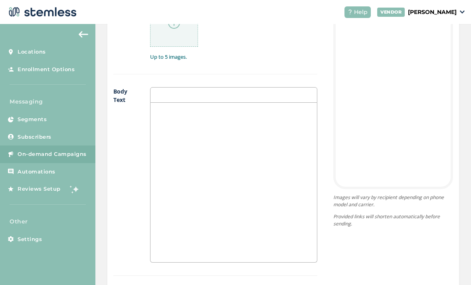
scroll to position [435, 0]
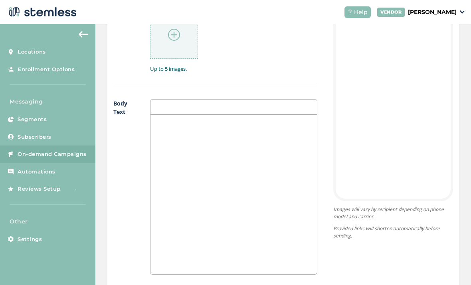
click at [179, 70] on div "Images 0/5 Up to 5 images." at bounding box center [215, 43] width 204 height 85
click at [190, 43] on div at bounding box center [174, 35] width 48 height 48
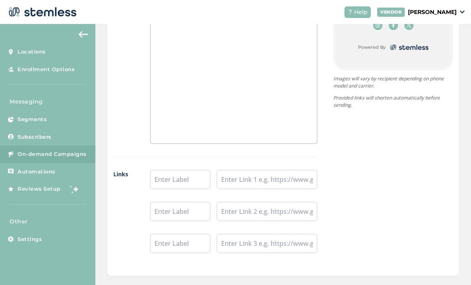
scroll to position [566, 0]
click at [179, 173] on input "text" at bounding box center [180, 178] width 60 height 19
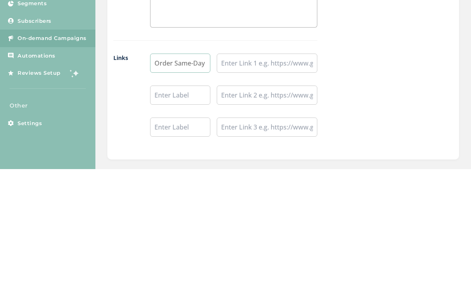
type input "Order Same-Day Delivery"
click at [293, 169] on input "text" at bounding box center [267, 178] width 101 height 19
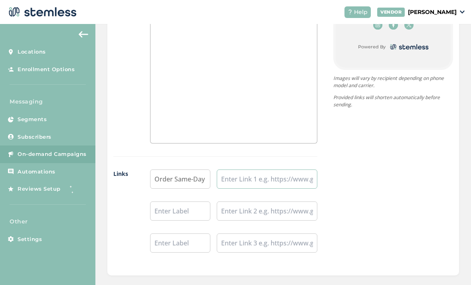
click at [260, 176] on input "text" at bounding box center [267, 178] width 101 height 19
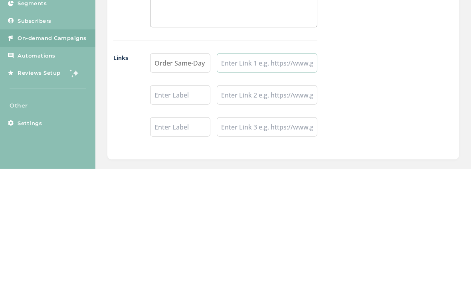
click at [253, 169] on input "text" at bounding box center [267, 178] width 101 height 19
paste input "https://delivery.shopdalifornia.com/delivery/"
type input "https://delivery.shopdalifornia.com/delivery/"
click at [357, 56] on div "{Store Logo} {Store Name} Order Same-Day Delivery Powered By Images will vary b…" at bounding box center [386, 67] width 136 height 395
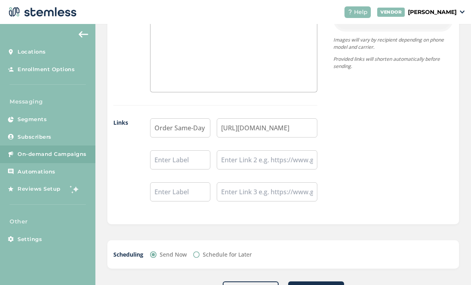
scroll to position [616, 0]
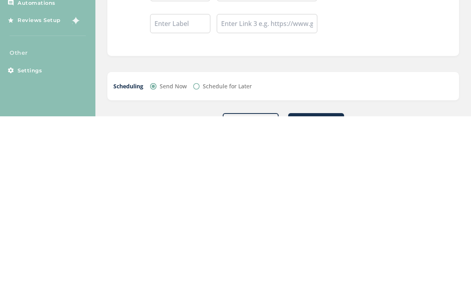
click at [272, 119] on div "Order Same-Day Delivery https://delivery.shopdalifornia.com/delivery/" at bounding box center [233, 167] width 167 height 96
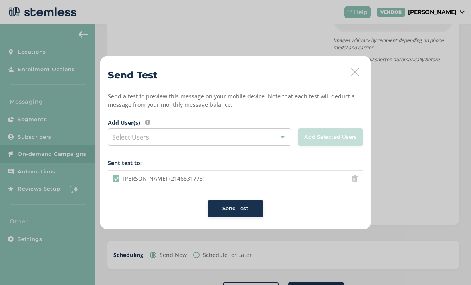
click at [268, 179] on li "Jeremy Jones (2146831773)" at bounding box center [235, 179] width 255 height 16
click at [250, 207] on div "Send Test" at bounding box center [235, 209] width 43 height 8
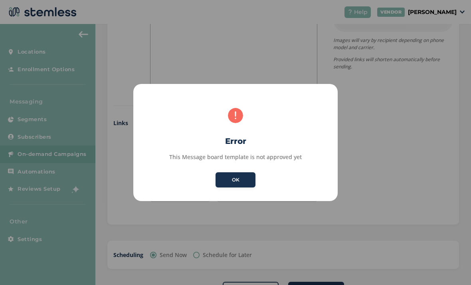
click at [246, 185] on button "OK" at bounding box center [236, 179] width 40 height 15
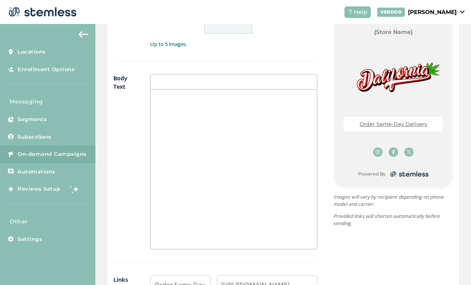
scroll to position [433, 0]
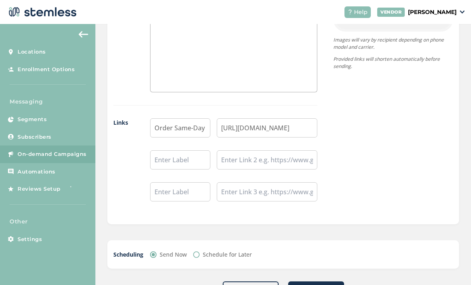
click at [258, 284] on span "Send Test" at bounding box center [251, 290] width 26 height 8
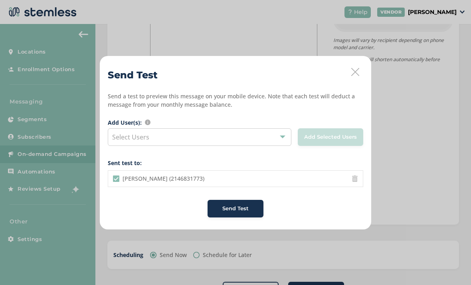
click at [241, 213] on button "Send Test" at bounding box center [236, 209] width 56 height 18
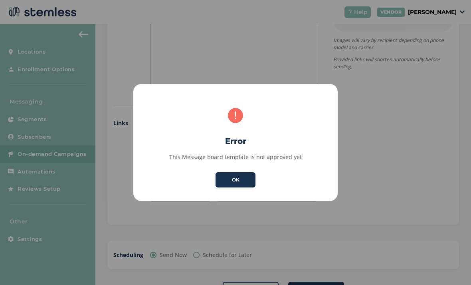
click at [235, 184] on button "OK" at bounding box center [236, 179] width 40 height 15
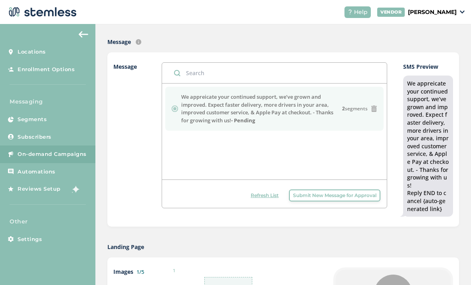
scroll to position [160, 0]
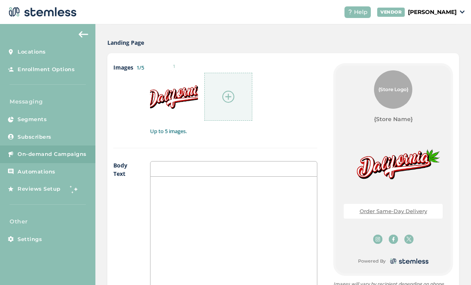
click at [379, 105] on div "{Store Logo} {Store Name} Order Same-Day Delivery Powered By" at bounding box center [393, 170] width 115 height 208
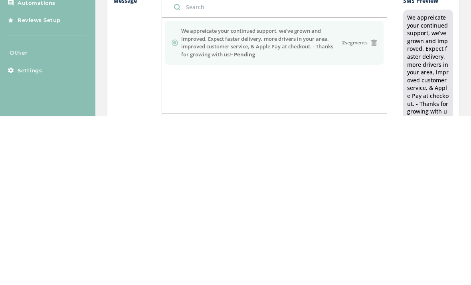
scroll to position [67, 0]
click at [251, 185] on div "We appreicate your continued support, we’ve grown and improved. Expect faster d…" at bounding box center [274, 233] width 225 height 96
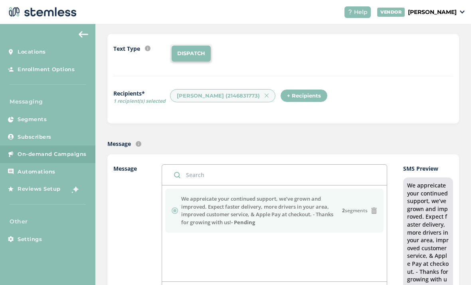
click at [268, 242] on div "We appreicate your continued support, we’ve grown and improved. Expect faster d…" at bounding box center [274, 233] width 225 height 96
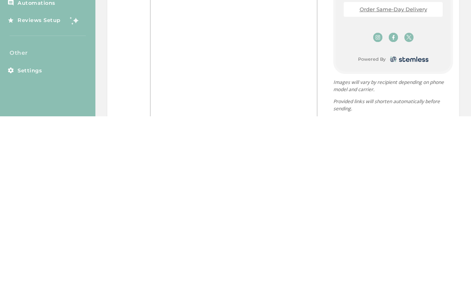
scroll to position [405, 0]
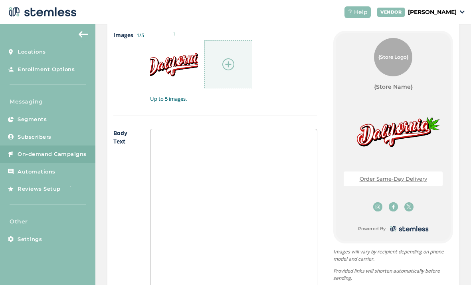
click at [261, 95] on label "Up to 5 images." at bounding box center [233, 99] width 167 height 8
click at [273, 79] on div "Images 1/5 1 Up to 5 images." at bounding box center [215, 73] width 204 height 85
click at [337, 201] on div "{Store Logo} {Store Name} Order Same-Day Delivery Powered By" at bounding box center [393, 137] width 115 height 208
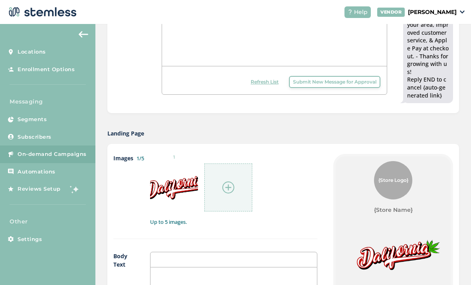
scroll to position [345, 0]
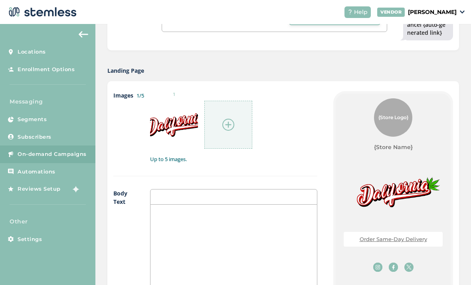
click at [351, 164] on img at bounding box center [393, 193] width 99 height 58
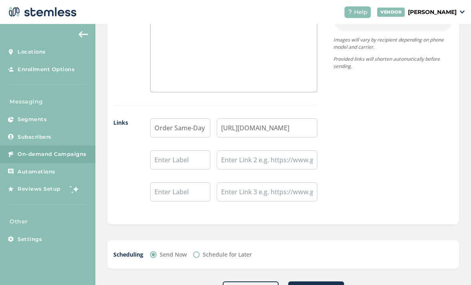
scroll to position [616, 0]
click at [267, 76] on div "Images 1/5 1 Up to 5 images. Body Text Links Order Same-Day Delivery https://de…" at bounding box center [215, 16] width 204 height 395
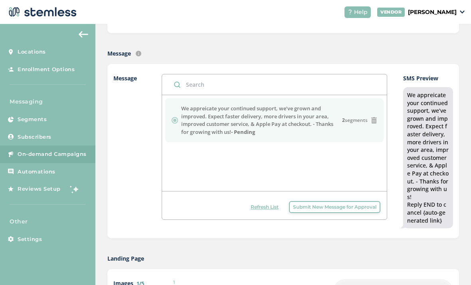
scroll to position [126, 0]
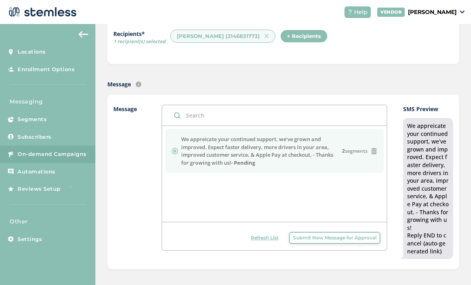
click at [339, 234] on span "Submit New Message for Approval" at bounding box center [334, 237] width 83 height 7
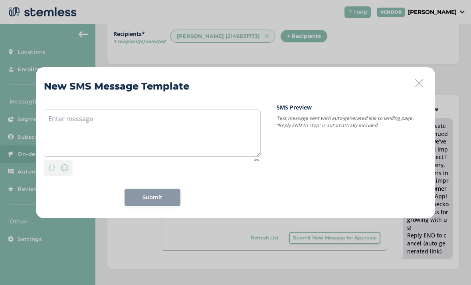
click at [411, 86] on div "New SMS Message Template Personalization Emoji Submit SMS Preview Text message …" at bounding box center [235, 142] width 399 height 151
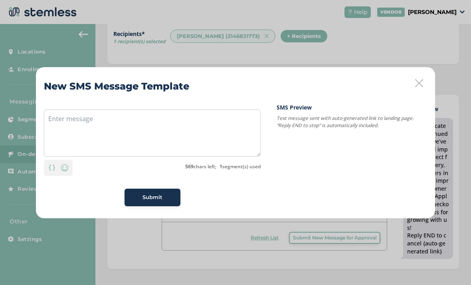
click at [412, 91] on div "New SMS Message Template Personalization Emoji 569 chars left; 1 segment(s) use…" at bounding box center [235, 142] width 399 height 151
click at [420, 81] on icon at bounding box center [419, 83] width 8 height 8
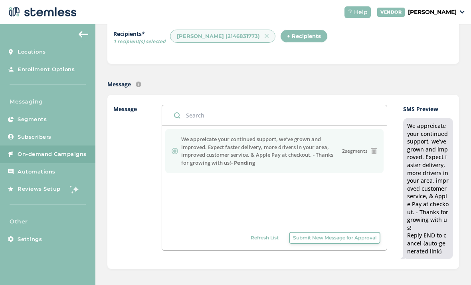
click at [255, 176] on div "We appreicate your continued support, we’ve grown and improved. Expect faster d…" at bounding box center [274, 174] width 225 height 96
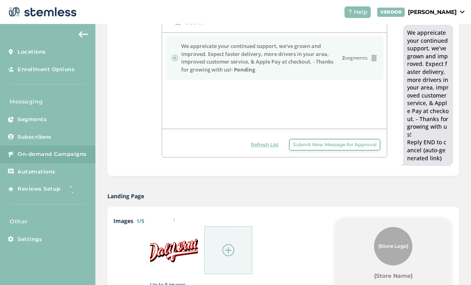
scroll to position [166, 0]
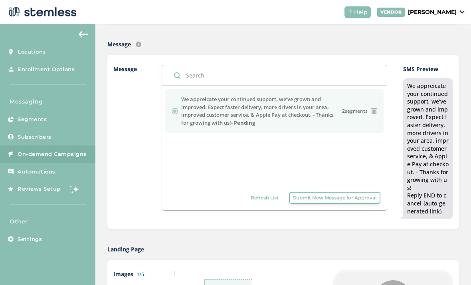
click at [328, 192] on button "Submit New Message for Approval" at bounding box center [334, 198] width 91 height 12
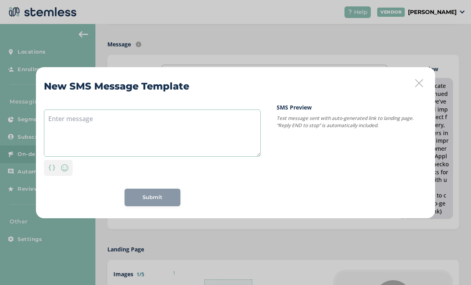
click at [220, 125] on textarea at bounding box center [152, 132] width 217 height 47
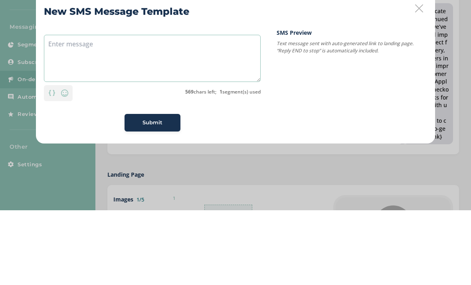
click at [86, 109] on textarea at bounding box center [152, 132] width 217 height 47
paste textarea "Good morning, DFW! Wake, bake, & start your day the right way — fresh drops are…"
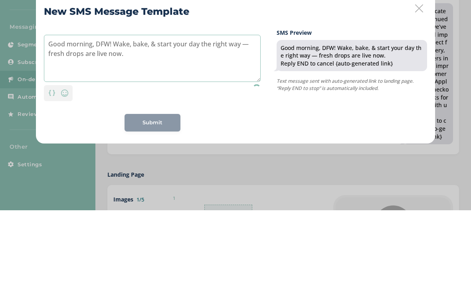
type textarea "Good morning, DFW! Wake, bake, & start your day the right way — fresh drops are…"
click at [206, 103] on div "Good morning, DFW! Wake, bake, & start your day the right way — fresh drops are…" at bounding box center [152, 154] width 217 height 103
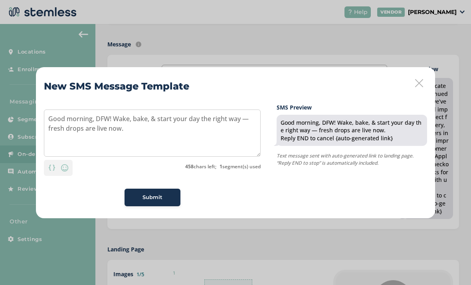
click at [155, 194] on span "Submit" at bounding box center [153, 197] width 20 height 8
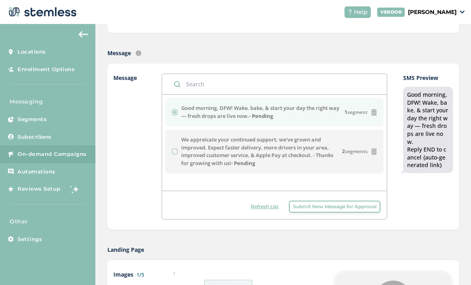
scroll to position [149, 0]
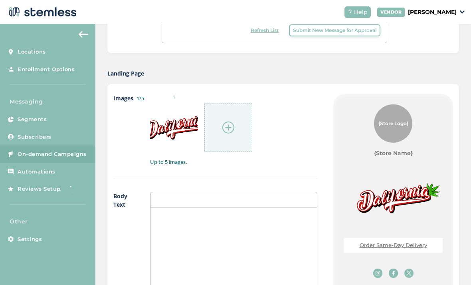
click at [401, 140] on div "{Store Logo} {Store Name} Order Same-Day Delivery Powered By" at bounding box center [393, 200] width 115 height 208
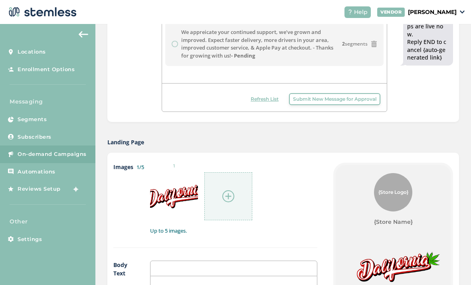
scroll to position [297, 0]
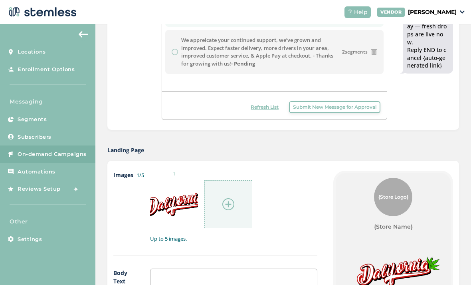
scroll to position [429, 0]
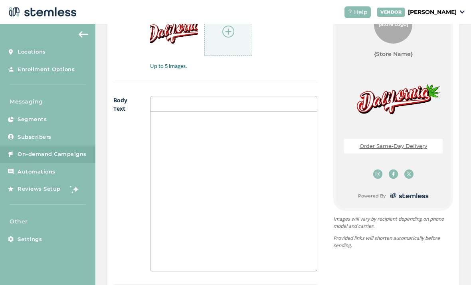
click at [407, 143] on link "Order Same-Day Delivery" at bounding box center [394, 146] width 68 height 6
click at [403, 83] on img at bounding box center [393, 100] width 99 height 58
click at [407, 76] on img at bounding box center [393, 100] width 99 height 58
click at [376, 169] on img at bounding box center [378, 173] width 9 height 9
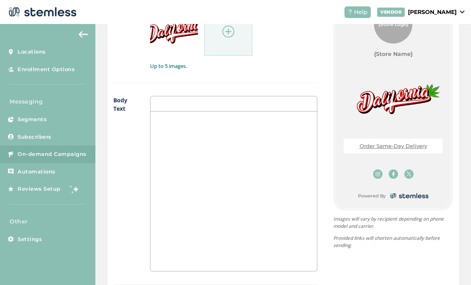
click at [371, 169] on div at bounding box center [393, 173] width 99 height 9
click at [379, 169] on img at bounding box center [378, 173] width 9 height 9
click at [380, 169] on img at bounding box center [378, 173] width 9 height 9
click at [409, 169] on img at bounding box center [409, 173] width 9 height 9
click at [411, 169] on img at bounding box center [409, 173] width 9 height 9
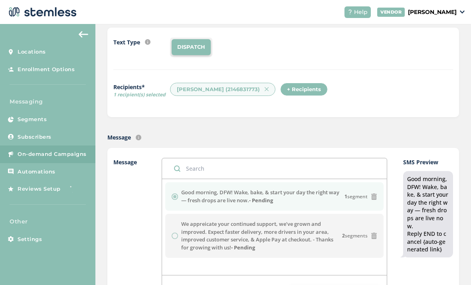
scroll to position [220, 0]
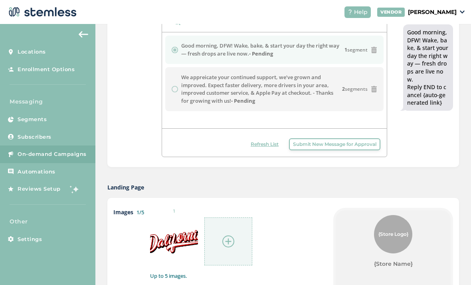
click at [333, 141] on span "Submit New Message for Approval" at bounding box center [334, 144] width 83 height 7
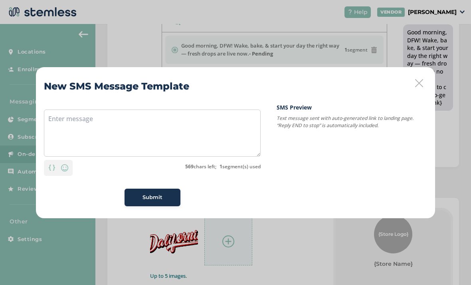
click at [417, 86] on icon at bounding box center [419, 83] width 8 height 8
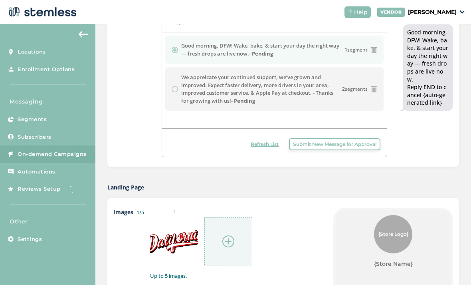
click at [315, 74] on label "We appreicate your continued support, we’ve grown and improved. Expect faster d…" at bounding box center [261, 89] width 161 height 31
click at [301, 74] on label "We appreicate your continued support, we’ve grown and improved. Expect faster d…" at bounding box center [261, 89] width 161 height 31
click at [288, 74] on label "We appreicate your continued support, we’ve grown and improved. Expect faster d…" at bounding box center [261, 89] width 161 height 31
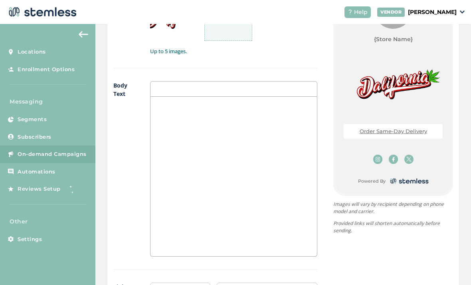
scroll to position [143, 0]
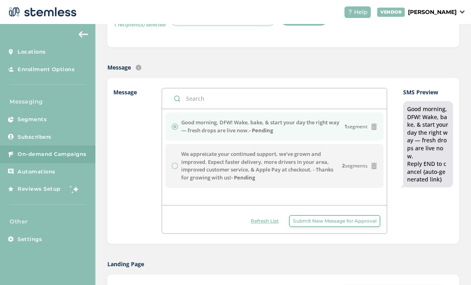
click at [85, 31] on img at bounding box center [84, 34] width 10 height 6
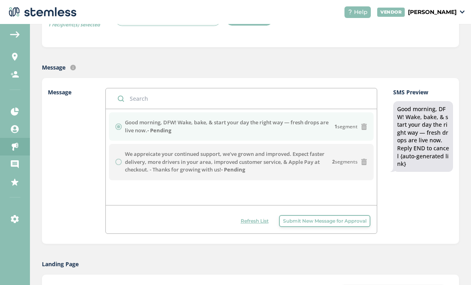
click at [12, 31] on img at bounding box center [15, 34] width 10 height 6
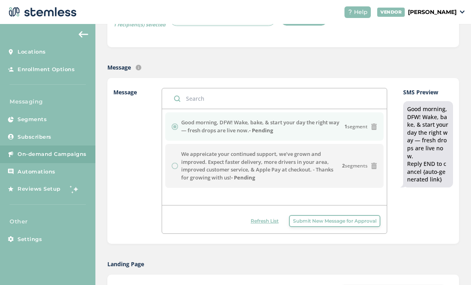
click at [77, 150] on span "On-demand Campaigns" at bounding box center [52, 154] width 69 height 8
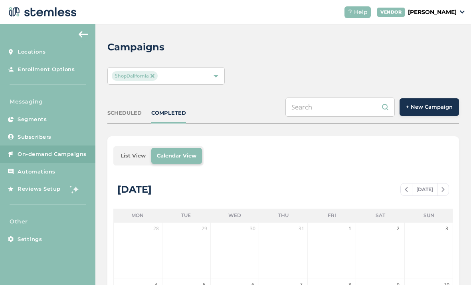
click at [433, 103] on span "+ New Campaign" at bounding box center [429, 107] width 47 height 8
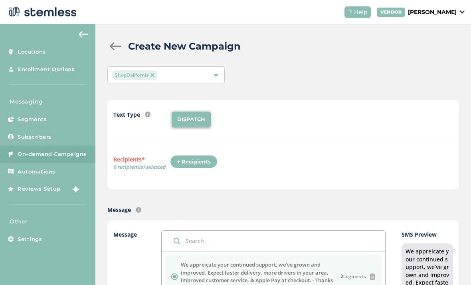
scroll to position [1, 0]
click at [197, 155] on div "+ Recipients" at bounding box center [194, 162] width 48 height 14
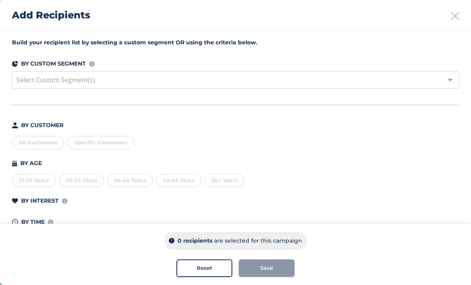
click at [105, 146] on div "Specific Customers" at bounding box center [101, 143] width 67 height 14
click at [140, 191] on li "Jeremy Jones (2146831773)" at bounding box center [147, 192] width 159 height 16
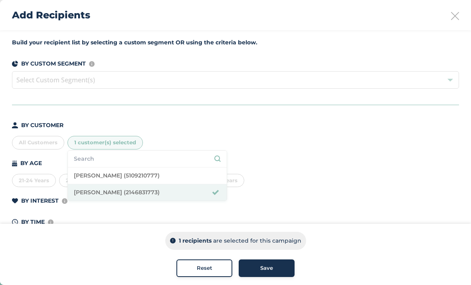
click at [269, 268] on span "Save" at bounding box center [266, 268] width 13 height 8
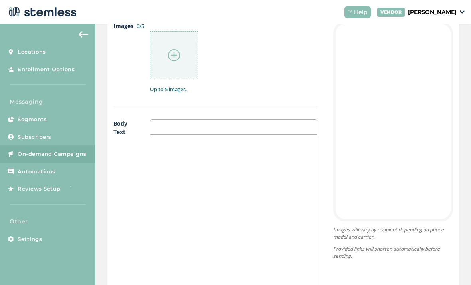
scroll to position [407, 0]
click at [185, 37] on div at bounding box center [174, 54] width 48 height 48
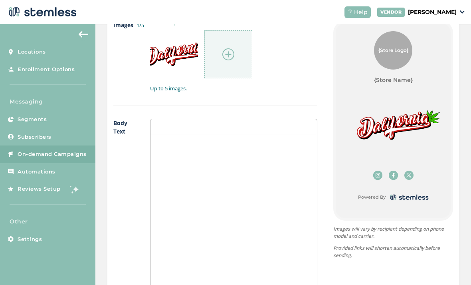
click at [246, 140] on div at bounding box center [234, 213] width 167 height 159
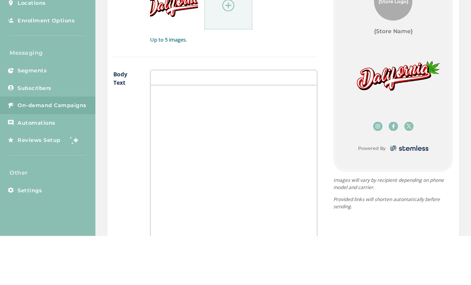
click at [326, 66] on div "{Store Logo} {Store Name} Powered By Images will vary by recipient depending on…" at bounding box center [386, 218] width 136 height 395
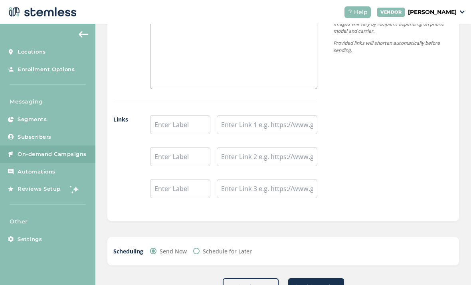
scroll to position [612, 0]
click at [267, 115] on input "text" at bounding box center [267, 124] width 101 height 19
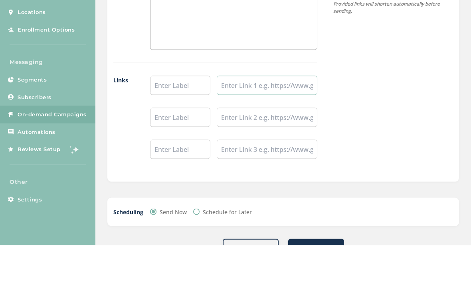
click at [244, 115] on input "text" at bounding box center [267, 124] width 101 height 19
paste input "https://delivery.shopdalifornia.com/delivery/"
type input "https://delivery.shopdalifornia.com/delivery/"
click at [185, 115] on input "text" at bounding box center [180, 124] width 60 height 19
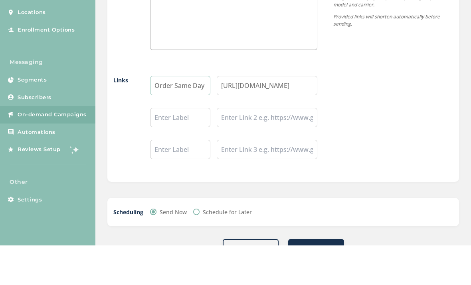
type input "Order Same Day Delivery"
click at [363, 66] on div "{Store Logo} {Store Name} Order Same Day Delivery Powered By Images will vary b…" at bounding box center [386, 13] width 136 height 395
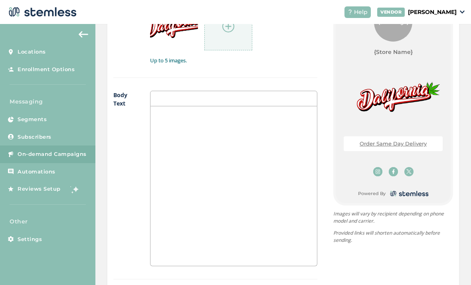
scroll to position [446, 0]
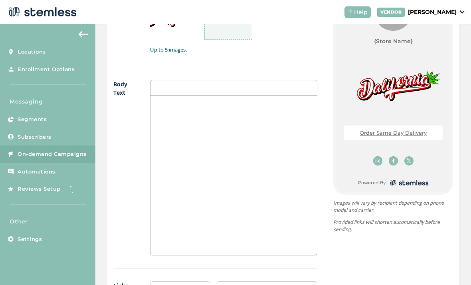
click at [278, 52] on div "Images 1/5 1 Up to 5 images. Body Text Links Order Same Day Delivery https://de…" at bounding box center [215, 179] width 204 height 395
click at [264, 80] on div at bounding box center [233, 88] width 167 height 16
click at [242, 128] on div at bounding box center [234, 174] width 167 height 159
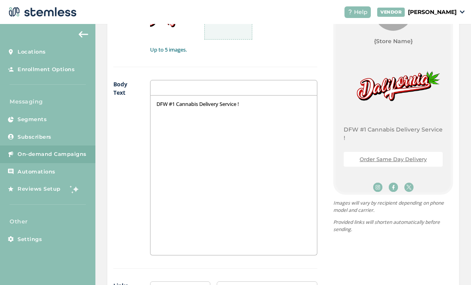
click at [308, 46] on div "Images 1/5 1 Up to 5 images. Body Text DFW #1 Cannabis Delivery Service ! Links…" at bounding box center [215, 179] width 204 height 395
click at [275, 100] on p "DFW #1 Cannabis Delivery Service !" at bounding box center [234, 103] width 155 height 7
click at [312, 38] on div "Images 1/5 1 Up to 5 images." at bounding box center [215, 24] width 204 height 85
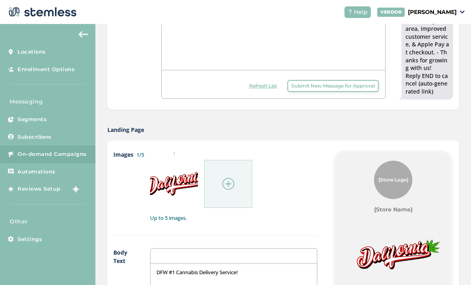
scroll to position [282, 0]
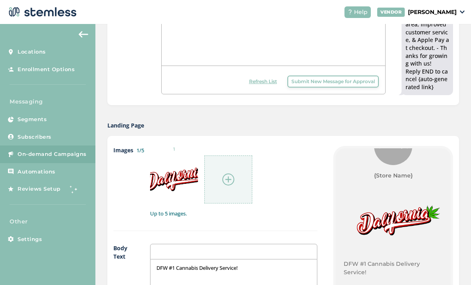
click at [392, 73] on div "Message We appreicate your continued support, we’ve grown and improved. Expect …" at bounding box center [283, 21] width 352 height 167
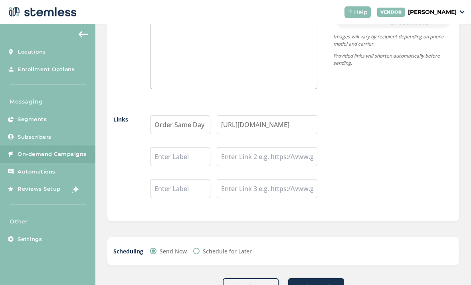
scroll to position [612, 0]
click at [249, 283] on span "Send Test" at bounding box center [251, 287] width 26 height 8
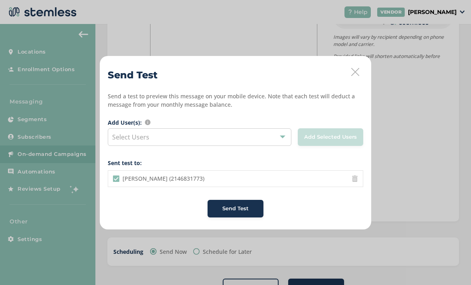
click at [245, 207] on span "Send Test" at bounding box center [236, 209] width 26 height 8
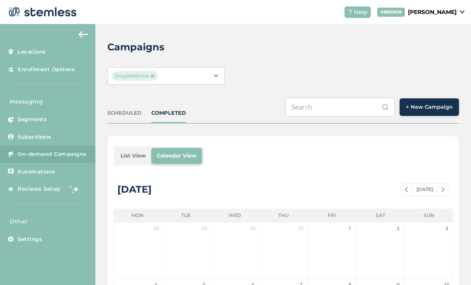
click at [431, 103] on span "+ New Campaign" at bounding box center [429, 107] width 47 height 8
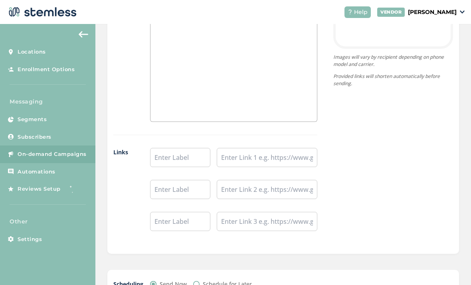
scroll to position [582, 0]
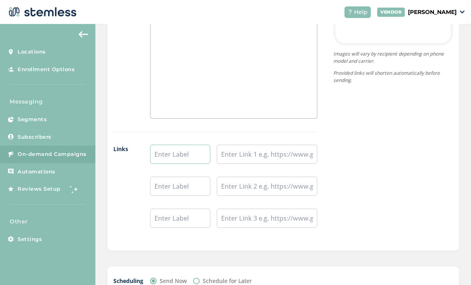
click at [191, 145] on input "text" at bounding box center [180, 154] width 60 height 19
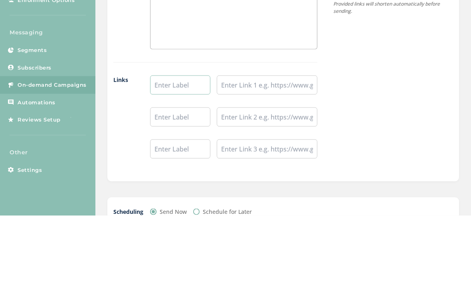
scroll to position [571, 0]
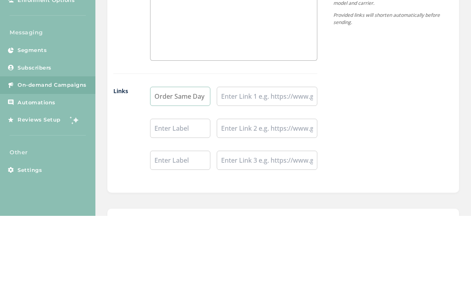
type input "Order Same Day Delivery"
click at [283, 156] on input "text" at bounding box center [267, 165] width 101 height 19
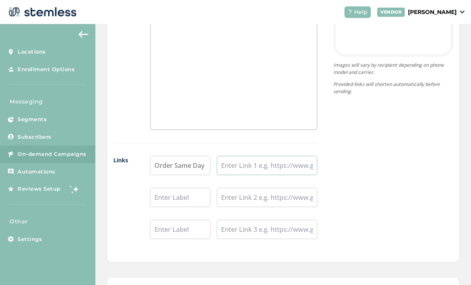
click at [244, 156] on input "text" at bounding box center [267, 165] width 101 height 19
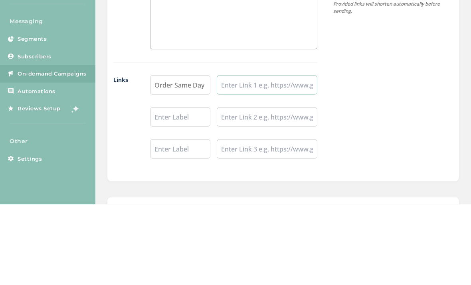
click at [244, 156] on input "text" at bounding box center [267, 165] width 101 height 19
paste input "https://delivery.shopdalifornia.com/delivery/"
type input "https://delivery.shopdalifornia.com/delivery/"
click at [363, 55] on div "{Store Logo} {Store Name} Order Same Day Delivery Powered By Images will vary b…" at bounding box center [386, 54] width 136 height 395
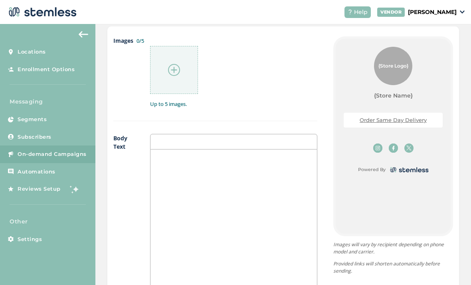
scroll to position [389, 0]
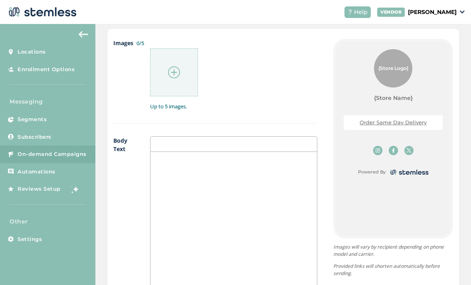
click at [254, 167] on div at bounding box center [234, 231] width 167 height 159
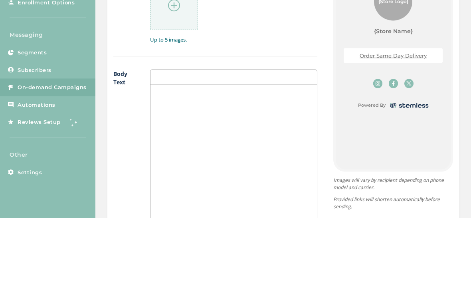
click at [329, 84] on div "{Store Logo} {Store Name} Order Same Day Delivery Powered By Images will vary b…" at bounding box center [386, 236] width 136 height 395
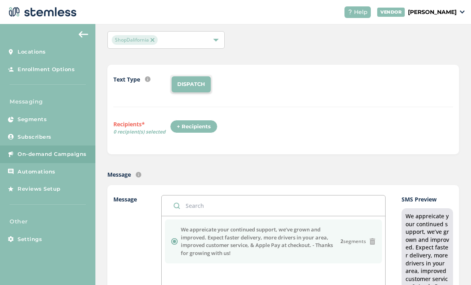
scroll to position [37, 0]
click at [195, 119] on div "+ Recipients" at bounding box center [194, 126] width 48 height 14
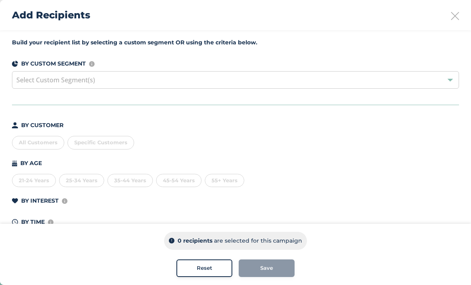
click at [113, 142] on span "Specific Customers" at bounding box center [100, 142] width 53 height 6
click at [168, 195] on li "Jeremy Jones (2146831773)" at bounding box center [147, 192] width 159 height 16
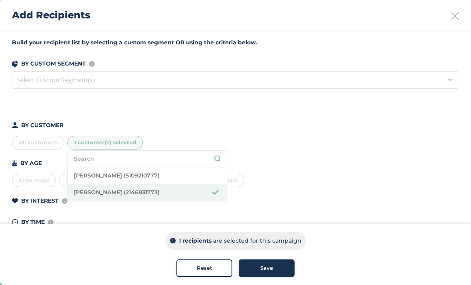
click at [263, 261] on button "Save" at bounding box center [267, 268] width 56 height 18
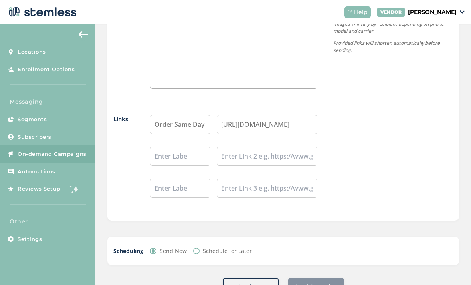
scroll to position [612, 0]
click at [256, 283] on span "Send Test" at bounding box center [251, 287] width 26 height 8
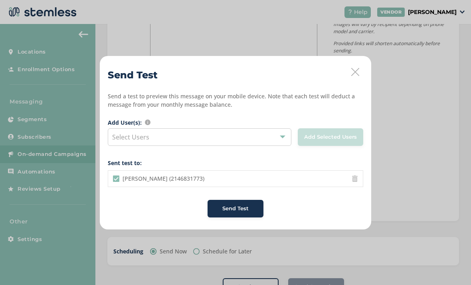
click at [245, 203] on button "Send Test" at bounding box center [236, 209] width 56 height 18
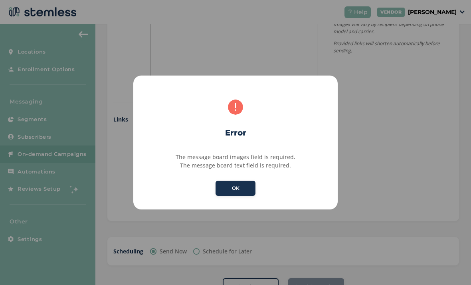
click at [242, 190] on button "OK" at bounding box center [236, 188] width 40 height 15
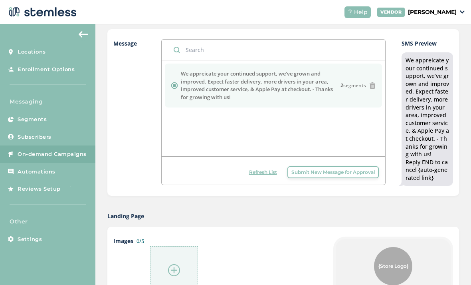
scroll to position [167, 0]
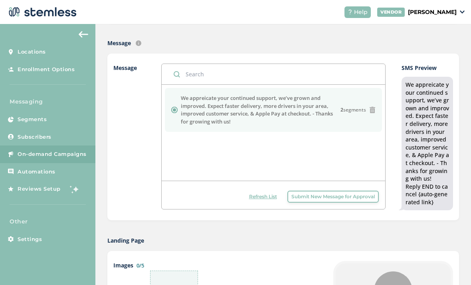
click at [181, 95] on label "We appreicate your continued support, we’ve grown and improved. Expect faster d…" at bounding box center [260, 109] width 159 height 31
click at [212, 94] on label "We appreicate your continued support, we’ve grown and improved. Expect faster d…" at bounding box center [260, 109] width 159 height 31
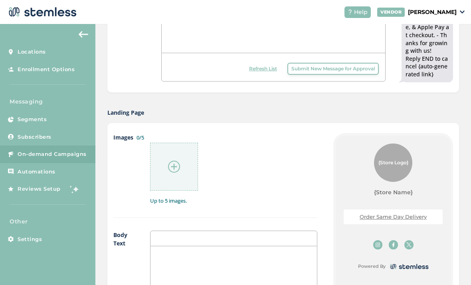
scroll to position [314, 0]
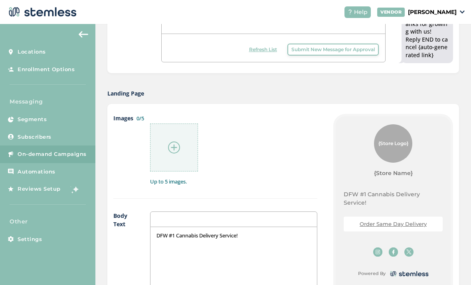
click at [282, 137] on div at bounding box center [233, 143] width 167 height 58
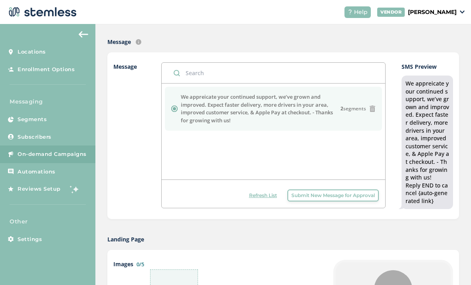
scroll to position [168, 0]
click at [308, 94] on label "We appreicate your continued support, we’ve grown and improved. Expect faster d…" at bounding box center [260, 109] width 159 height 31
click at [298, 94] on label "We appreicate your continued support, we’ve grown and improved. Expect faster d…" at bounding box center [260, 109] width 159 height 31
click at [322, 193] on span "Submit New Message for Approval" at bounding box center [333, 196] width 83 height 7
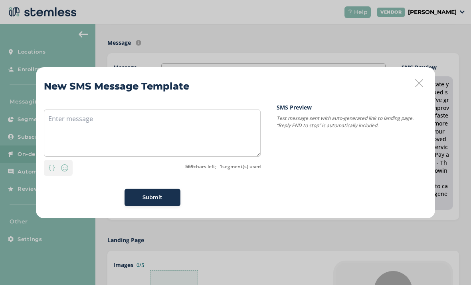
click at [423, 79] on div "New SMS Message Template Personalization Emoji 569 chars left; 1 segment(s) use…" at bounding box center [235, 142] width 399 height 151
click at [416, 87] on icon at bounding box center [419, 83] width 8 height 8
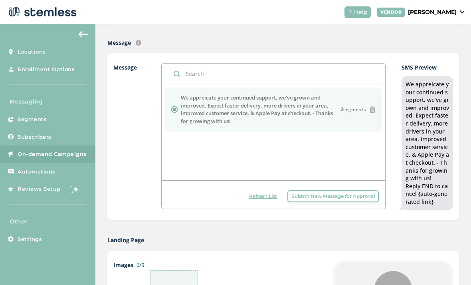
click at [332, 193] on span "Submit New Message for Approval" at bounding box center [333, 196] width 83 height 7
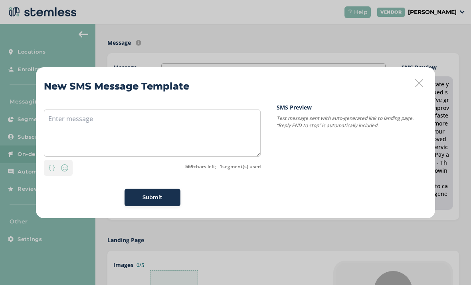
click at [421, 81] on icon at bounding box center [419, 83] width 8 height 8
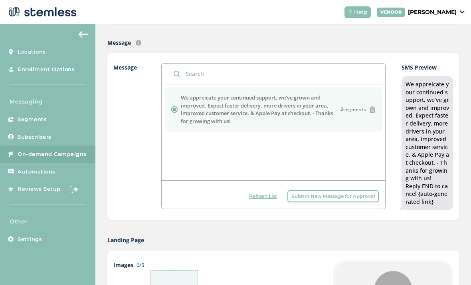
copy div "We appreicate your continued support, we’ve grown and improved. Expect faster d…"
click at [316, 193] on span "Submit New Message for Approval" at bounding box center [333, 196] width 83 height 7
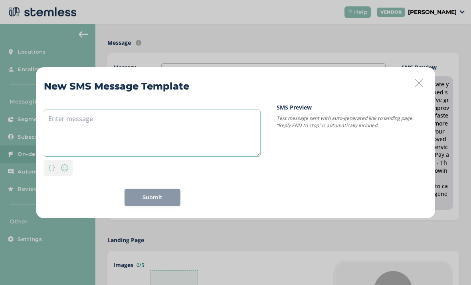
click at [179, 130] on textarea at bounding box center [152, 132] width 217 height 47
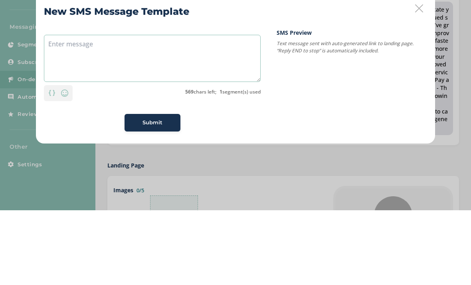
click at [77, 109] on textarea at bounding box center [152, 132] width 217 height 47
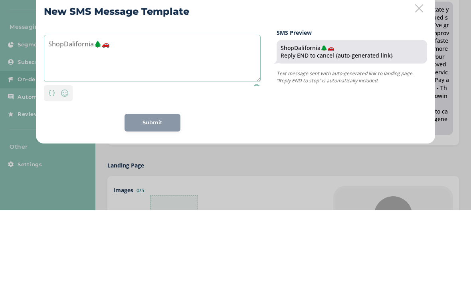
click at [189, 109] on textarea "ShopDalifornia🌲🚗" at bounding box center [152, 132] width 217 height 47
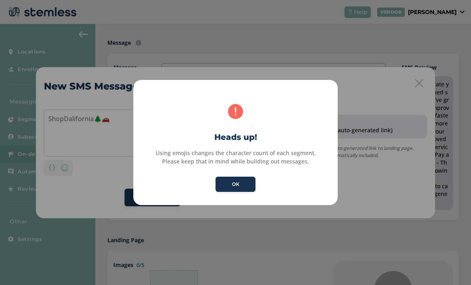
click at [244, 186] on button "OK" at bounding box center [236, 184] width 40 height 15
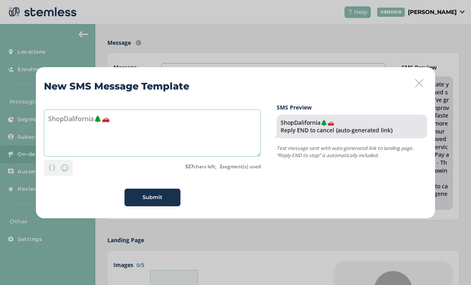
click at [220, 128] on textarea "ShopDalifornia🌲🚗" at bounding box center [152, 132] width 217 height 47
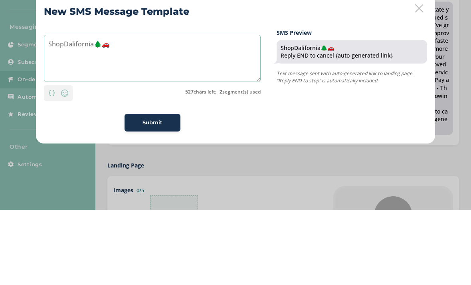
click at [207, 109] on textarea "ShopDalifornia🌲🚗" at bounding box center [152, 132] width 217 height 47
click at [182, 109] on textarea "ShopDalifornia🌲🚗" at bounding box center [152, 132] width 217 height 47
paste textarea "We appreicate your continued support, we’ve grown and improved. Expect faster d…"
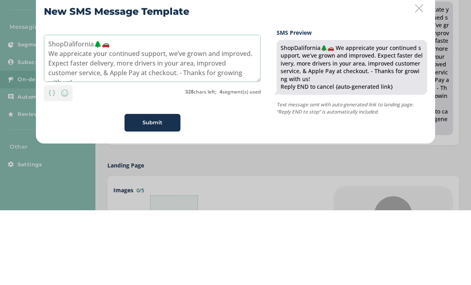
click at [110, 109] on textarea "ShopDalifornia🌲🚗 We appreicate your continued support, we’ve grown and improved…" at bounding box center [152, 132] width 217 height 47
click at [123, 109] on textarea "ShopDalifornia We appreicate your continued support, we’ve grown and improved. …" at bounding box center [152, 132] width 217 height 47
click at [50, 109] on textarea "ShopDalifornia We appreicate your continued support, we’ve grown and improved. …" at bounding box center [152, 132] width 217 height 47
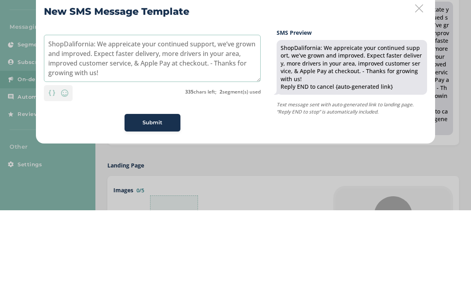
click at [48, 109] on textarea "ShopDalifornia: We appreicate your continued support, we’ve grown and improved.…" at bounding box center [152, 132] width 217 height 47
type textarea "ShopDalifornia: We appreicate your continued support, we’ve grown and improved.…"
click at [262, 103] on div "ShopDalifornia: We appreicate your continued support, we’ve grown and improved.…" at bounding box center [236, 154] width 384 height 103
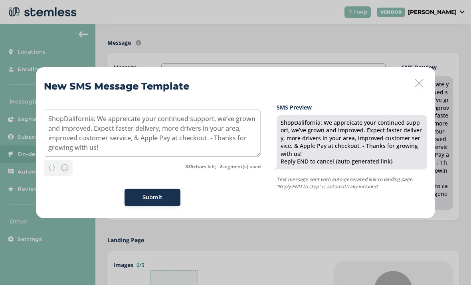
click at [157, 199] on span "Submit" at bounding box center [153, 197] width 20 height 8
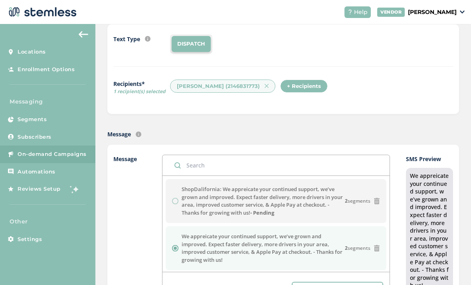
scroll to position [134, 0]
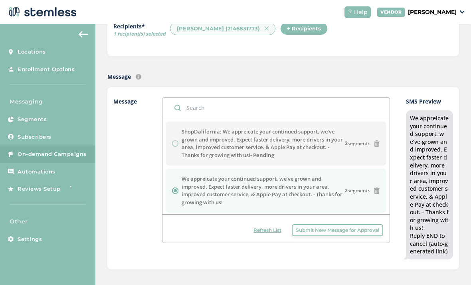
click at [267, 128] on label "ShopDalifornia: We appreicate your continued support, we’ve grown and improved.…" at bounding box center [263, 143] width 163 height 31
click at [247, 129] on label "ShopDalifornia: We appreicate your continued support, we’ve grown and improved.…" at bounding box center [263, 143] width 163 height 31
click at [183, 128] on label "ShopDalifornia: We appreicate your continued support, we’ve grown and improved.…" at bounding box center [263, 143] width 163 height 31
click at [179, 128] on div "ShopDalifornia: We appreicate your continued support, we’ve grown and improved.…" at bounding box center [276, 143] width 208 height 31
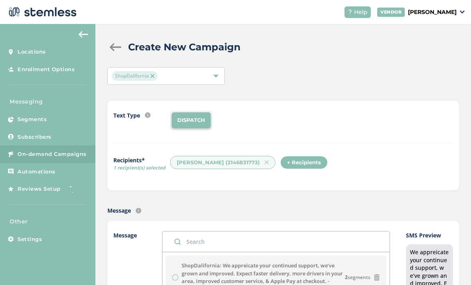
scroll to position [0, 0]
click at [113, 43] on div at bounding box center [115, 47] width 16 height 8
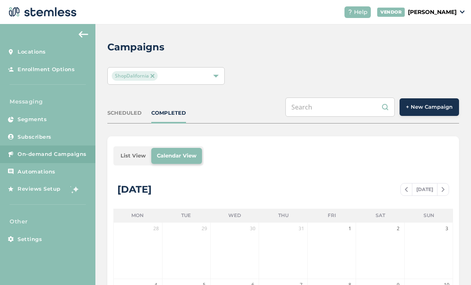
click at [88, 31] on img at bounding box center [84, 34] width 10 height 6
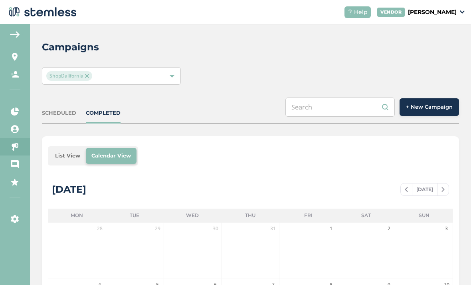
click at [21, 24] on aside "Locations Enrollment Options Messaging Segments Subscribers On-demand Campaigns…" at bounding box center [15, 154] width 30 height 261
click at [20, 31] on img at bounding box center [15, 34] width 10 height 6
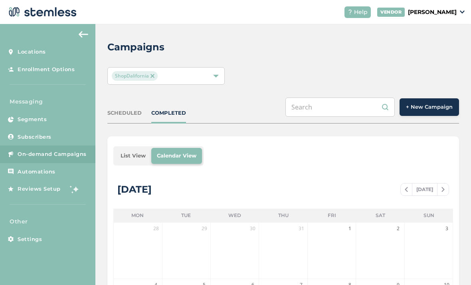
click at [40, 230] on link "Settings" at bounding box center [47, 239] width 95 height 18
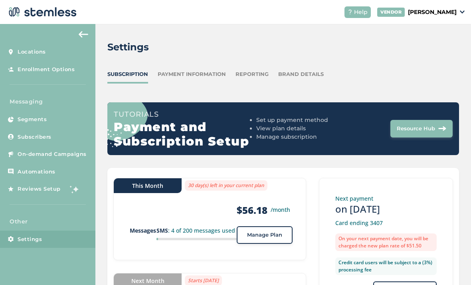
click at [301, 70] on div "Brand Details" at bounding box center [301, 74] width 46 height 8
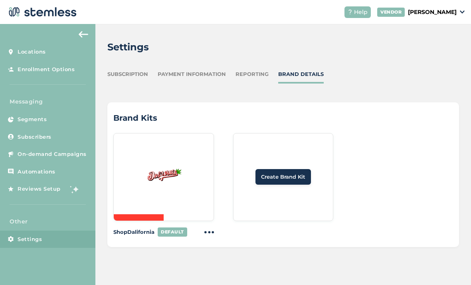
click at [252, 70] on div "Reporting" at bounding box center [252, 74] width 33 height 8
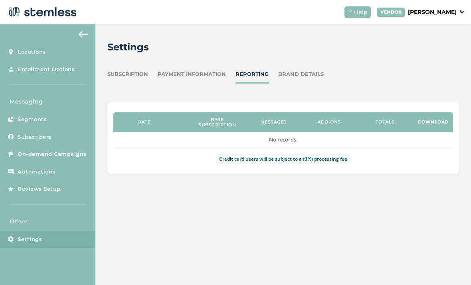
click at [205, 37] on div "Settings Subscription Payment Information Reporting Brand Details Date Base Sub…" at bounding box center [283, 107] width 376 height 166
click at [206, 70] on div "Payment Information" at bounding box center [192, 74] width 68 height 8
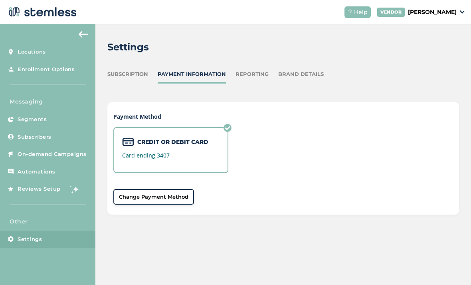
click at [138, 70] on div "Subscription" at bounding box center [127, 74] width 41 height 8
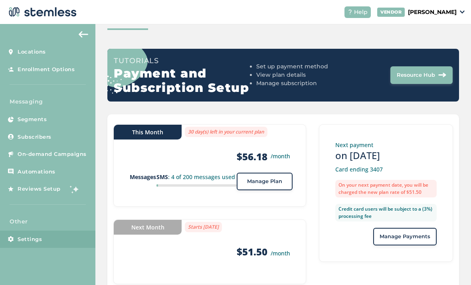
scroll to position [53, 0]
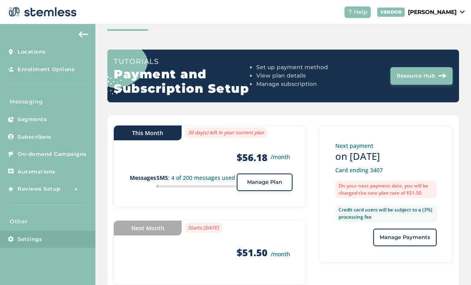
click at [273, 178] on span "Manage Plan" at bounding box center [264, 182] width 35 height 8
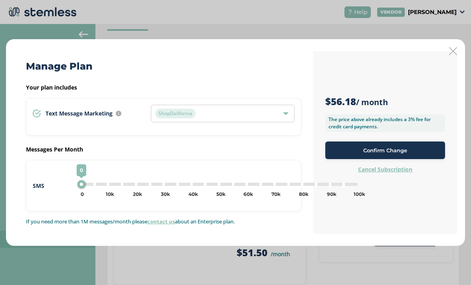
click at [282, 118] on div "ShopDalifornia" at bounding box center [218, 114] width 127 height 10
click at [296, 65] on div "Manage Plan" at bounding box center [164, 66] width 276 height 14
click at [102, 188] on div "0 0 5k 10k 15k 20k 25k 30k 35k 40k 45k 50k 55k 60k 65k 70k 75k 80k 85k 90k 95k …" at bounding box center [219, 184] width 284 height 10
click at [113, 188] on div "10,000 0 5k 10k 15k 20k 25k 30k 35k 40k 45k 50k 55k 60k 65k 70k 75k 80k 85k 90k…" at bounding box center [219, 184] width 284 height 10
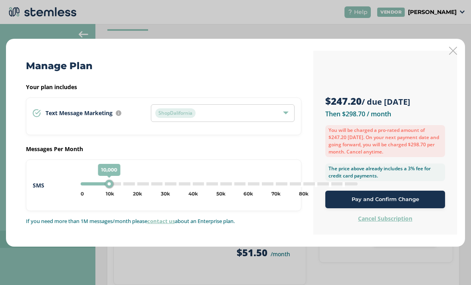
click at [96, 183] on div "10,000 0 5k 10k 15k 20k 25k 30k 35k 40k 45k 50k 55k 60k 65k 70k 75k 80k 85k 90k…" at bounding box center [219, 183] width 277 height 3
click at [89, 182] on div "5,000 0 5k 10k 15k 20k 25k 30k 35k 40k 45k 50k 55k 60k 65k 70k 75k 80k 85k 90k …" at bounding box center [219, 183] width 277 height 3
click at [84, 181] on div "5,000 0 5k 10k 15k 20k 25k 30k 35k 40k 45k 50k 55k 60k 65k 70k 75k 80k 85k 90k …" at bounding box center [219, 184] width 284 height 10
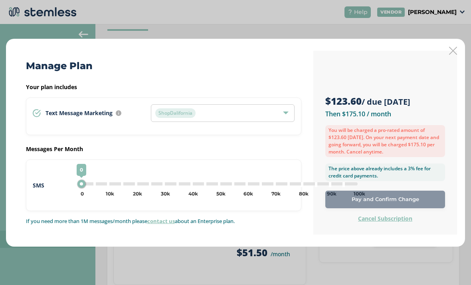
click at [88, 183] on div "0 0 5k 10k 15k 20k 25k 30k 35k 40k 45k 50k 55k 60k 65k 70k 75k 80k 85k 90k 95k …" at bounding box center [219, 183] width 277 height 3
type input "5000"
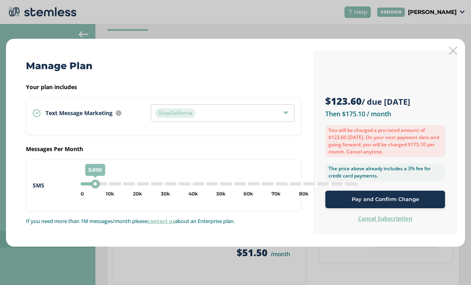
click at [452, 53] on icon at bounding box center [453, 51] width 8 height 8
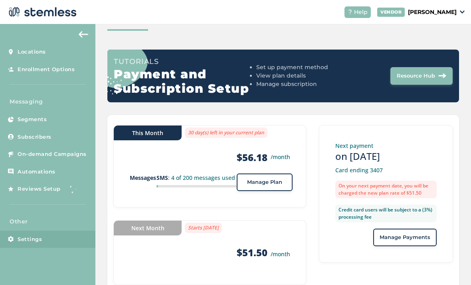
click at [58, 111] on link "Segments" at bounding box center [47, 120] width 95 height 18
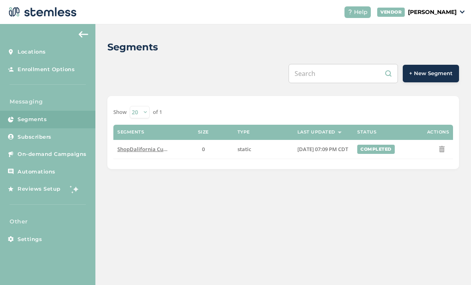
click at [69, 150] on span "On-demand Campaigns" at bounding box center [52, 154] width 69 height 8
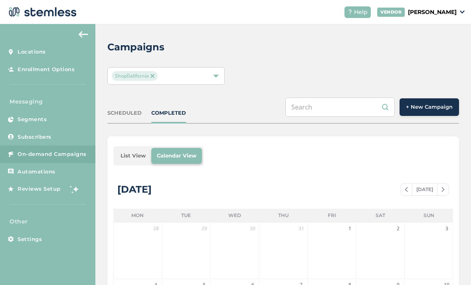
click at [427, 103] on span "+ New Campaign" at bounding box center [429, 107] width 47 height 8
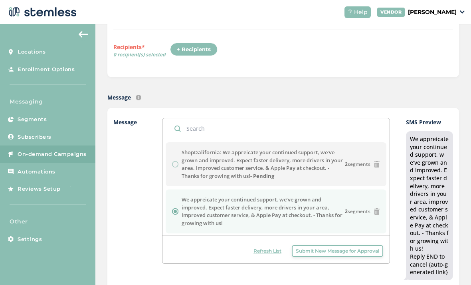
scroll to position [113, 0]
click at [350, 247] on span "Submit New Message for Approval" at bounding box center [337, 250] width 83 height 7
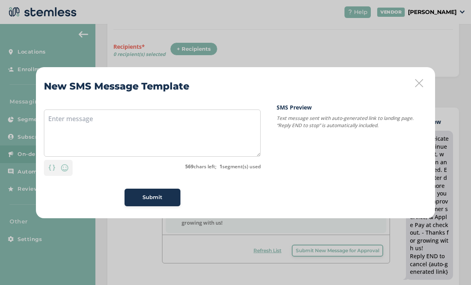
click at [417, 81] on icon at bounding box center [419, 83] width 8 height 8
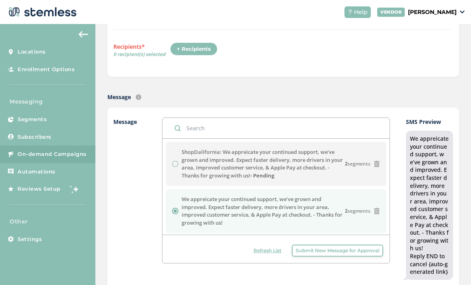
copy div "We appreicate your continued support, we’ve grown and improved. Expect faster d…"
click at [333, 244] on button "Submit New Message for Approval" at bounding box center [337, 250] width 91 height 12
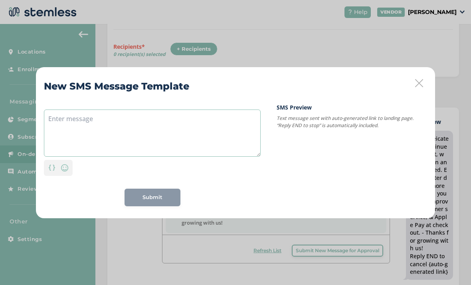
click at [191, 140] on textarea at bounding box center [152, 132] width 217 height 47
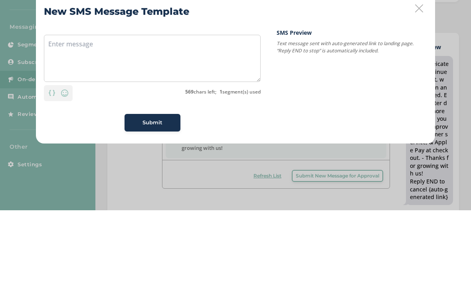
click at [420, 79] on icon at bounding box center [419, 83] width 8 height 8
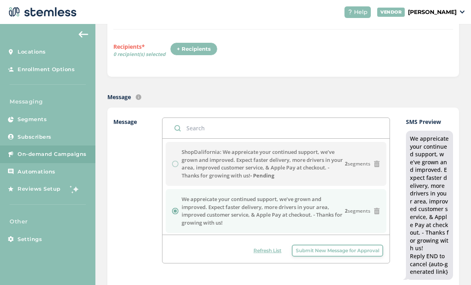
copy label "ShopDalifornia: We appreicate your continued support, we’ve grown and improved.…"
click at [328, 244] on button "Submit New Message for Approval" at bounding box center [337, 250] width 91 height 12
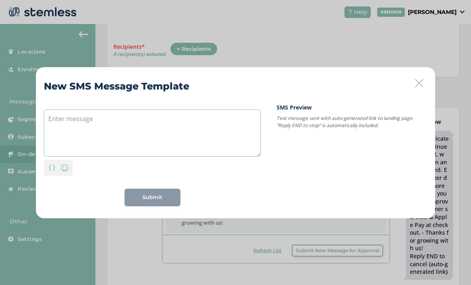
click at [205, 122] on textarea at bounding box center [152, 132] width 217 height 47
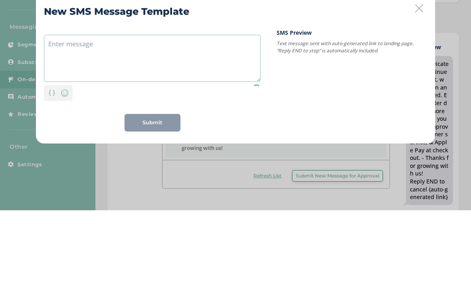
click at [74, 109] on textarea at bounding box center [152, 132] width 217 height 47
paste textarea "ShopDalifornia: We appreicate your continued support, we’ve grown and improved.…"
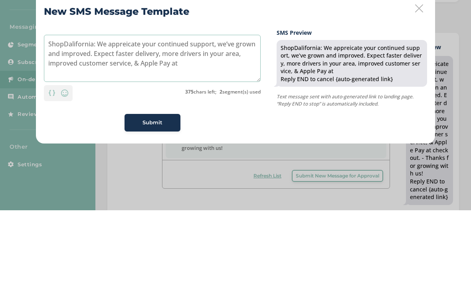
click at [218, 109] on textarea "ShopDalifornia: We appreicate your continued support, we’ve grown and improved.…" at bounding box center [152, 132] width 217 height 47
click at [183, 109] on textarea "ShopDalifornia: We appreicate your continued support, we’ve grown and improved.…" at bounding box center [152, 132] width 217 height 47
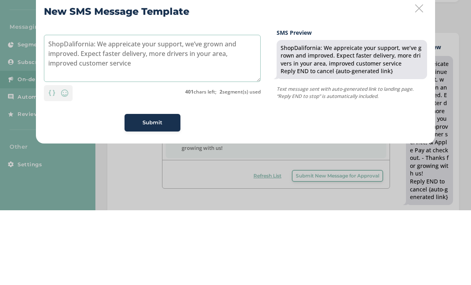
click at [238, 109] on textarea "ShopDalifornia: We appreicate your support, we’ve grown and improved. Expect fa…" at bounding box center [152, 132] width 217 height 47
click at [140, 109] on textarea "ShopDalifornia: We appreicate your support, we’ve grown and improved. Expect fa…" at bounding box center [152, 132] width 217 height 47
click at [232, 109] on textarea "ShopDalifornia: We appreicate your support, we’ve grown and improved. Expect fa…" at bounding box center [152, 132] width 217 height 47
click at [239, 109] on textarea "ShopDalifornia: We appreicate your support, we’ve grown and improved. Expect fa…" at bounding box center [152, 132] width 217 height 47
click at [242, 109] on textarea "ShopDalifornia: We appreicate your support, we’ve grown and improved. Expect fa…" at bounding box center [152, 132] width 217 height 47
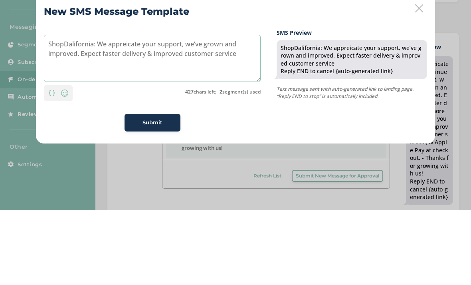
click at [193, 109] on textarea "ShopDalifornia: We appreicate your support, we’ve grown and improved. Expect fa…" at bounding box center [152, 132] width 217 height 47
click at [216, 109] on textarea "ShopDalifornia: We appreicate your support, we’ve grown and improved. Expect fa…" at bounding box center [152, 132] width 217 height 47
click at [195, 109] on textarea "ShopDalifornia: We appreicate your support, we’ve grown and improved. Expect fa…" at bounding box center [152, 132] width 217 height 47
type textarea "ShopDalifornia: We appreicate your support, we’ve grown and improved. Expect fa…"
click at [415, 79] on icon at bounding box center [419, 83] width 8 height 8
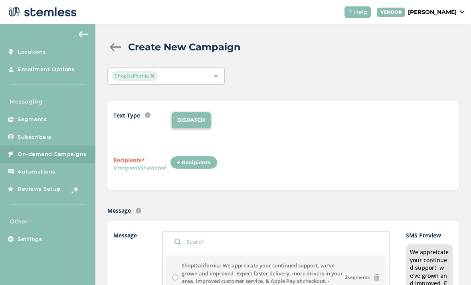
click at [187, 156] on div "+ Recipients" at bounding box center [194, 163] width 48 height 14
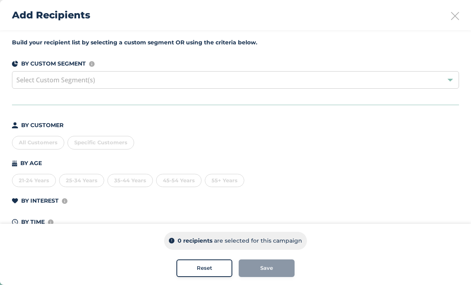
click at [49, 137] on div "All Customers" at bounding box center [38, 143] width 52 height 14
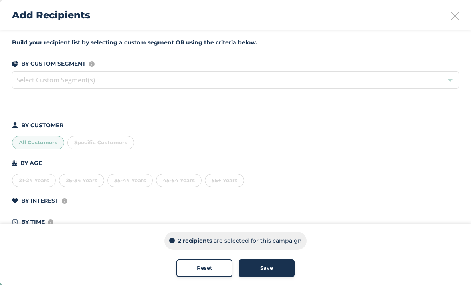
click at [216, 78] on span "Select Custom Segment(s)" at bounding box center [235, 80] width 447 height 18
click at [223, 77] on span "Select Custom Segment(s)" at bounding box center [235, 80] width 447 height 18
click at [222, 75] on span "Select Custom Segment(s)" at bounding box center [235, 80] width 447 height 18
click at [220, 82] on span "Select Custom Segment(s)" at bounding box center [235, 80] width 447 height 18
click at [221, 76] on span "Select Custom Segment(s)" at bounding box center [235, 80] width 447 height 18
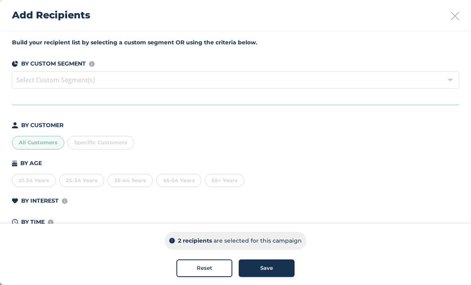
click at [218, 82] on span "Select Custom Segment(s)" at bounding box center [235, 80] width 447 height 18
click at [42, 145] on div "All Customers" at bounding box center [38, 143] width 52 height 14
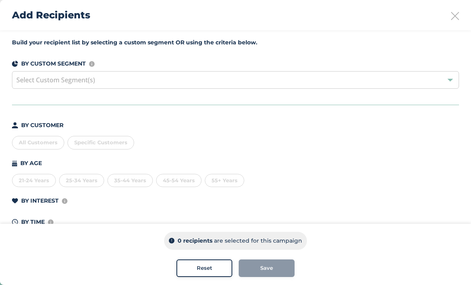
click at [183, 80] on div "Select Custom Segment(s)" at bounding box center [235, 80] width 447 height 18
click at [195, 76] on div "Select Custom Segment(s)" at bounding box center [235, 80] width 447 height 18
click at [192, 79] on div "Select Custom Segment(s)" at bounding box center [235, 80] width 447 height 18
click at [173, 113] on li "ShopDalifornia Customers - ShopDalifornia" at bounding box center [235, 115] width 447 height 16
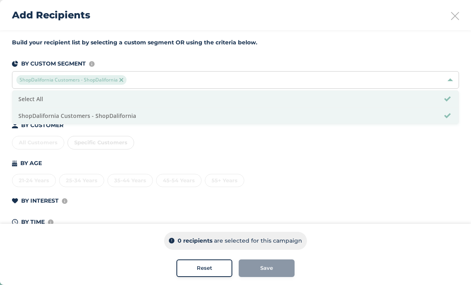
click at [218, 110] on li "ShopDalifornia Customers - ShopDalifornia" at bounding box center [235, 115] width 447 height 16
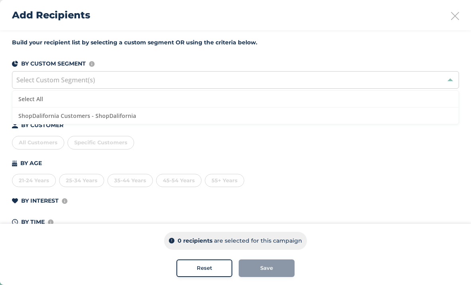
click at [274, 105] on li "Select All" at bounding box center [235, 99] width 447 height 17
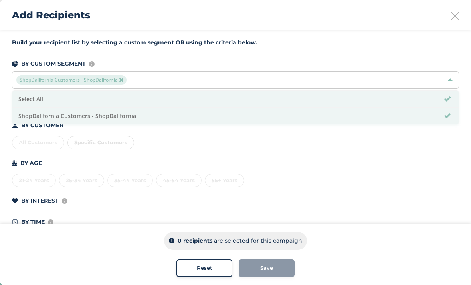
click at [252, 115] on li "ShopDalifornia Customers - ShopDalifornia" at bounding box center [235, 115] width 447 height 16
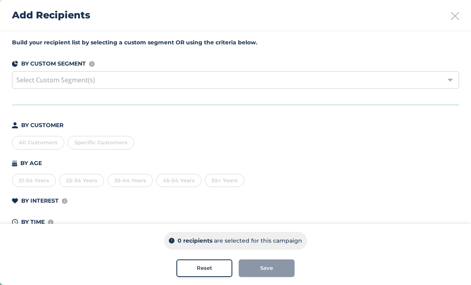
click at [246, 137] on div "All Customers Specific Customers" at bounding box center [235, 141] width 447 height 17
click at [447, 16] on div "Add Recipients" at bounding box center [235, 15] width 471 height 30
click at [453, 19] on icon at bounding box center [455, 16] width 8 height 8
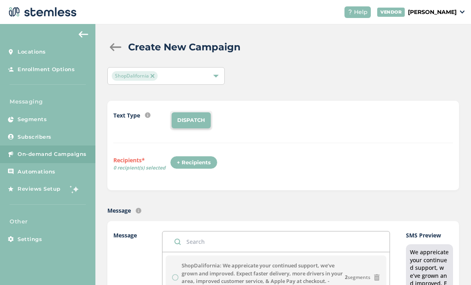
click at [66, 128] on link "Subscribers" at bounding box center [47, 137] width 95 height 18
click at [67, 128] on link "Subscribers" at bounding box center [47, 137] width 95 height 18
click at [119, 43] on div at bounding box center [115, 47] width 16 height 8
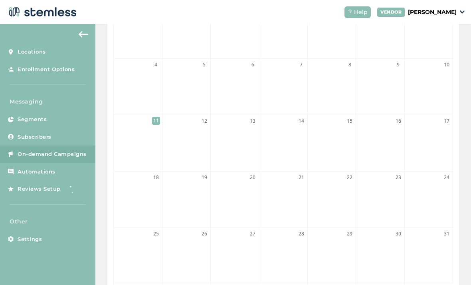
scroll to position [219, 0]
click at [61, 128] on link "Subscribers" at bounding box center [47, 137] width 95 height 18
click at [60, 128] on link "Subscribers" at bounding box center [47, 137] width 95 height 18
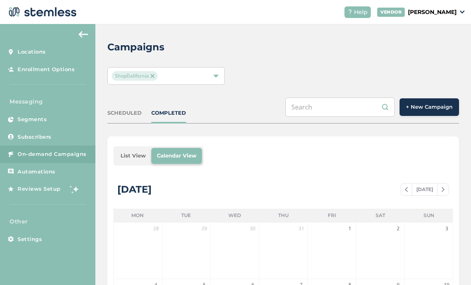
scroll to position [0, 0]
click at [88, 31] on img at bounding box center [84, 34] width 10 height 6
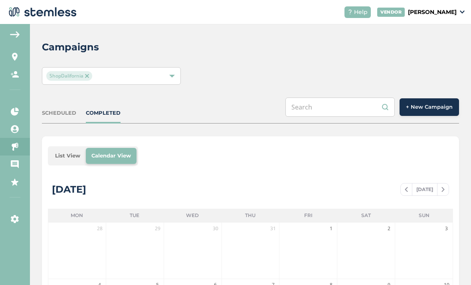
click at [18, 31] on img at bounding box center [15, 34] width 10 height 6
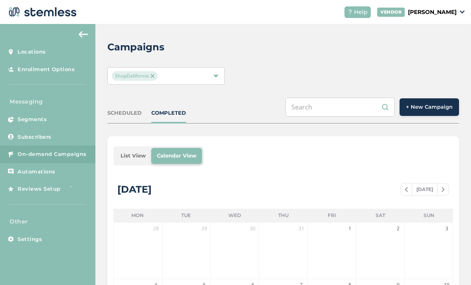
click at [66, 150] on span "On-demand Campaigns" at bounding box center [52, 154] width 69 height 8
click at [62, 128] on link "Subscribers" at bounding box center [47, 137] width 95 height 18
click at [64, 138] on link "Subscribers" at bounding box center [47, 137] width 95 height 18
click at [70, 135] on link "Subscribers" at bounding box center [47, 137] width 95 height 18
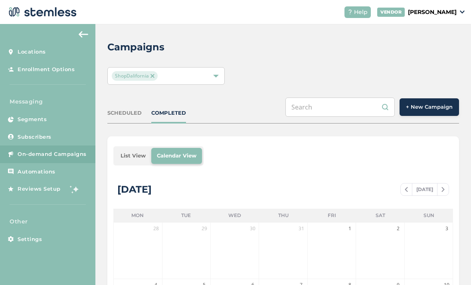
click at [56, 128] on link "Subscribers" at bounding box center [47, 137] width 95 height 18
click at [53, 111] on link "Segments" at bounding box center [47, 120] width 95 height 18
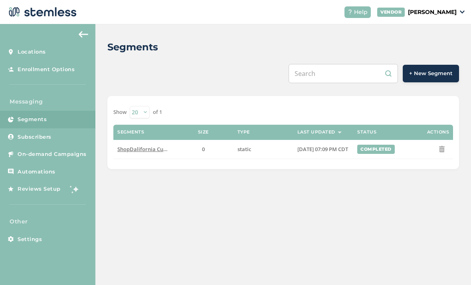
click at [60, 128] on link "Subscribers" at bounding box center [47, 137] width 95 height 18
click at [58, 128] on link "Subscribers" at bounding box center [47, 137] width 95 height 18
click at [64, 128] on link "Subscribers" at bounding box center [47, 137] width 95 height 18
click at [61, 163] on link "Automations" at bounding box center [47, 172] width 95 height 18
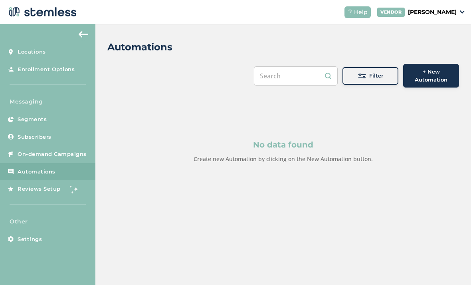
click at [58, 128] on link "Subscribers" at bounding box center [47, 137] width 95 height 18
click at [57, 128] on link "Subscribers" at bounding box center [47, 137] width 95 height 18
click at [56, 128] on link "Subscribers" at bounding box center [47, 137] width 95 height 18
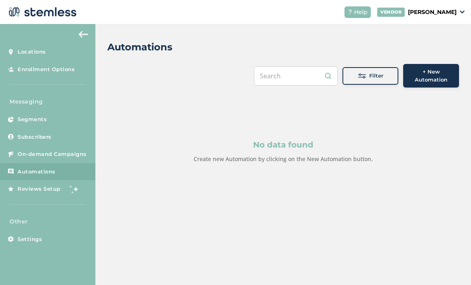
click at [54, 128] on link "Subscribers" at bounding box center [47, 137] width 95 height 18
click at [58, 66] on span "Enrollment Options" at bounding box center [46, 70] width 57 height 8
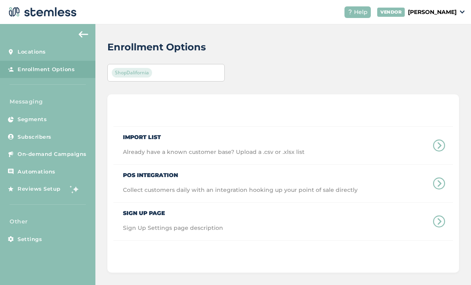
click at [50, 111] on link "Segments" at bounding box center [47, 120] width 95 height 18
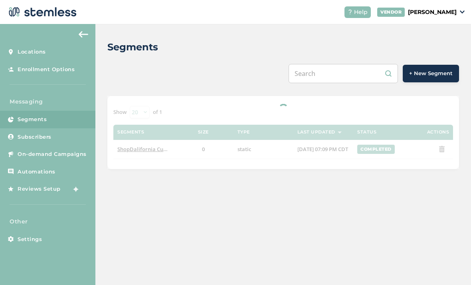
click at [60, 128] on link "Subscribers" at bounding box center [47, 137] width 95 height 18
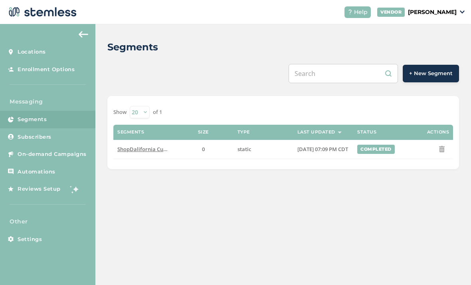
click at [56, 128] on link "Subscribers" at bounding box center [47, 137] width 95 height 18
click at [58, 128] on link "Subscribers" at bounding box center [47, 137] width 95 height 18
click at [54, 128] on link "Subscribers" at bounding box center [47, 137] width 95 height 18
click at [426, 70] on span "+ New Segment" at bounding box center [431, 74] width 44 height 8
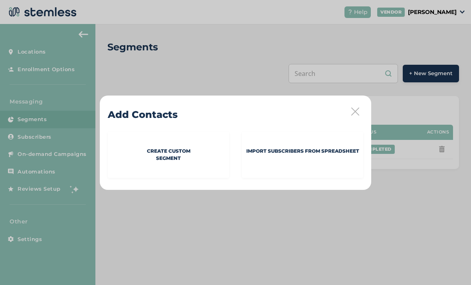
click at [352, 109] on icon at bounding box center [356, 111] width 8 height 8
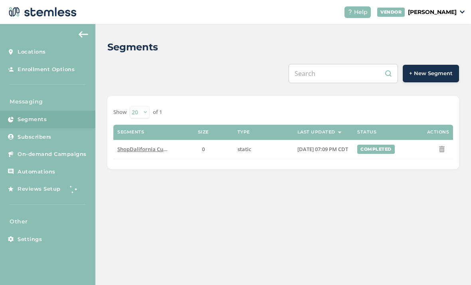
click at [79, 34] on img at bounding box center [84, 34] width 10 height 6
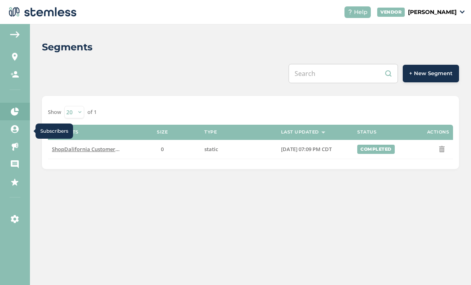
click at [19, 129] on icon at bounding box center [15, 129] width 8 height 8
click at [44, 125] on div "Show 20 50 100 of 1 Segments Size Type Last Updated Status Actions ShopDaliforn…" at bounding box center [250, 132] width 417 height 73
click at [19, 128] on icon at bounding box center [15, 129] width 8 height 8
click at [16, 131] on icon at bounding box center [15, 129] width 8 height 8
click at [17, 130] on icon at bounding box center [15, 129] width 8 height 8
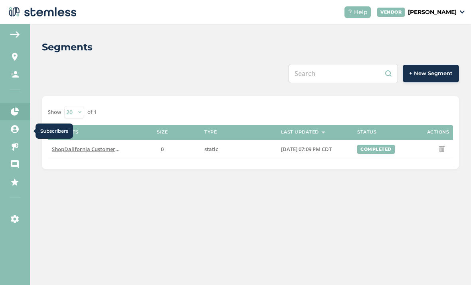
click at [16, 134] on link "Subscribers" at bounding box center [15, 129] width 30 height 18
click at [19, 132] on link "Subscribers" at bounding box center [15, 129] width 30 height 18
click at [19, 33] on img at bounding box center [15, 34] width 10 height 6
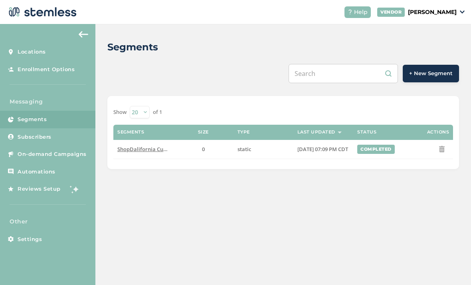
click at [46, 139] on span "Subscribers" at bounding box center [35, 137] width 34 height 8
click at [50, 133] on span "Subscribers" at bounding box center [35, 137] width 34 height 8
click at [49, 144] on link "Subscribers" at bounding box center [47, 137] width 95 height 18
click at [55, 135] on link "Subscribers" at bounding box center [47, 137] width 95 height 18
click at [53, 135] on link "Subscribers" at bounding box center [47, 137] width 95 height 18
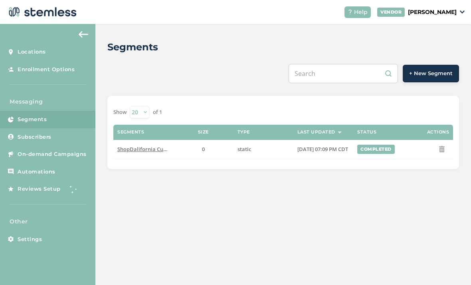
click at [52, 142] on link "Subscribers" at bounding box center [47, 137] width 95 height 18
click at [66, 17] on img at bounding box center [41, 12] width 70 height 16
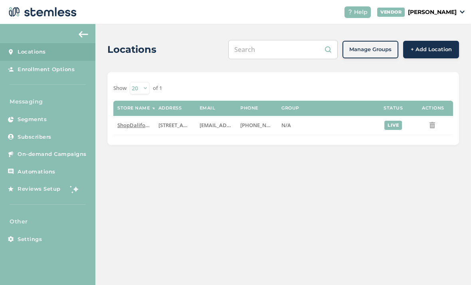
click at [54, 135] on link "Subscribers" at bounding box center [47, 137] width 95 height 18
click at [55, 137] on link "Subscribers" at bounding box center [47, 137] width 95 height 18
click at [405, 14] on div "VENDOR" at bounding box center [392, 12] width 28 height 9
click at [434, 41] on link "Profile" at bounding box center [436, 43] width 39 height 8
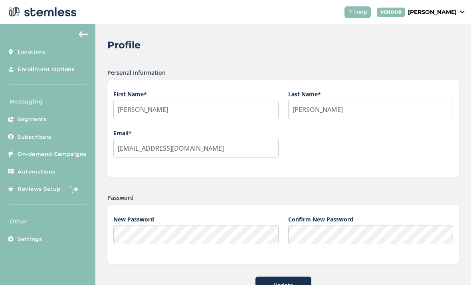
scroll to position [2, 0]
click at [53, 122] on link "Segments" at bounding box center [47, 120] width 95 height 18
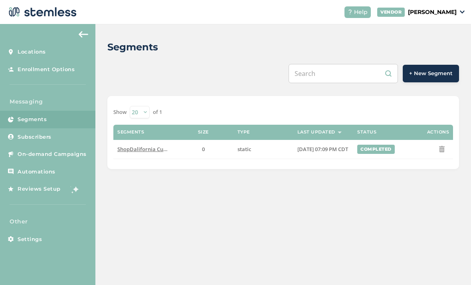
click at [57, 133] on link "Subscribers" at bounding box center [47, 137] width 95 height 18
click at [62, 139] on link "Subscribers" at bounding box center [47, 137] width 95 height 18
click at [51, 139] on span "Subscribers" at bounding box center [35, 137] width 34 height 8
click at [51, 136] on span "Subscribers" at bounding box center [35, 137] width 34 height 8
click at [57, 137] on link "Subscribers" at bounding box center [47, 137] width 95 height 18
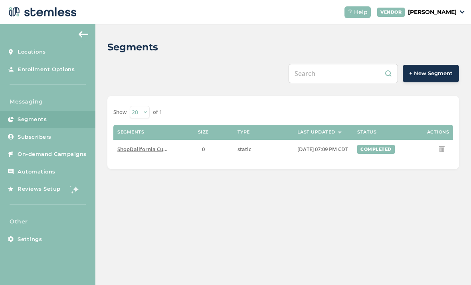
click at [48, 141] on link "Subscribers" at bounding box center [47, 137] width 95 height 18
click at [88, 209] on aside "Locations Enrollment Options Messaging Segments Subscribers On-demand Campaigns…" at bounding box center [47, 154] width 95 height 261
click at [67, 185] on img at bounding box center [75, 189] width 16 height 16
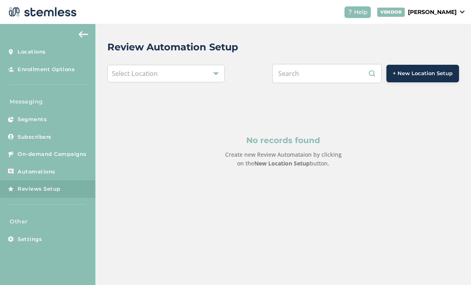
click at [70, 171] on link "Automations" at bounding box center [47, 172] width 95 height 18
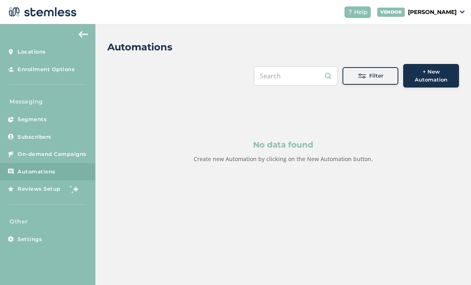
click at [75, 134] on link "Subscribers" at bounding box center [47, 137] width 95 height 18
click at [74, 140] on link "Subscribers" at bounding box center [47, 137] width 95 height 18
click at [72, 140] on link "Subscribers" at bounding box center [47, 137] width 95 height 18
click at [69, 142] on link "Subscribers" at bounding box center [47, 137] width 95 height 18
click at [57, 238] on link "Settings" at bounding box center [47, 239] width 95 height 18
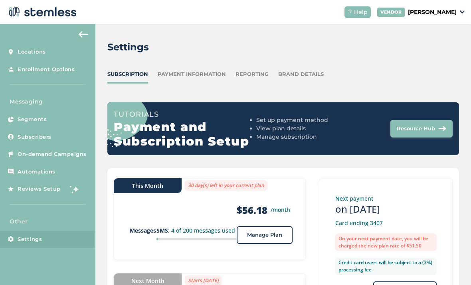
click at [59, 137] on link "Subscribers" at bounding box center [47, 137] width 95 height 18
click at [59, 139] on link "Subscribers" at bounding box center [47, 137] width 95 height 18
click at [84, 38] on img at bounding box center [84, 34] width 10 height 6
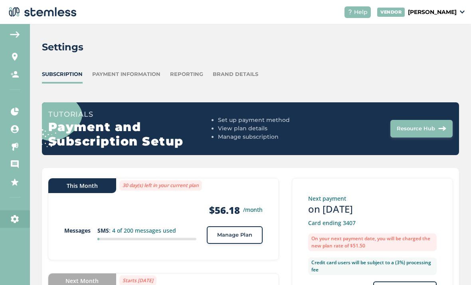
click at [28, 40] on aside "Locations Enrollment Options Messaging Segments Subscribers On-demand Campaigns…" at bounding box center [15, 154] width 30 height 261
click at [19, 32] on img at bounding box center [15, 34] width 10 height 6
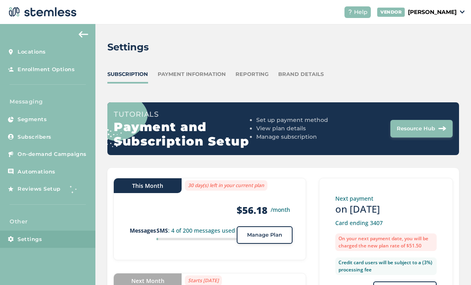
click at [55, 125] on link "Segments" at bounding box center [47, 120] width 95 height 18
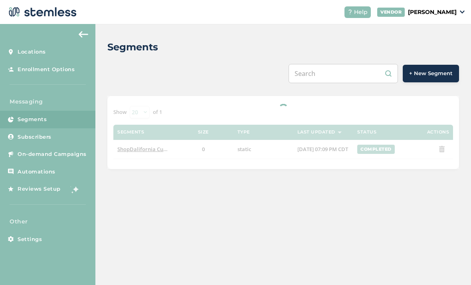
click at [55, 138] on link "Subscribers" at bounding box center [47, 137] width 95 height 18
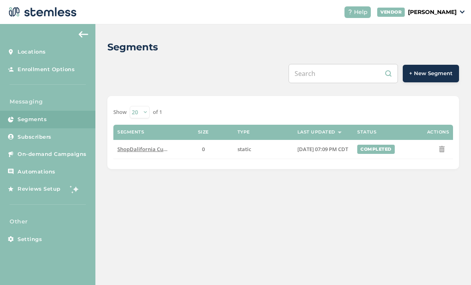
click at [54, 139] on link "Subscribers" at bounding box center [47, 137] width 95 height 18
click at [54, 137] on link "Subscribers" at bounding box center [47, 137] width 95 height 18
click at [51, 137] on span "Subscribers" at bounding box center [35, 137] width 34 height 8
click at [47, 139] on span "Subscribers" at bounding box center [35, 137] width 34 height 8
click at [448, 8] on div "VENDOR [PERSON_NAME]" at bounding box center [421, 12] width 87 height 9
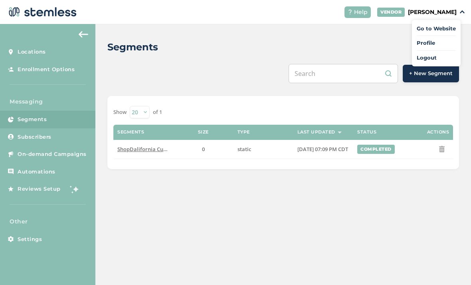
click at [440, 56] on link "Logout" at bounding box center [436, 58] width 39 height 8
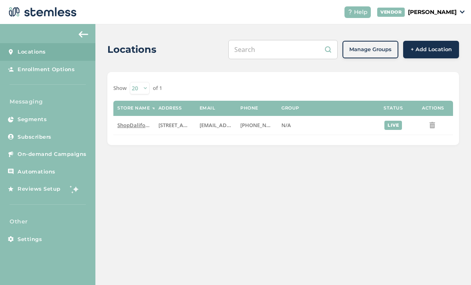
scroll to position [26, 0]
click at [56, 128] on link "Subscribers" at bounding box center [47, 137] width 95 height 18
click at [64, 128] on link "Subscribers" at bounding box center [47, 137] width 95 height 18
click at [61, 128] on link "Subscribers" at bounding box center [47, 137] width 95 height 18
click at [59, 128] on link "Subscribers" at bounding box center [47, 137] width 95 height 18
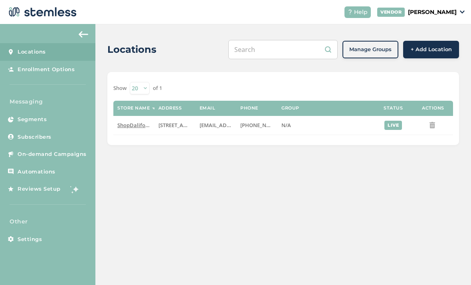
click at [58, 128] on link "Subscribers" at bounding box center [47, 137] width 95 height 18
click at [56, 128] on link "Subscribers" at bounding box center [47, 137] width 95 height 18
click at [66, 128] on link "Subscribers" at bounding box center [47, 137] width 95 height 18
click at [64, 128] on link "Subscribers" at bounding box center [47, 137] width 95 height 18
click at [58, 128] on link "Subscribers" at bounding box center [47, 137] width 95 height 18
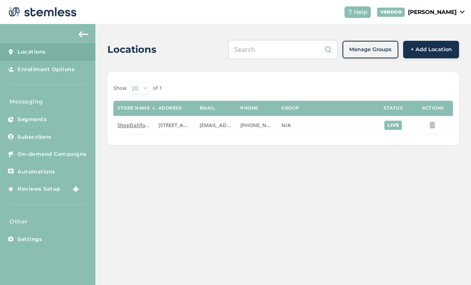
click at [47, 111] on link "Segments" at bounding box center [47, 120] width 95 height 18
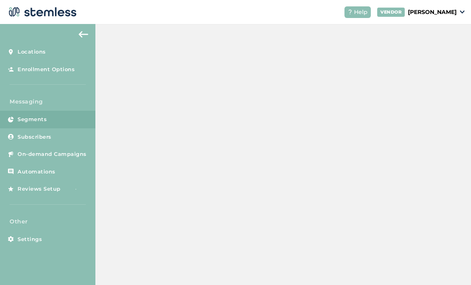
click at [47, 133] on span "Subscribers" at bounding box center [35, 137] width 34 height 8
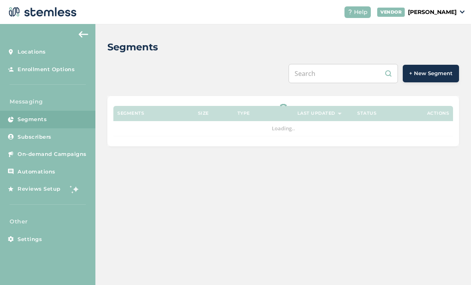
click at [44, 133] on span "Subscribers" at bounding box center [35, 137] width 34 height 8
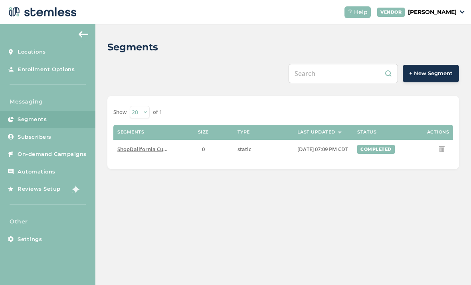
click at [42, 128] on link "Subscribers" at bounding box center [47, 137] width 95 height 18
click at [42, 133] on span "Subscribers" at bounding box center [35, 137] width 34 height 8
click at [41, 133] on span "Subscribers" at bounding box center [35, 137] width 34 height 8
click at [44, 133] on span "Subscribers" at bounding box center [35, 137] width 34 height 8
click at [38, 133] on span "Subscribers" at bounding box center [35, 137] width 34 height 8
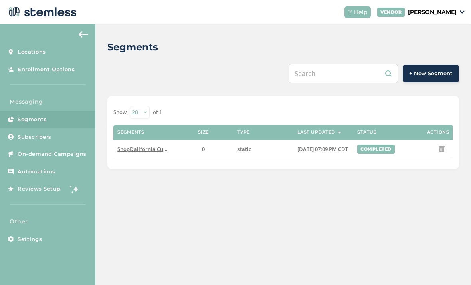
click at [27, 150] on span "On-demand Campaigns" at bounding box center [52, 154] width 69 height 8
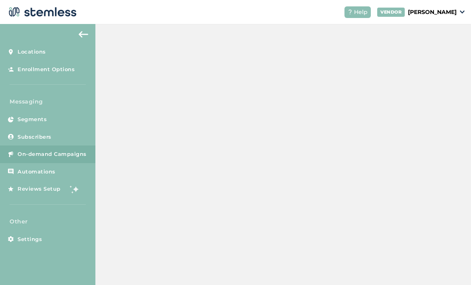
click at [28, 133] on span "Subscribers" at bounding box center [35, 137] width 34 height 8
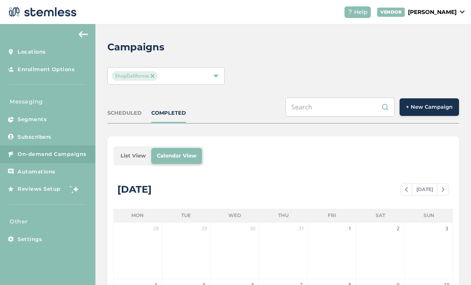
click at [28, 133] on span "Subscribers" at bounding box center [35, 137] width 34 height 8
click at [27, 128] on link "Subscribers" at bounding box center [47, 137] width 95 height 18
click at [29, 150] on span "On-demand Campaigns" at bounding box center [52, 154] width 69 height 8
click at [434, 98] on button "+ New Campaign" at bounding box center [430, 107] width 60 height 18
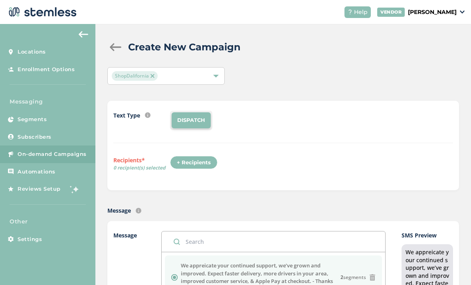
click at [194, 156] on div "+ Recipients" at bounding box center [194, 163] width 48 height 14
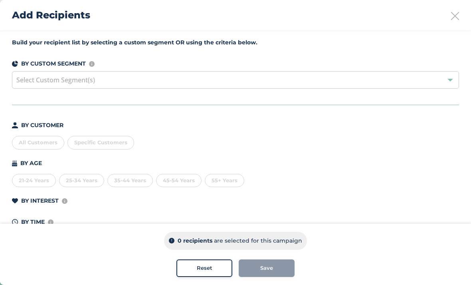
click at [35, 139] on div "All Customers" at bounding box center [38, 143] width 52 height 14
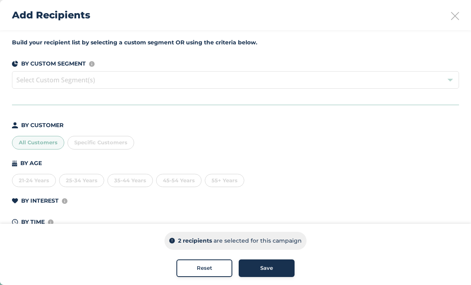
click at [453, 22] on div "Add Recipients" at bounding box center [235, 15] width 471 height 30
click at [459, 13] on div "Add Recipients" at bounding box center [235, 15] width 471 height 30
click at [452, 22] on div "Add Recipients" at bounding box center [235, 15] width 471 height 30
click at [452, 13] on icon at bounding box center [455, 16] width 8 height 8
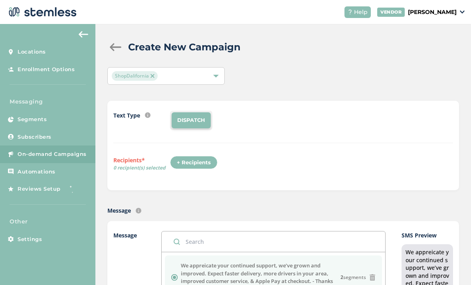
click at [195, 156] on div "+ Recipients" at bounding box center [194, 163] width 48 height 14
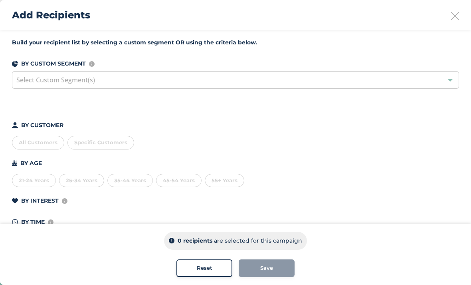
click at [455, 19] on icon at bounding box center [455, 16] width 8 height 8
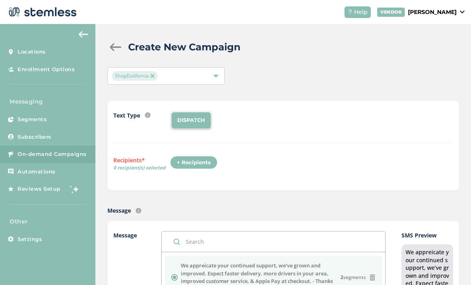
click at [25, 133] on span "Subscribers" at bounding box center [35, 137] width 34 height 8
click at [20, 115] on span "Segments" at bounding box center [32, 119] width 29 height 8
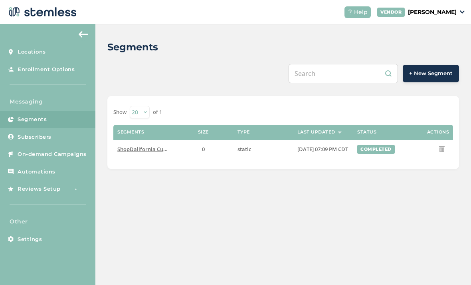
click at [423, 70] on span "+ New Segment" at bounding box center [431, 74] width 44 height 8
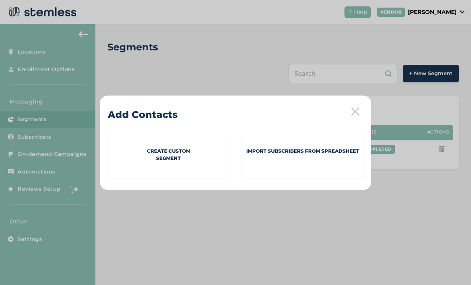
click at [190, 151] on p "Create Custom Segment" at bounding box center [169, 154] width 44 height 14
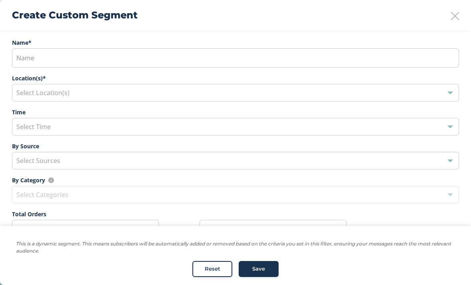
click at [447, 15] on div "Create Custom Segment" at bounding box center [235, 15] width 471 height 30
click at [454, 13] on icon at bounding box center [455, 16] width 8 height 8
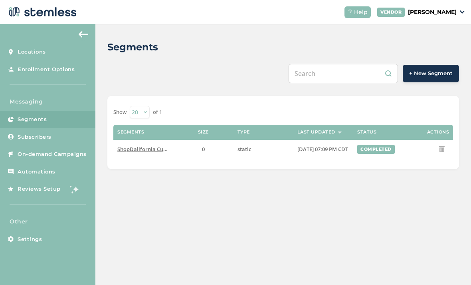
click at [438, 154] on button at bounding box center [443, 148] width 13 height 11
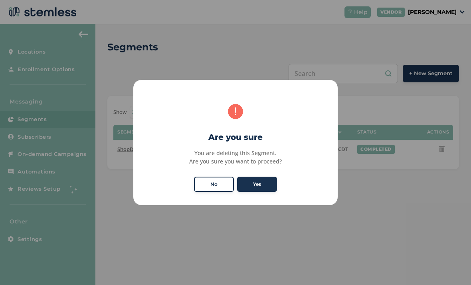
click at [203, 181] on button "No" at bounding box center [214, 184] width 40 height 15
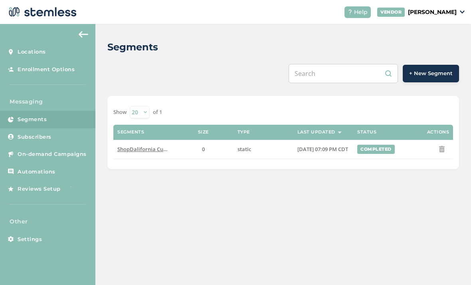
click at [29, 143] on link "Subscribers" at bounding box center [47, 137] width 95 height 18
click at [33, 133] on span "Subscribers" at bounding box center [35, 137] width 34 height 8
click at [25, 141] on link "Subscribers" at bounding box center [47, 137] width 95 height 18
click at [21, 137] on span "Subscribers" at bounding box center [35, 137] width 34 height 8
click at [28, 137] on span "Subscribers" at bounding box center [35, 137] width 34 height 8
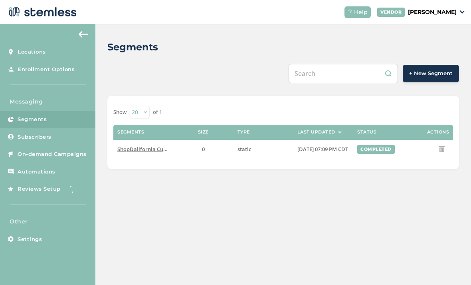
click at [30, 141] on link "Subscribers" at bounding box center [47, 137] width 95 height 18
click at [30, 144] on link "Subscribers" at bounding box center [47, 137] width 95 height 18
click at [57, 77] on link "Enrollment Options" at bounding box center [47, 70] width 95 height 18
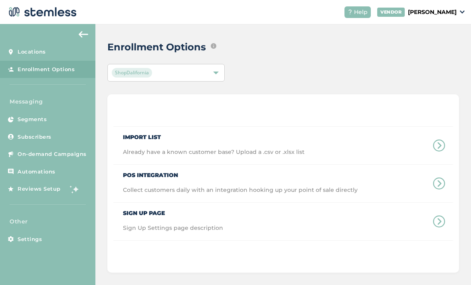
click at [71, 134] on link "Subscribers" at bounding box center [47, 137] width 95 height 18
click at [64, 135] on link "Subscribers" at bounding box center [47, 137] width 95 height 18
click at [66, 132] on link "Subscribers" at bounding box center [47, 137] width 95 height 18
click at [62, 135] on link "Subscribers" at bounding box center [47, 137] width 95 height 18
click at [67, 150] on span "On-demand Campaigns" at bounding box center [52, 154] width 69 height 8
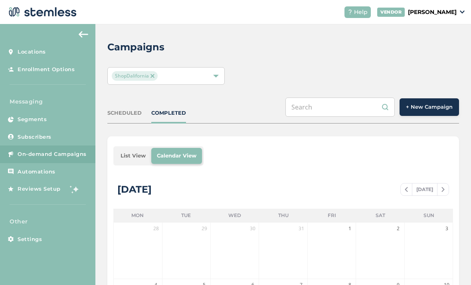
click at [34, 139] on span "Subscribers" at bounding box center [35, 137] width 34 height 8
click at [31, 137] on span "Subscribers" at bounding box center [35, 137] width 34 height 8
click at [40, 166] on link "Automations" at bounding box center [47, 172] width 95 height 18
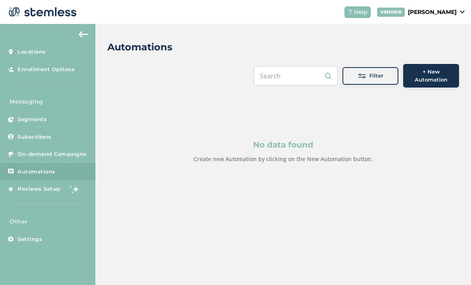
click at [37, 140] on link "Subscribers" at bounding box center [47, 137] width 95 height 18
click at [39, 139] on span "Subscribers" at bounding box center [35, 137] width 34 height 8
click at [38, 135] on span "Subscribers" at bounding box center [35, 137] width 34 height 8
click at [40, 137] on span "Subscribers" at bounding box center [35, 137] width 34 height 8
click at [39, 135] on span "Subscribers" at bounding box center [35, 137] width 34 height 8
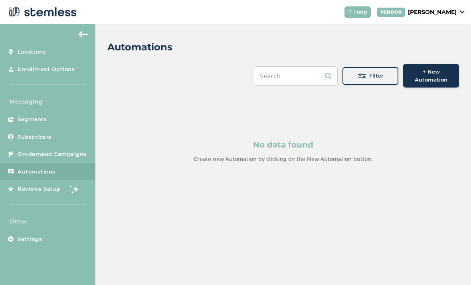
click at [32, 133] on span "Subscribers" at bounding box center [35, 137] width 34 height 8
click at [35, 133] on span "Subscribers" at bounding box center [35, 137] width 34 height 8
click at [38, 138] on span "Subscribers" at bounding box center [35, 137] width 34 height 8
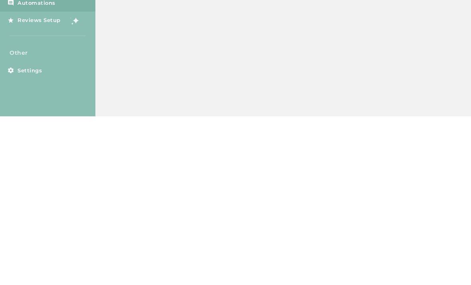
click at [271, 68] on div "Automations Filter + New Automation No data found Create new Automation by clic…" at bounding box center [283, 154] width 376 height 261
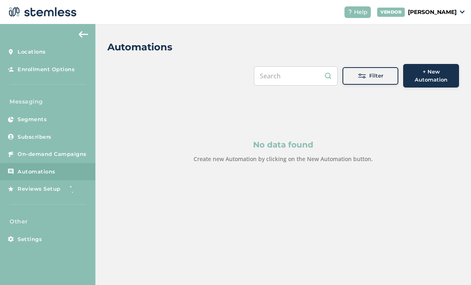
click at [36, 145] on link "On-demand Campaigns" at bounding box center [47, 154] width 95 height 18
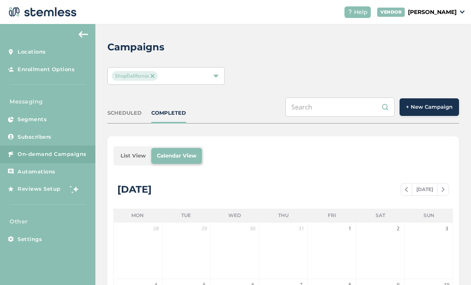
click at [33, 138] on span "Subscribers" at bounding box center [35, 137] width 34 height 8
click at [34, 136] on span "Subscribers" at bounding box center [35, 137] width 34 height 8
click at [35, 143] on link "Subscribers" at bounding box center [47, 137] width 95 height 18
click at [85, 32] on img at bounding box center [84, 34] width 10 height 6
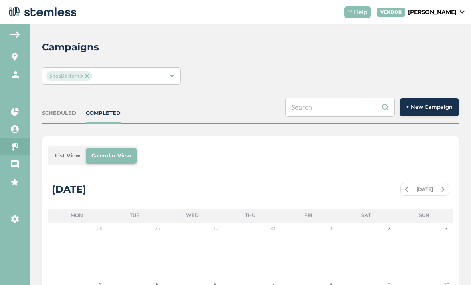
click at [20, 35] on img at bounding box center [15, 34] width 10 height 6
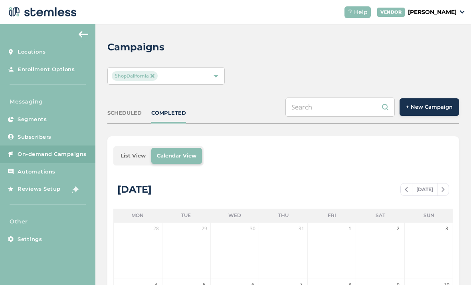
click at [32, 136] on span "Subscribers" at bounding box center [35, 137] width 34 height 8
click at [28, 139] on span "Subscribers" at bounding box center [35, 137] width 34 height 8
click at [28, 137] on span "Subscribers" at bounding box center [35, 137] width 34 height 8
click at [446, 16] on p "[PERSON_NAME]" at bounding box center [432, 12] width 49 height 8
click at [336, 24] on div "Campaigns ShopDalifornia SCHEDULED COMPLETED + New Campaign List View Calendar …" at bounding box center [283, 277] width 376 height 506
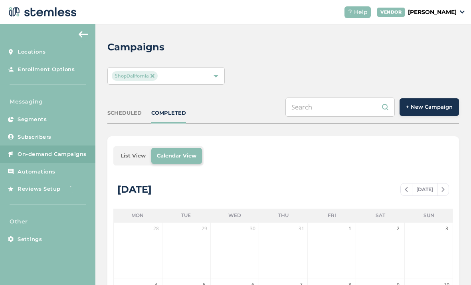
click at [449, 13] on p "[PERSON_NAME]" at bounding box center [432, 12] width 49 height 8
click at [451, 11] on p "[PERSON_NAME]" at bounding box center [432, 12] width 49 height 8
click at [458, 14] on div "VENDOR [PERSON_NAME]" at bounding box center [421, 12] width 87 height 9
click at [452, 8] on p "[PERSON_NAME]" at bounding box center [432, 12] width 49 height 8
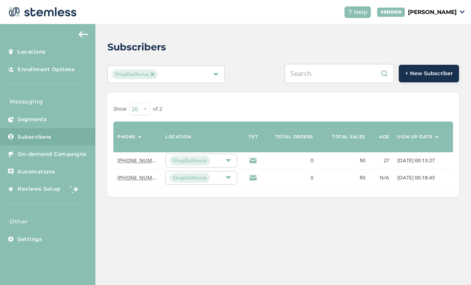
click at [233, 87] on div "Subscribers ShopDalifornia + New Subscriber Show [PHONE_NUMBER] of 2 Phone Name…" at bounding box center [283, 118] width 376 height 189
